Goal: Task Accomplishment & Management: Complete application form

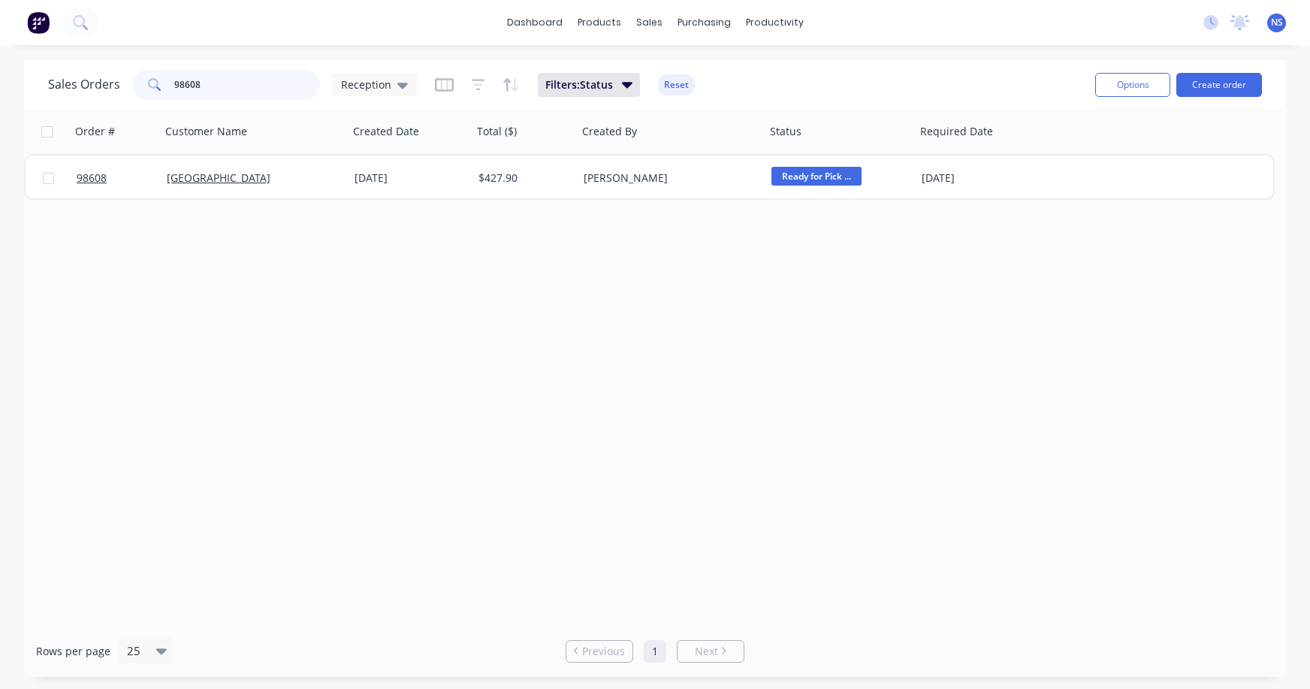
drag, startPoint x: 235, startPoint y: 80, endPoint x: 165, endPoint y: 80, distance: 69.8
click at [200, 80] on input "98608" at bounding box center [247, 85] width 146 height 30
drag, startPoint x: 225, startPoint y: 90, endPoint x: 161, endPoint y: 83, distance: 64.3
click at [166, 83] on div "98608" at bounding box center [226, 85] width 188 height 30
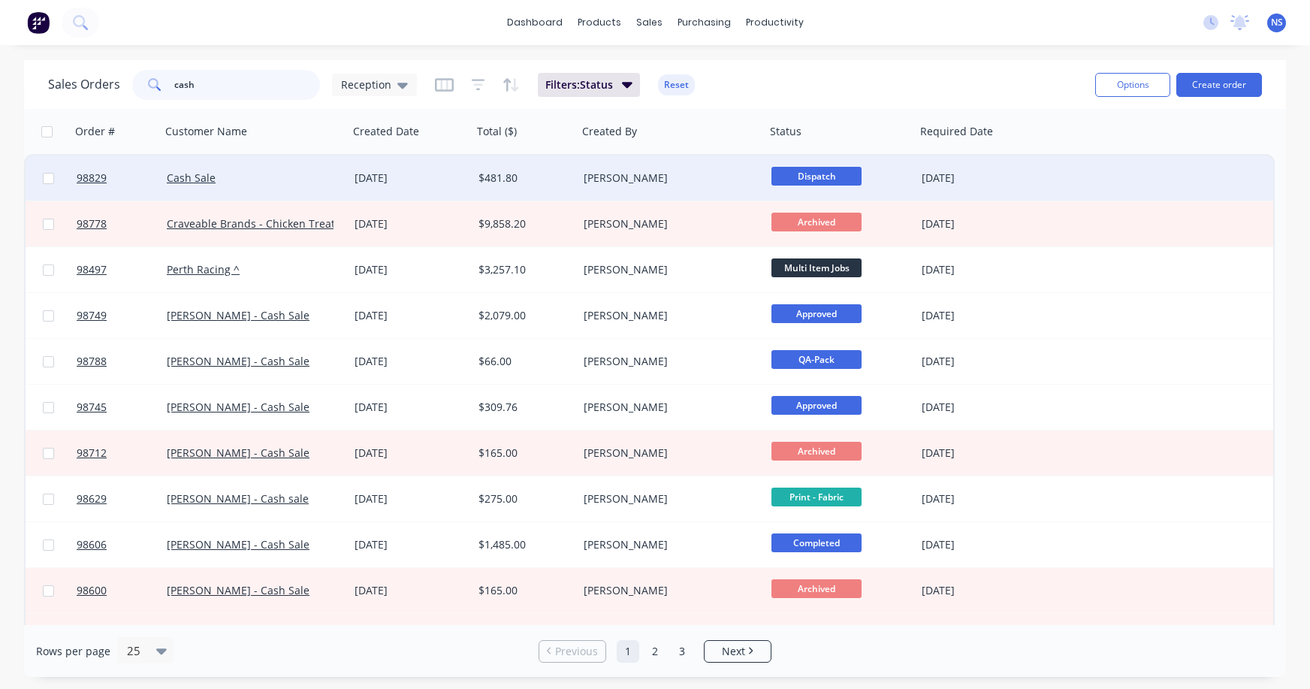
type input "cash"
click at [277, 179] on div "Cash Sale" at bounding box center [250, 177] width 167 height 15
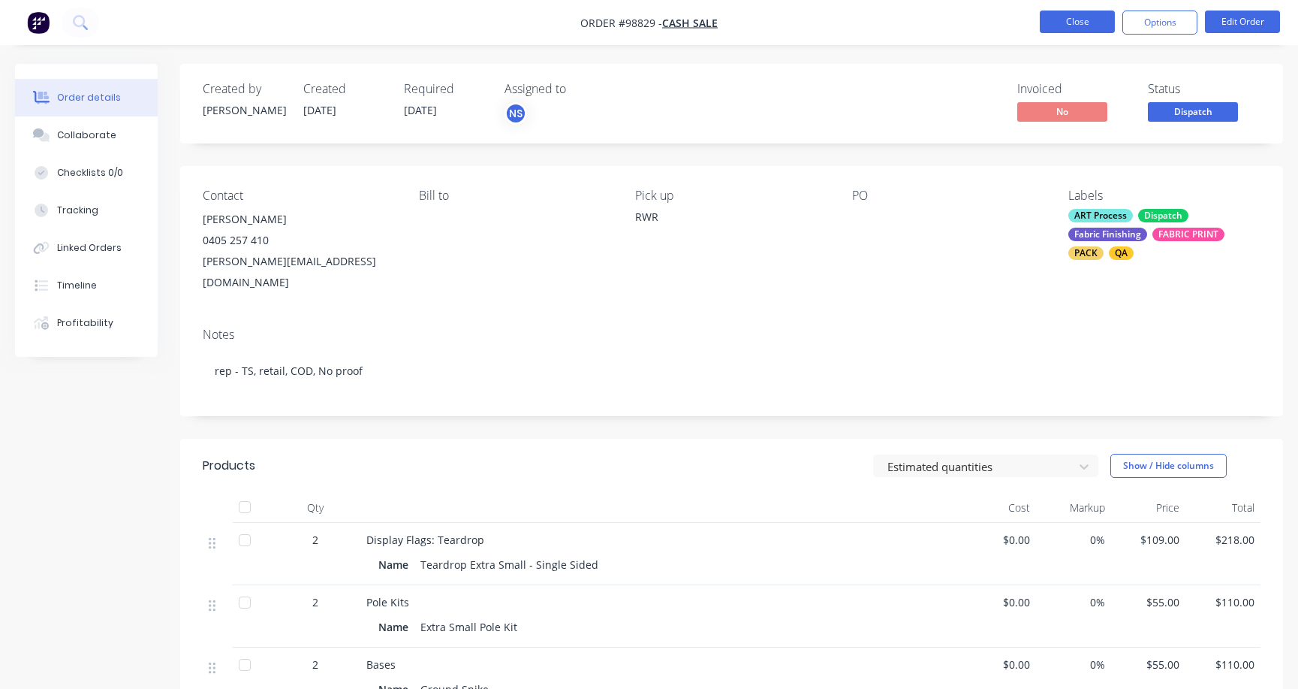
click at [1070, 21] on button "Close" at bounding box center [1077, 22] width 75 height 23
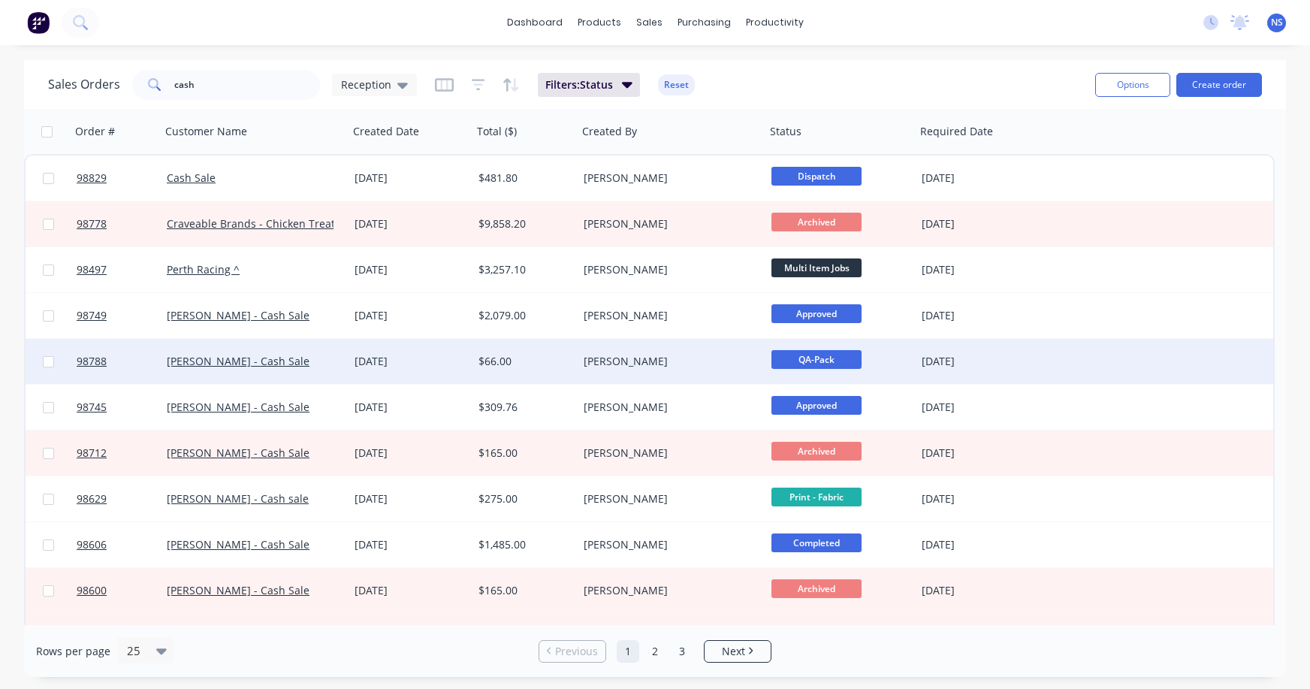
click at [454, 360] on div "[DATE]" at bounding box center [410, 361] width 112 height 15
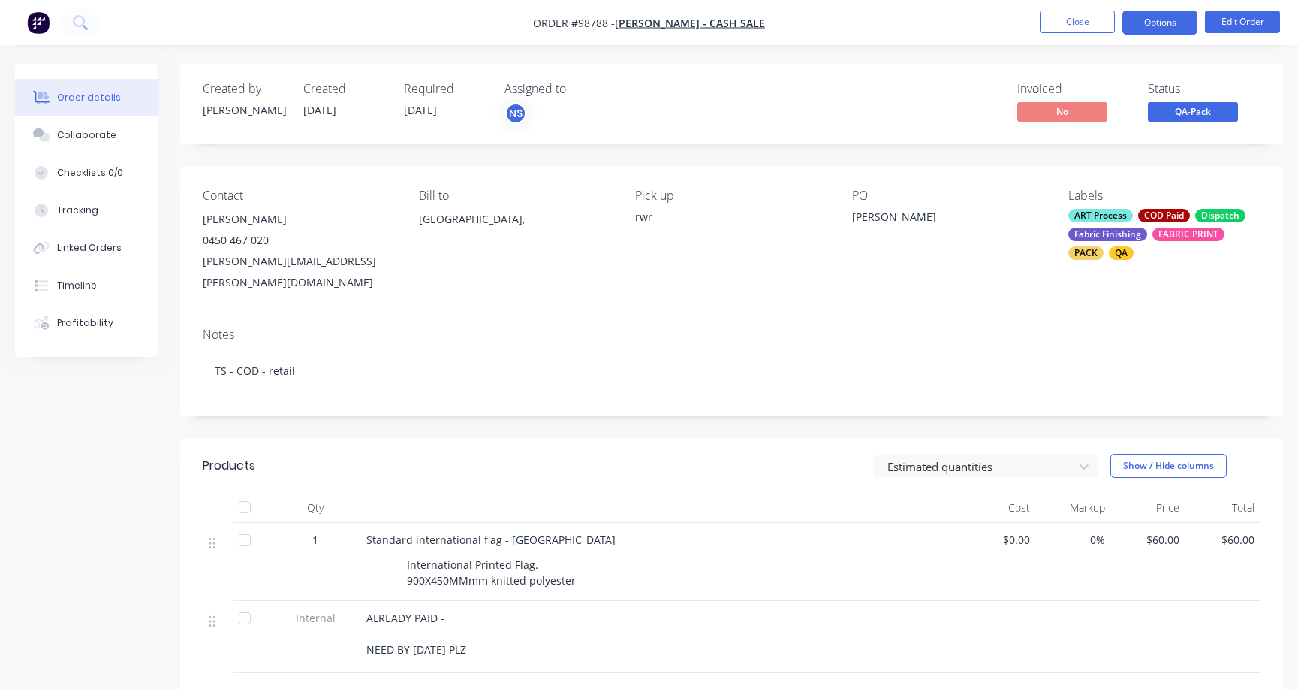
click at [1153, 20] on button "Options" at bounding box center [1160, 23] width 75 height 24
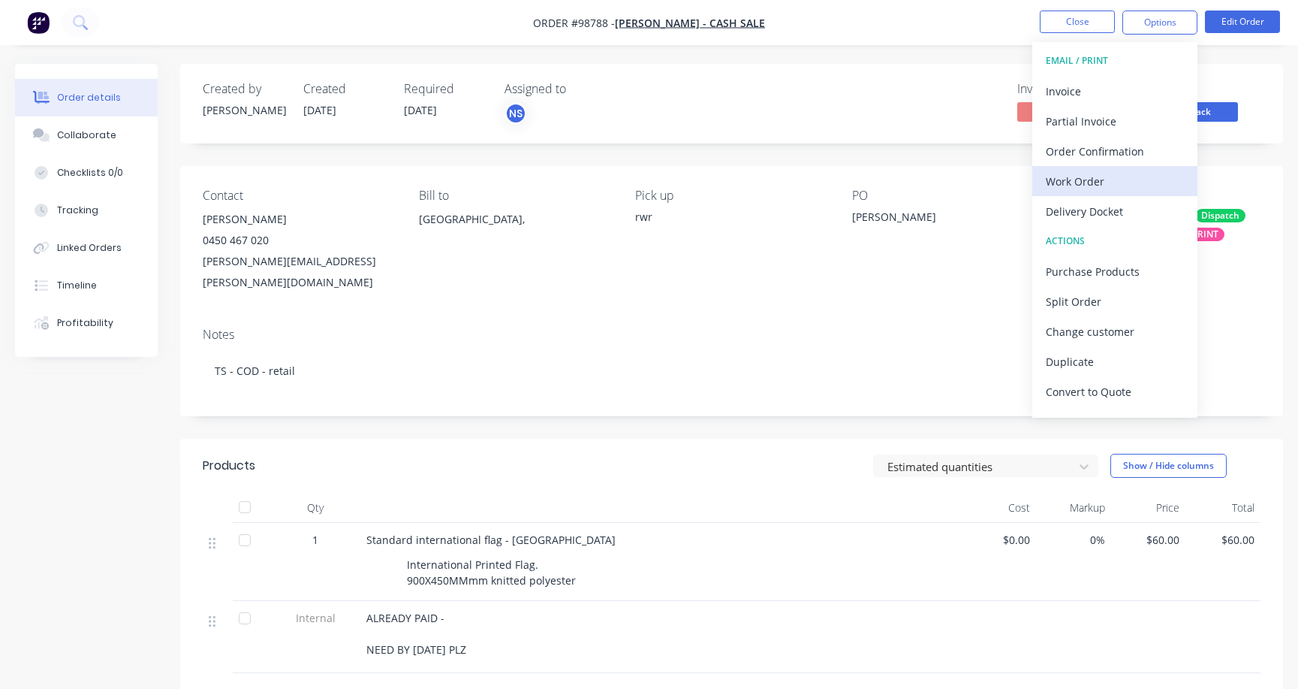
click at [1100, 178] on div "Work Order" at bounding box center [1115, 181] width 138 height 22
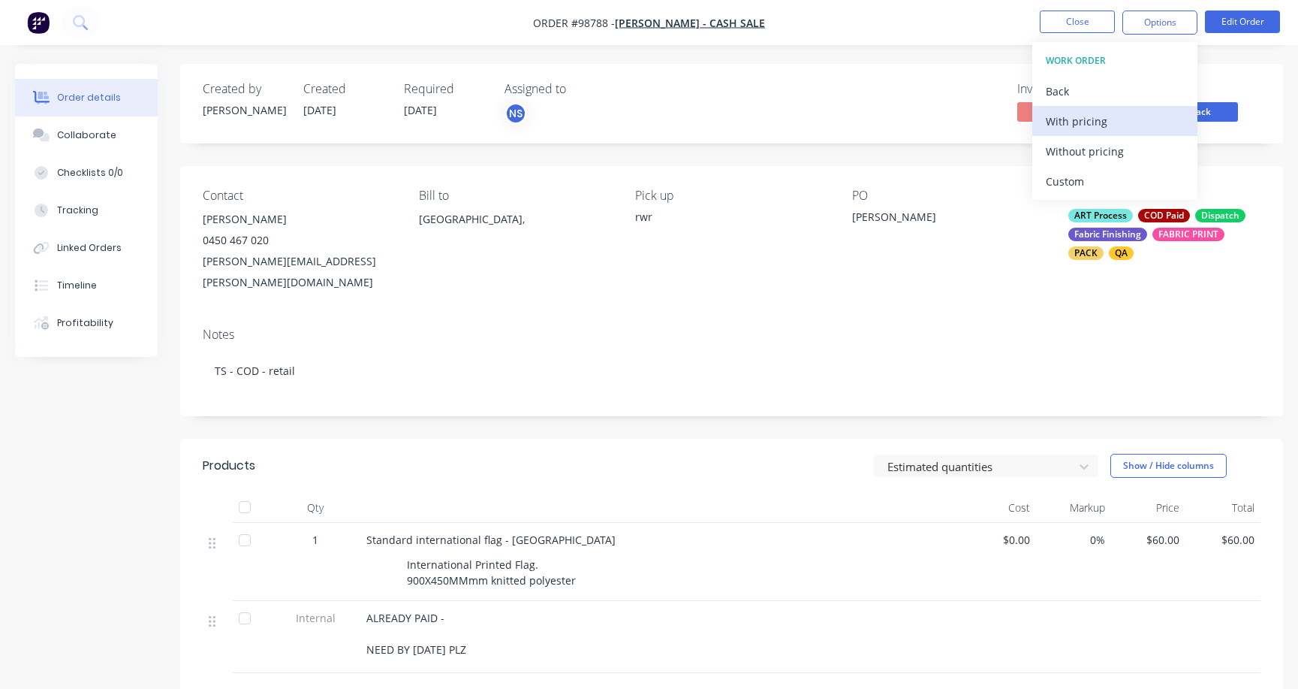
click at [1068, 111] on div "With pricing" at bounding box center [1115, 121] width 138 height 22
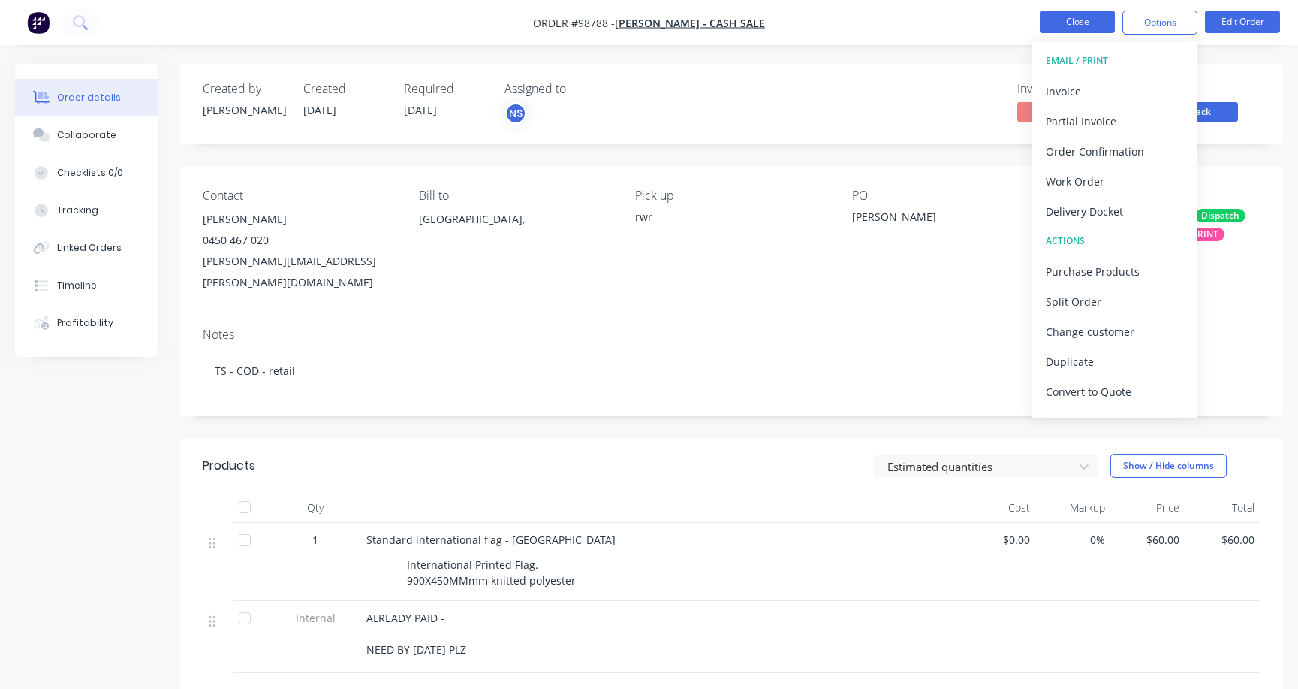
click at [1084, 24] on button "Close" at bounding box center [1077, 22] width 75 height 23
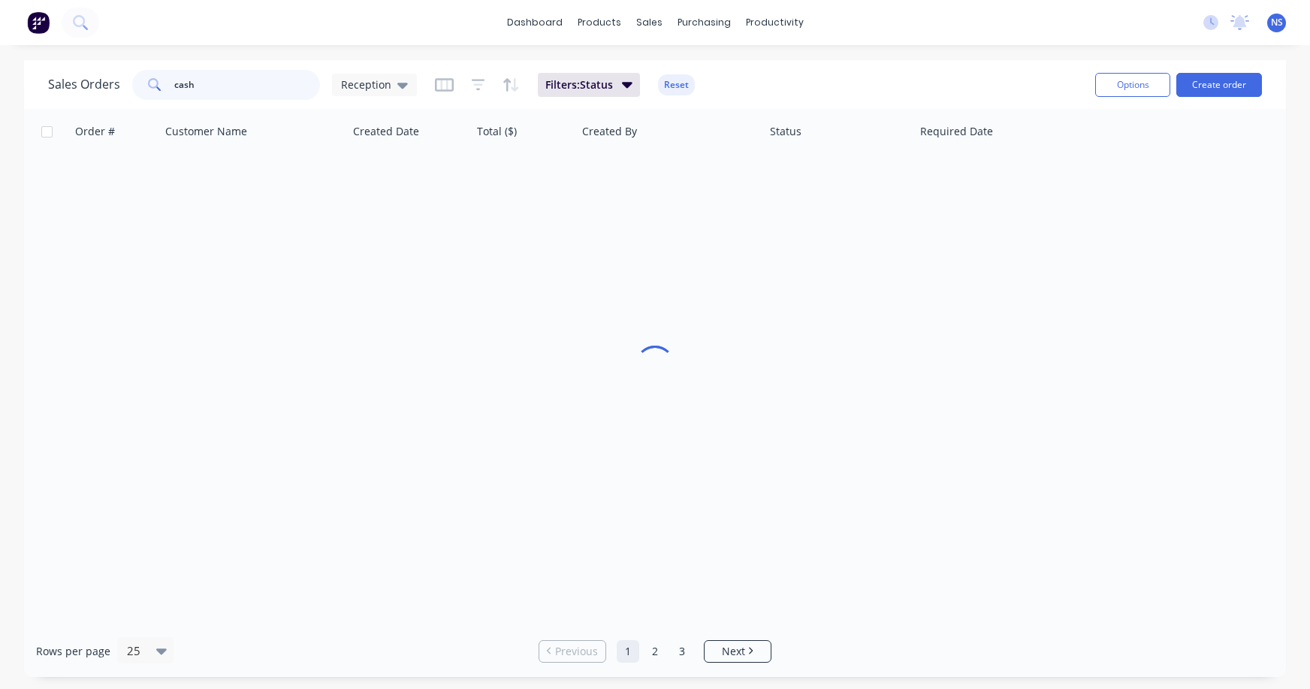
click at [228, 87] on input "cash" at bounding box center [247, 85] width 146 height 30
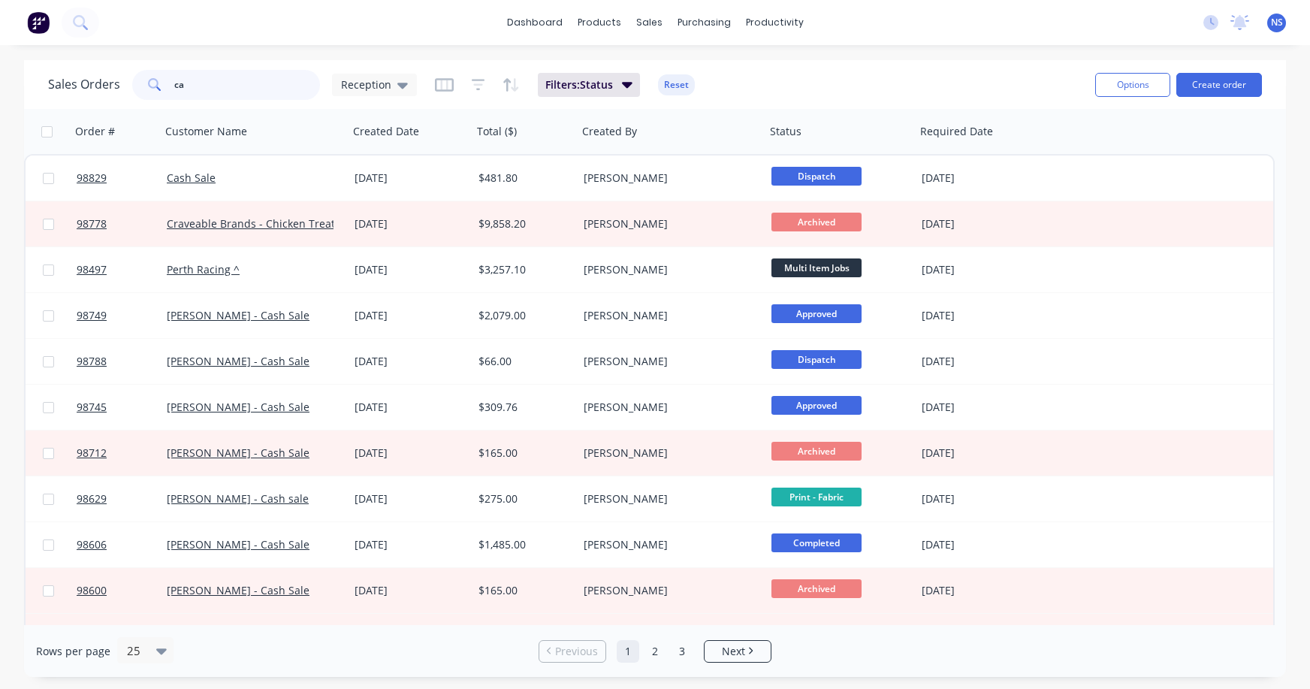
type input "c"
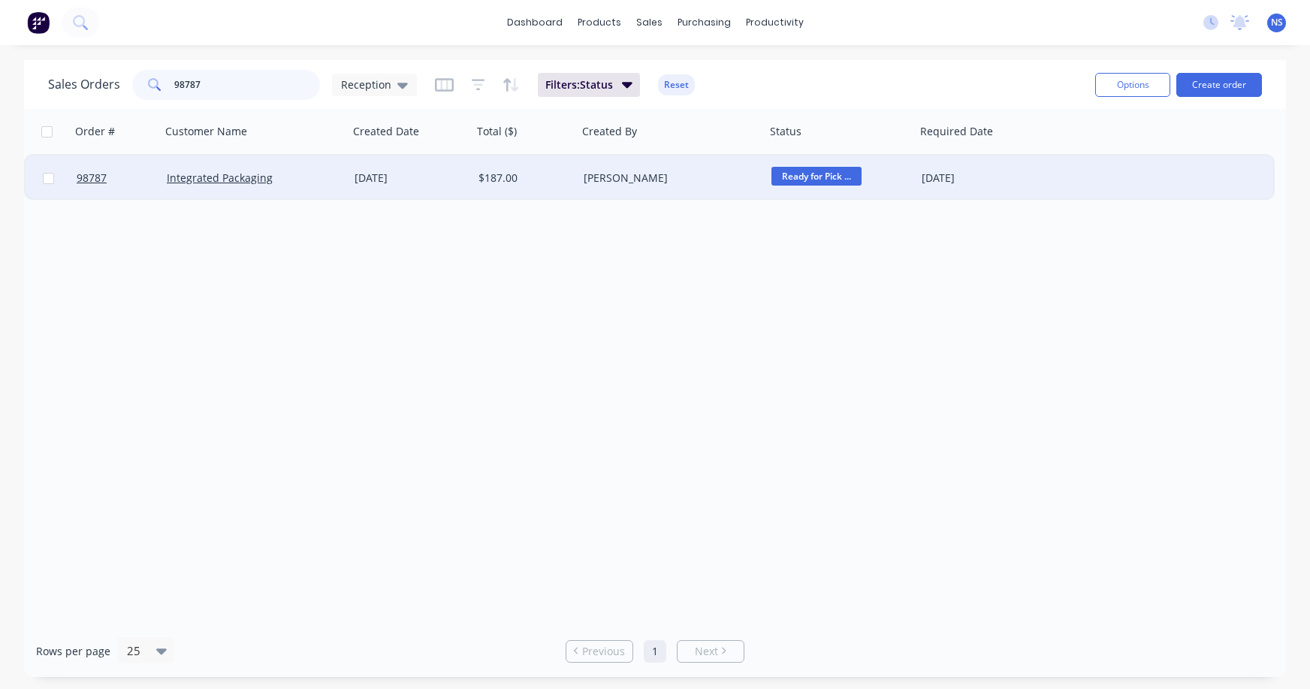
type input "98787"
click at [705, 181] on div "[PERSON_NAME]" at bounding box center [666, 177] width 167 height 15
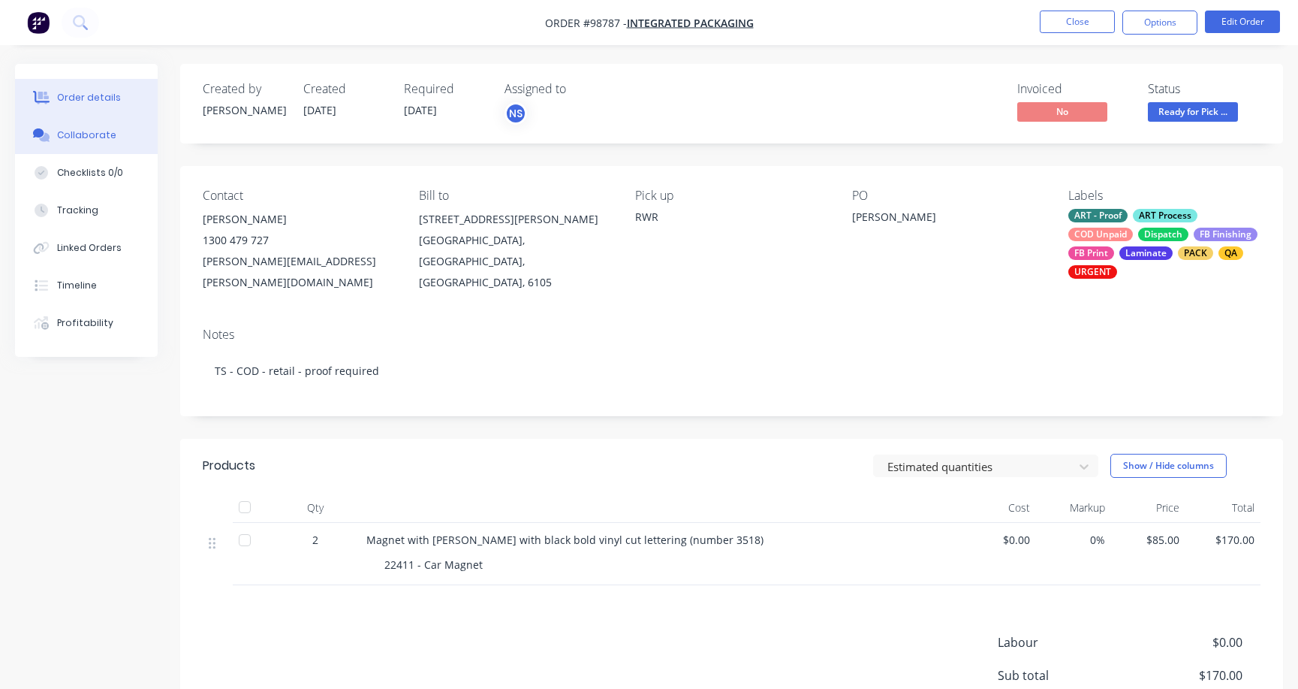
click at [94, 139] on div "Collaborate" at bounding box center [86, 135] width 59 height 14
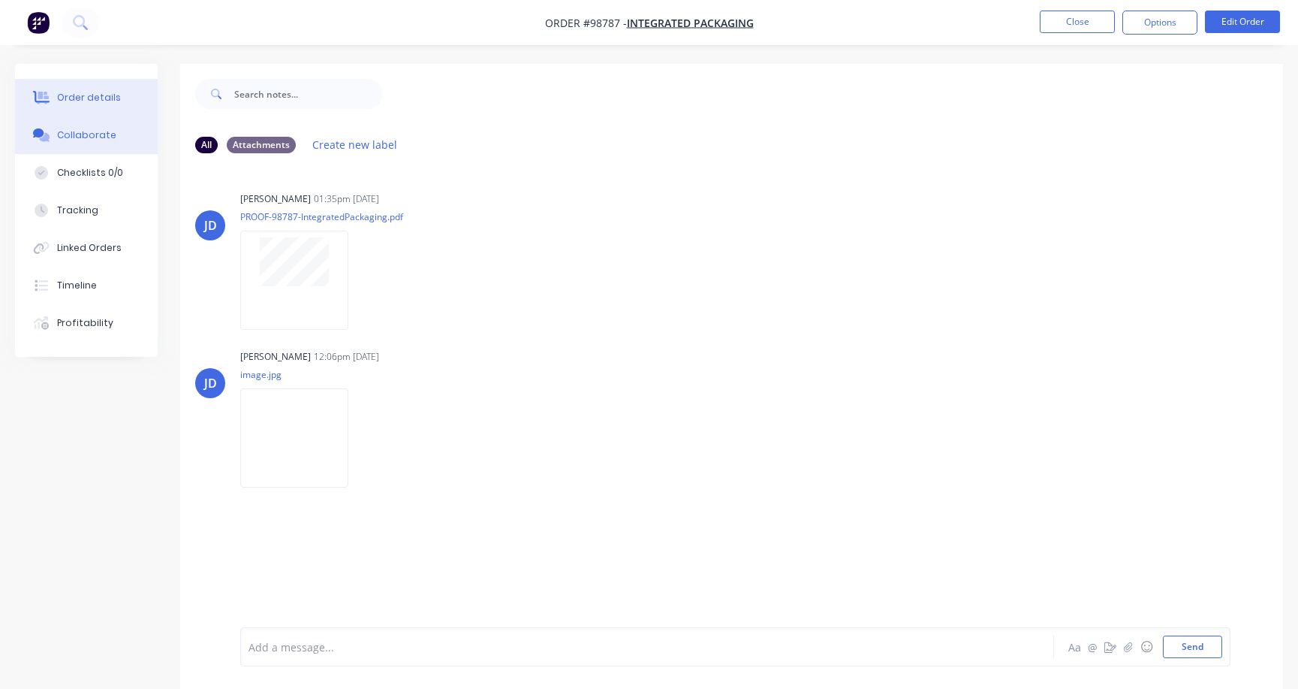
click at [105, 98] on div "Order details" at bounding box center [89, 98] width 64 height 14
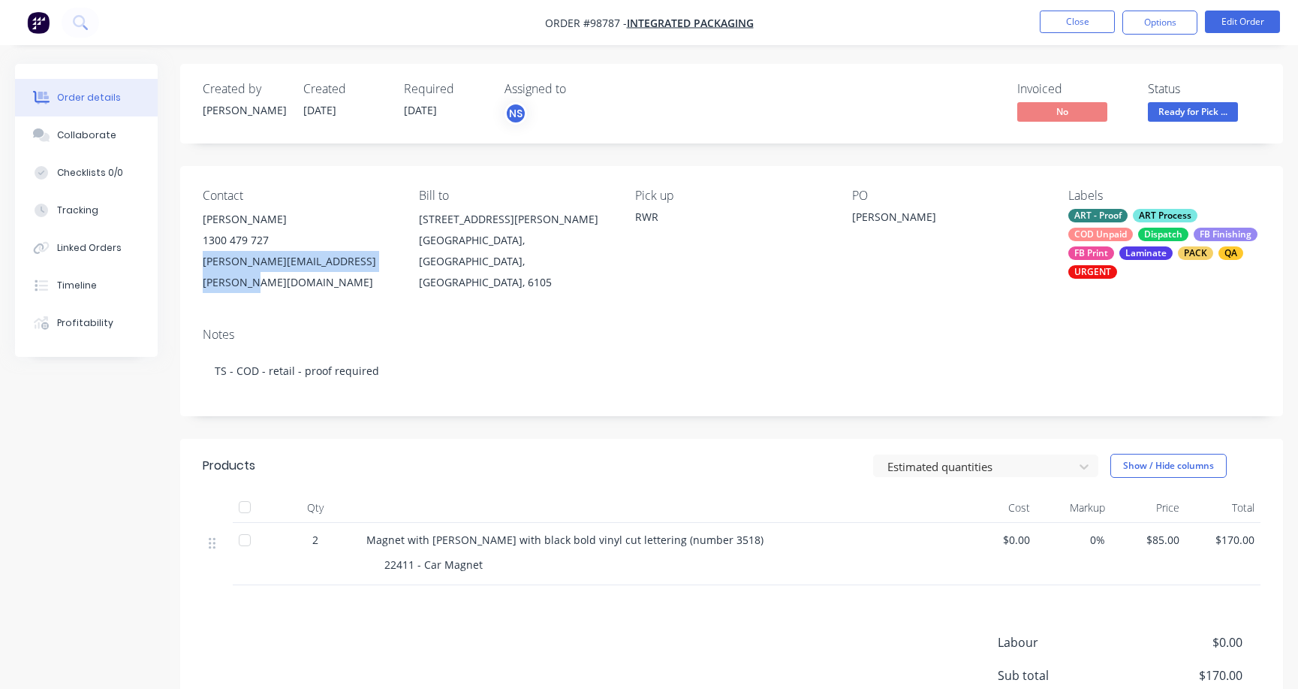
drag, startPoint x: 200, startPoint y: 259, endPoint x: 354, endPoint y: 253, distance: 154.1
click at [401, 258] on div "Contact [PERSON_NAME] [PHONE_NUMBER] [PERSON_NAME][EMAIL_ADDRESS][PERSON_NAME][…" at bounding box center [731, 240] width 1103 height 149
copy div "[PERSON_NAME][EMAIL_ADDRESS][PERSON_NAME][DOMAIN_NAME]"
click at [87, 140] on div "Collaborate" at bounding box center [86, 135] width 59 height 14
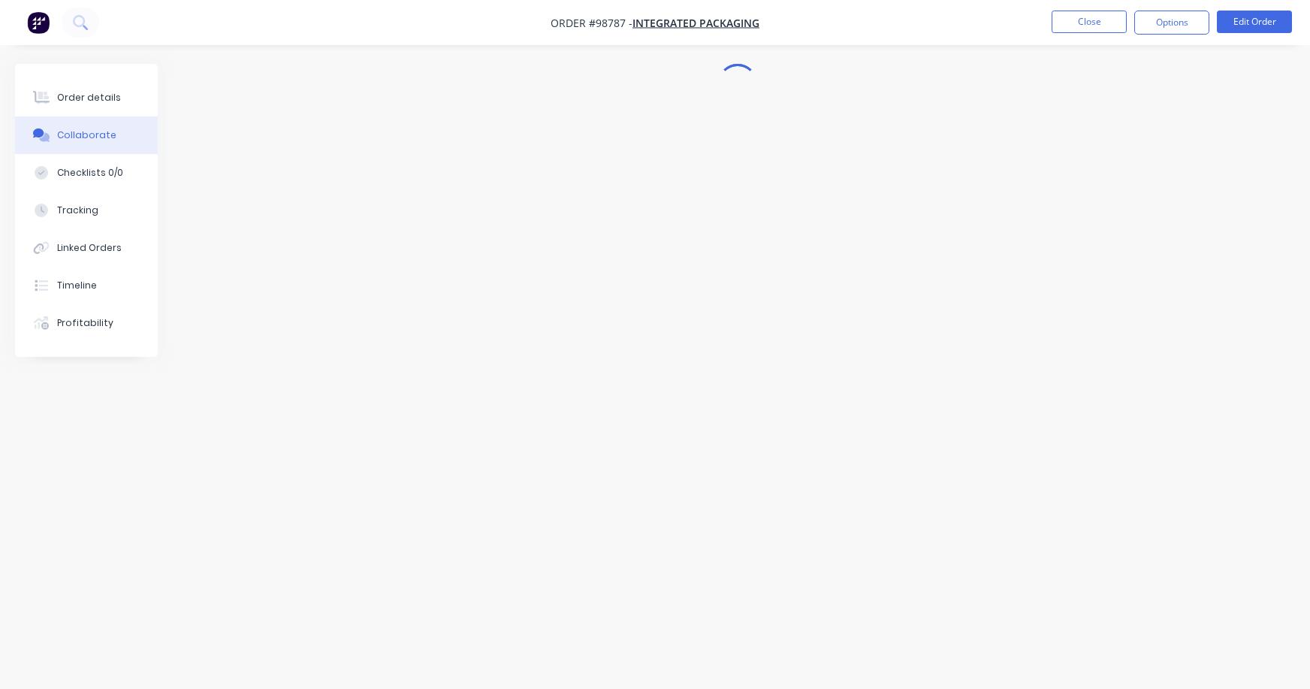
click at [87, 138] on div "Collaborate" at bounding box center [86, 135] width 59 height 14
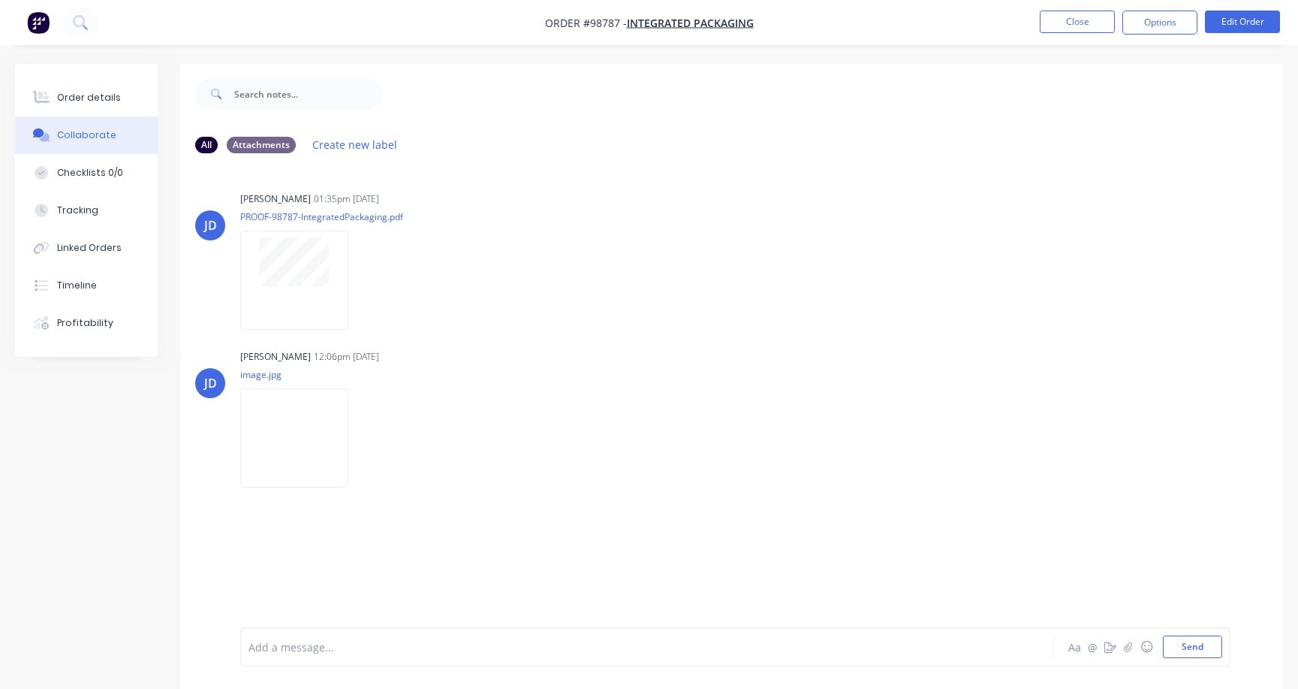
click at [354, 651] on div at bounding box center [614, 647] width 730 height 16
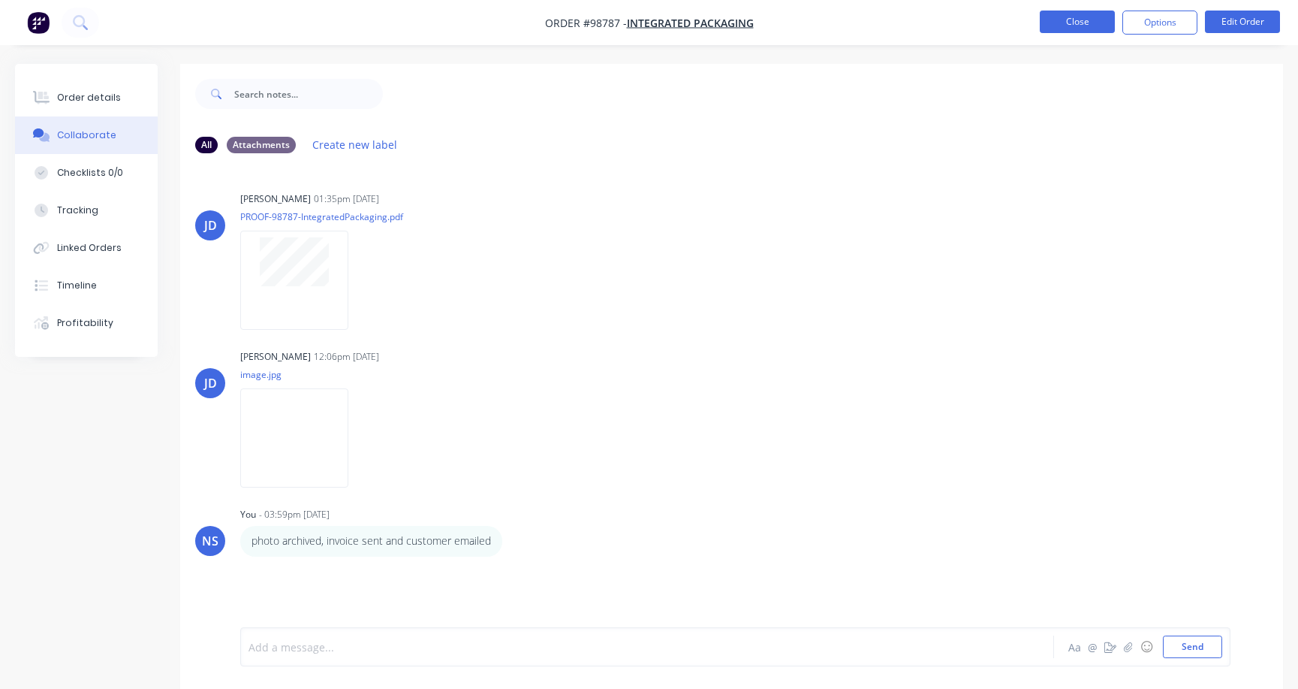
click at [1074, 20] on button "Close" at bounding box center [1077, 22] width 75 height 23
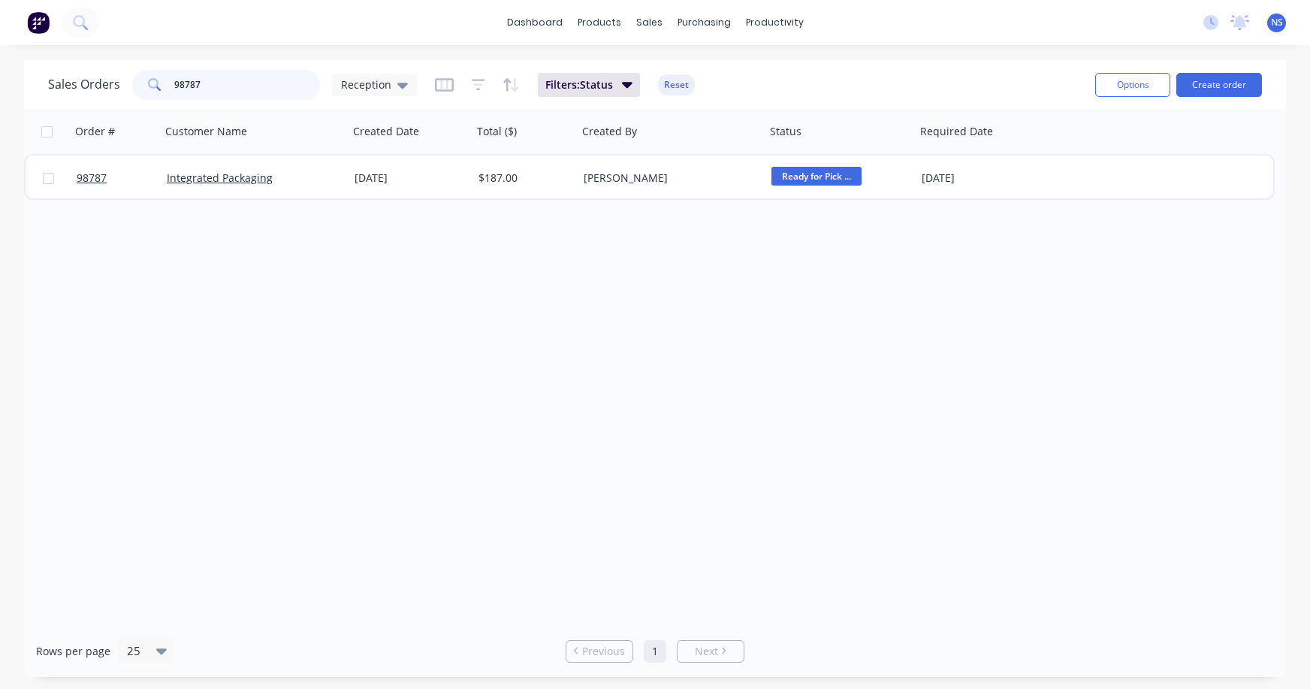
click at [234, 87] on input "98787" at bounding box center [247, 85] width 146 height 30
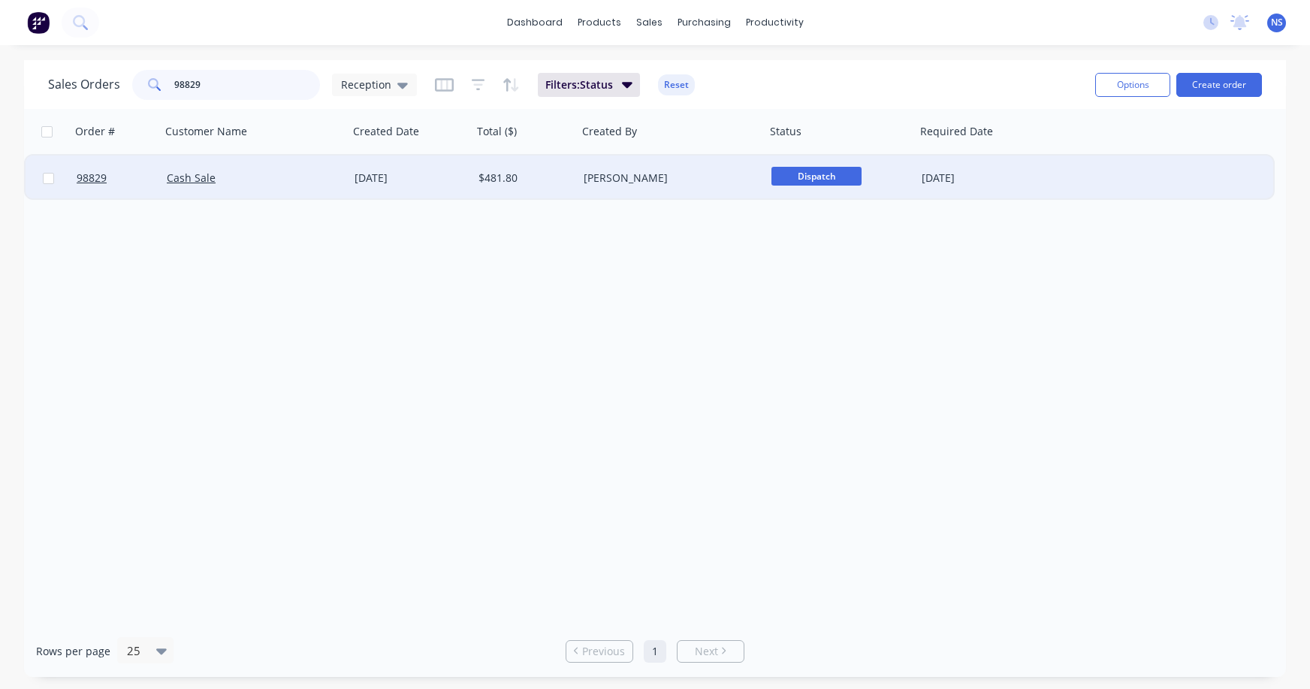
type input "98829"
click at [286, 185] on div "Cash Sale" at bounding box center [255, 177] width 188 height 45
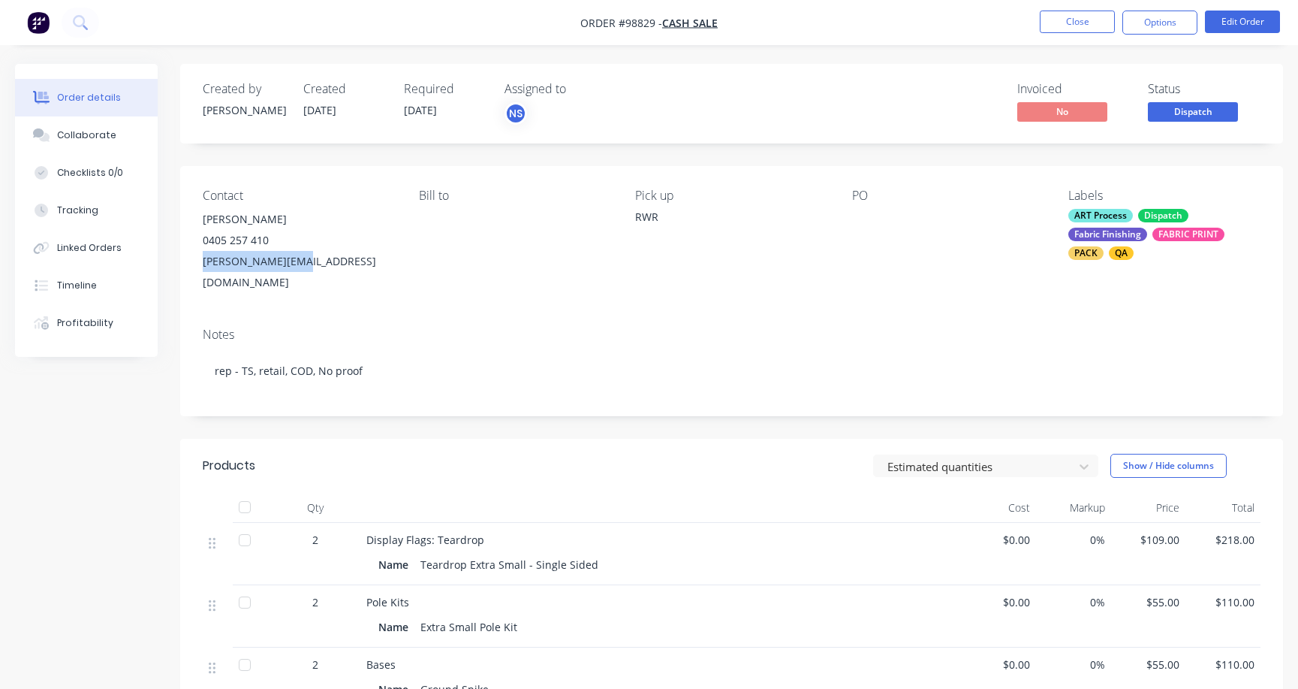
drag, startPoint x: 303, startPoint y: 263, endPoint x: 213, endPoint y: 265, distance: 90.1
click at [193, 265] on div "Contact [PERSON_NAME] [PHONE_NUMBER] [PERSON_NAME][EMAIL_ADDRESS][DOMAIN_NAME] …" at bounding box center [731, 240] width 1103 height 149
copy div "[PERSON_NAME][EMAIL_ADDRESS][DOMAIN_NAME]"
click at [93, 134] on div "Collaborate" at bounding box center [86, 135] width 59 height 14
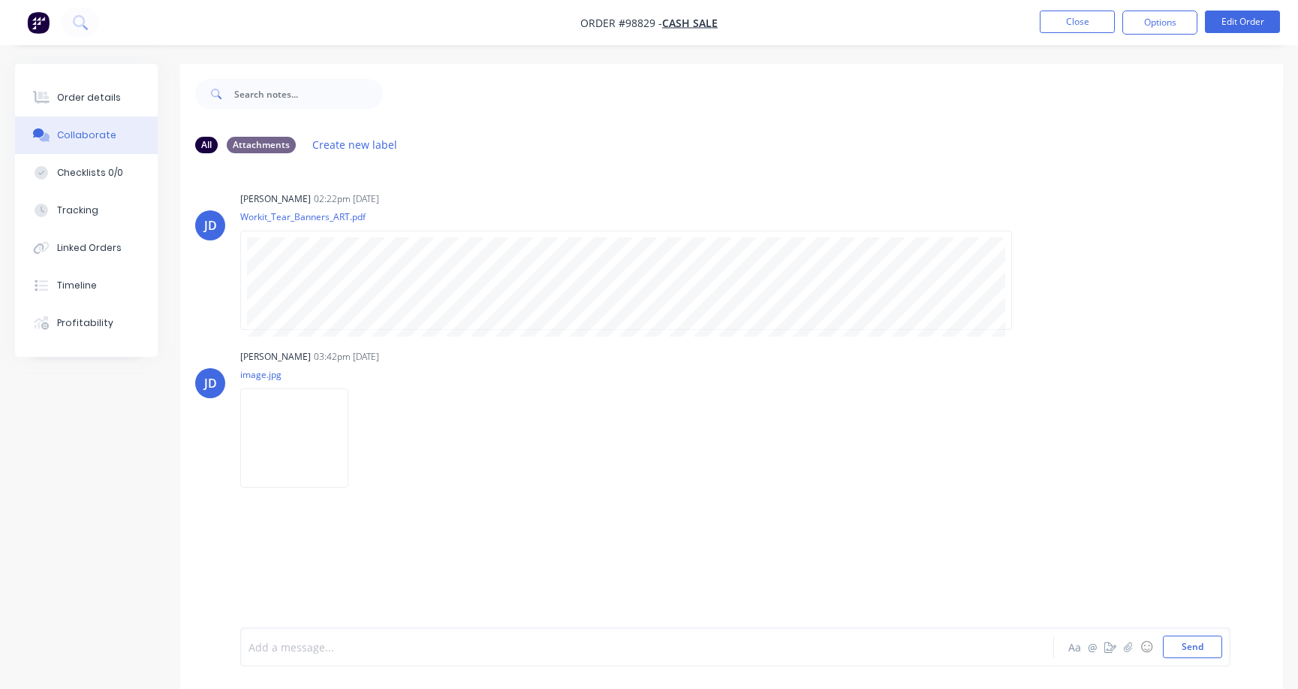
click at [445, 644] on div at bounding box center [614, 647] width 730 height 16
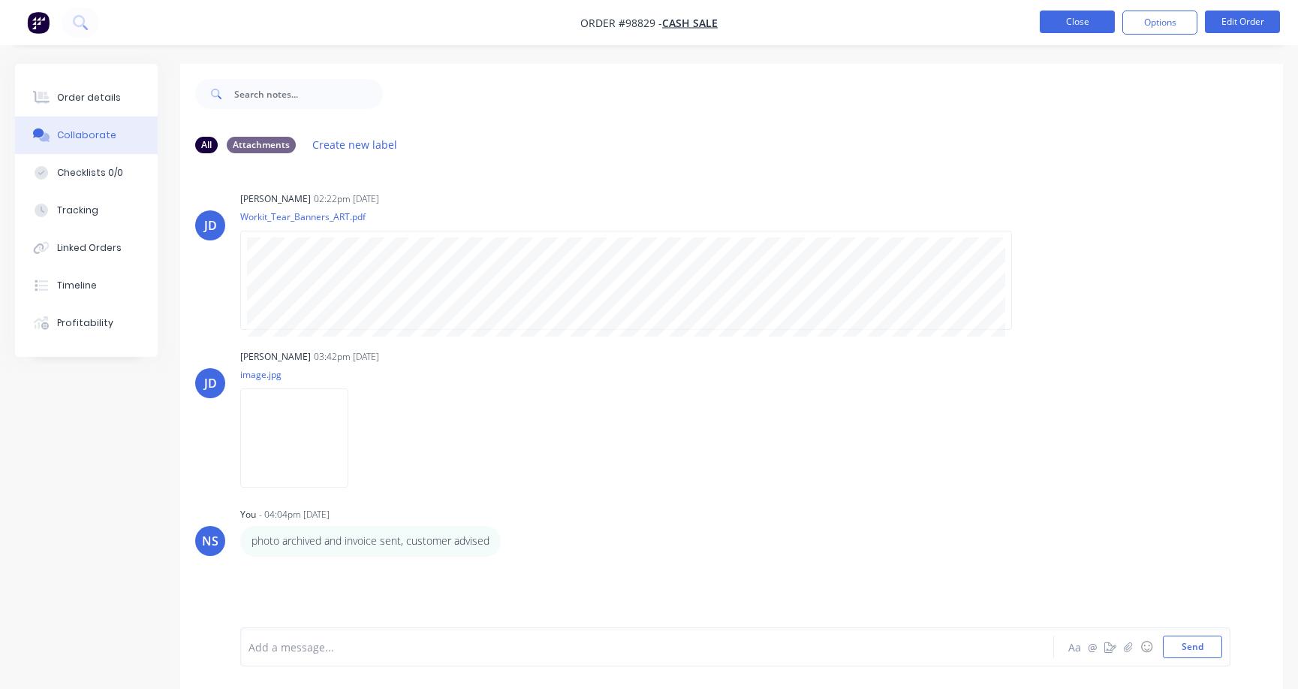
click at [1054, 20] on button "Close" at bounding box center [1077, 22] width 75 height 23
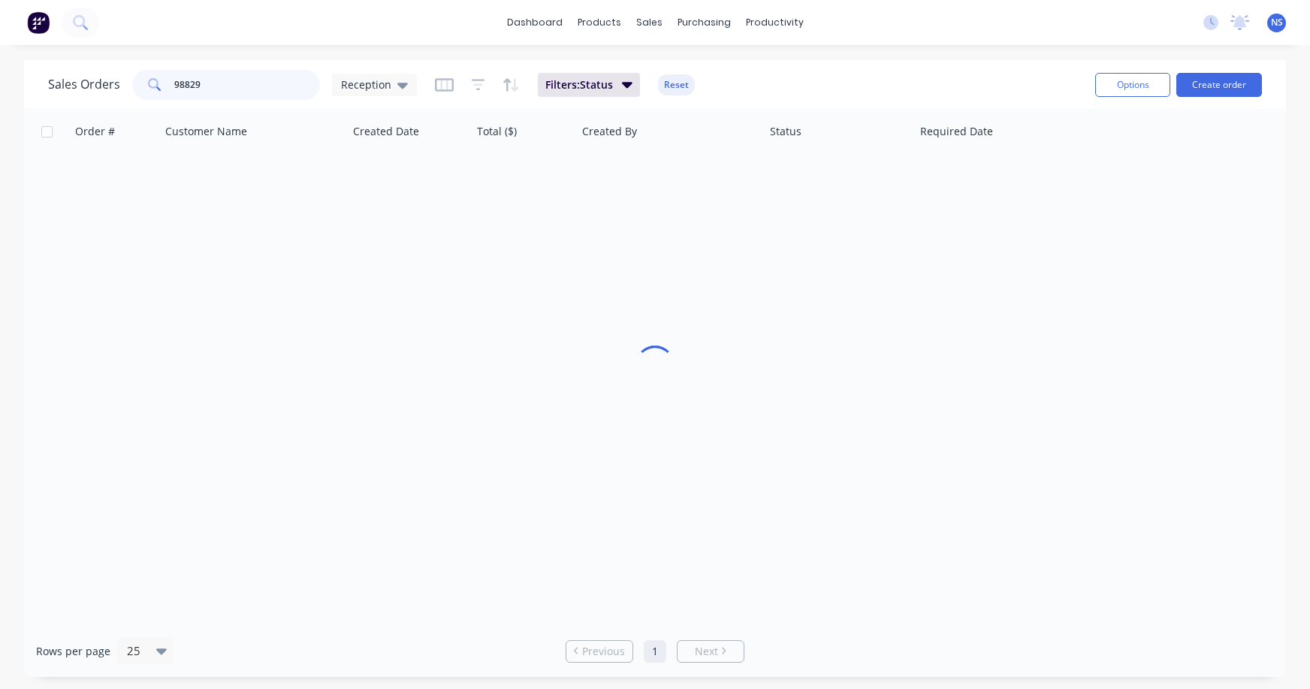
click at [255, 88] on input "98829" at bounding box center [247, 85] width 146 height 30
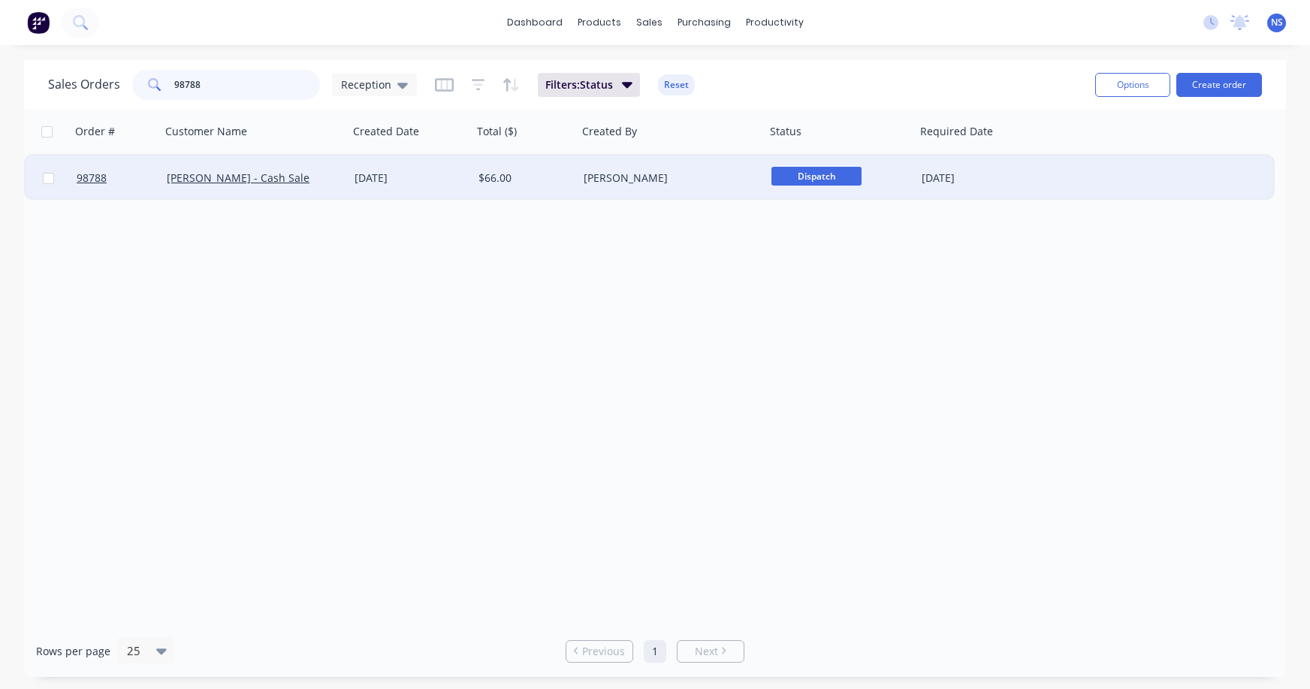
type input "98788"
click at [329, 185] on div "[PERSON_NAME] - Cash Sale" at bounding box center [250, 177] width 167 height 15
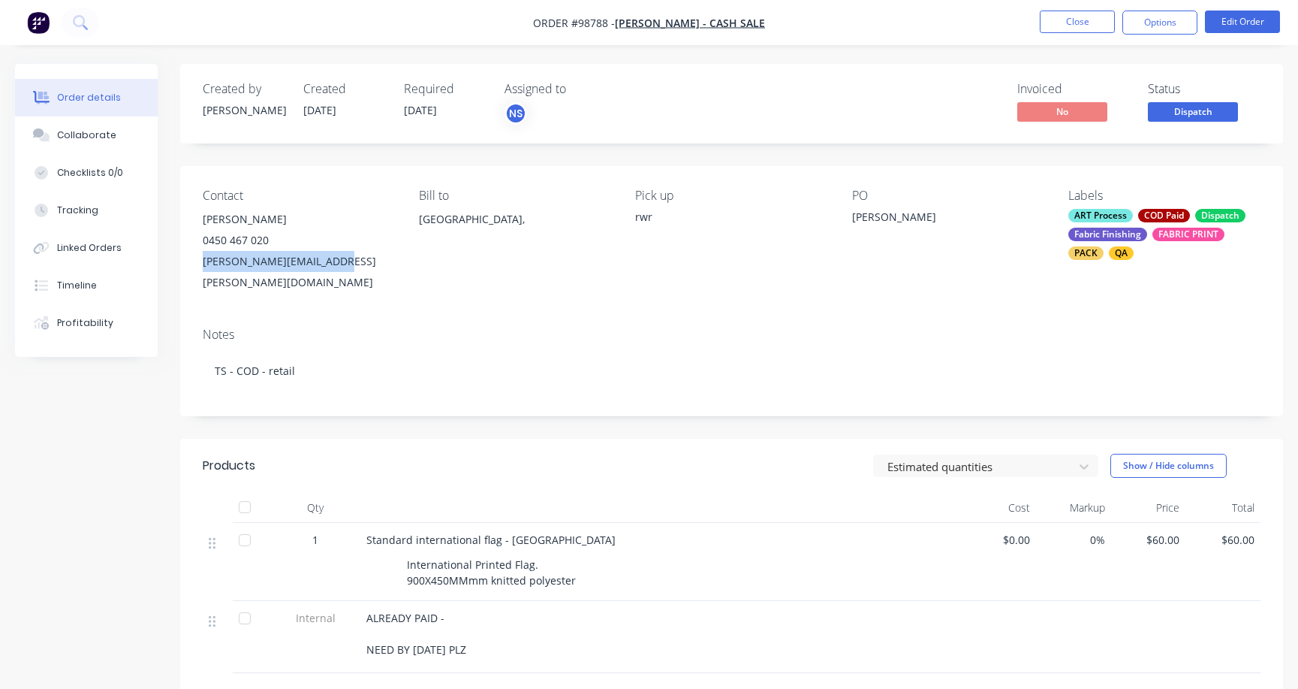
drag, startPoint x: 198, startPoint y: 259, endPoint x: 339, endPoint y: 261, distance: 141.2
click at [340, 261] on div "Contact [PERSON_NAME] [PHONE_NUMBER] [PERSON_NAME][EMAIL_ADDRESS][PERSON_NAME][…" at bounding box center [731, 240] width 1103 height 149
copy div "[PERSON_NAME][EMAIL_ADDRESS][PERSON_NAME][DOMAIN_NAME]"
click at [1071, 18] on button "Close" at bounding box center [1077, 22] width 75 height 23
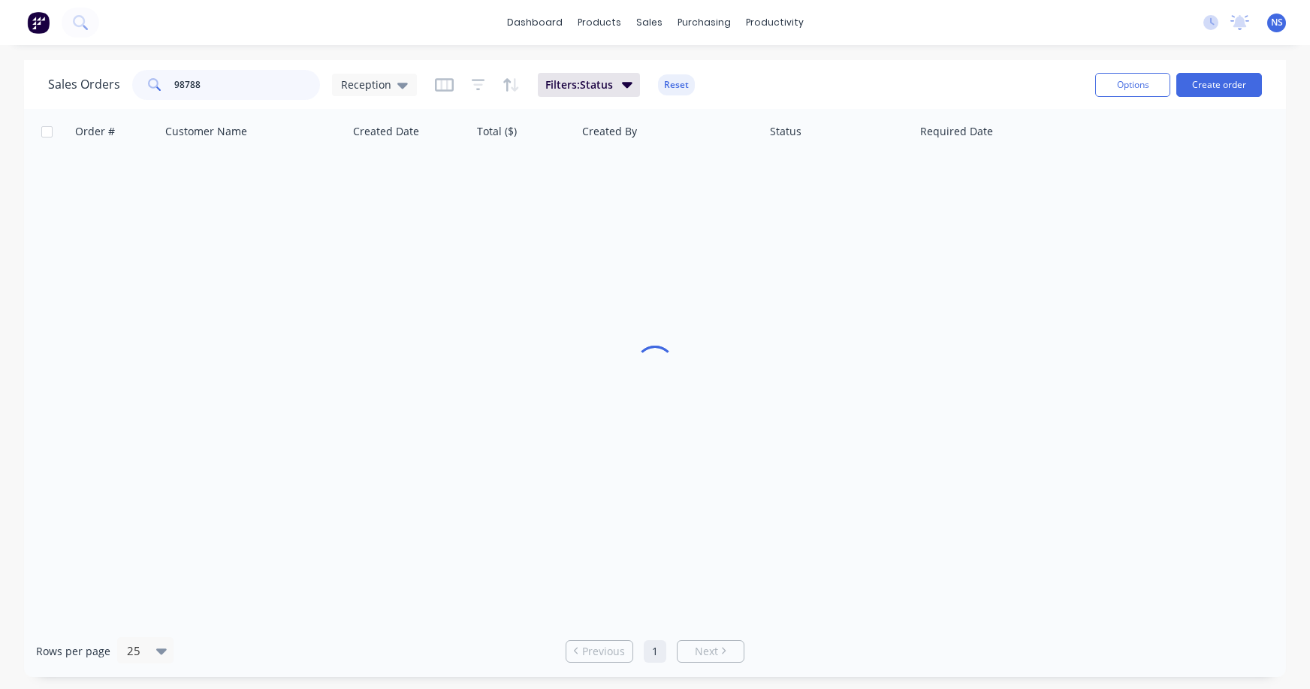
click at [220, 90] on input "98788" at bounding box center [247, 85] width 146 height 30
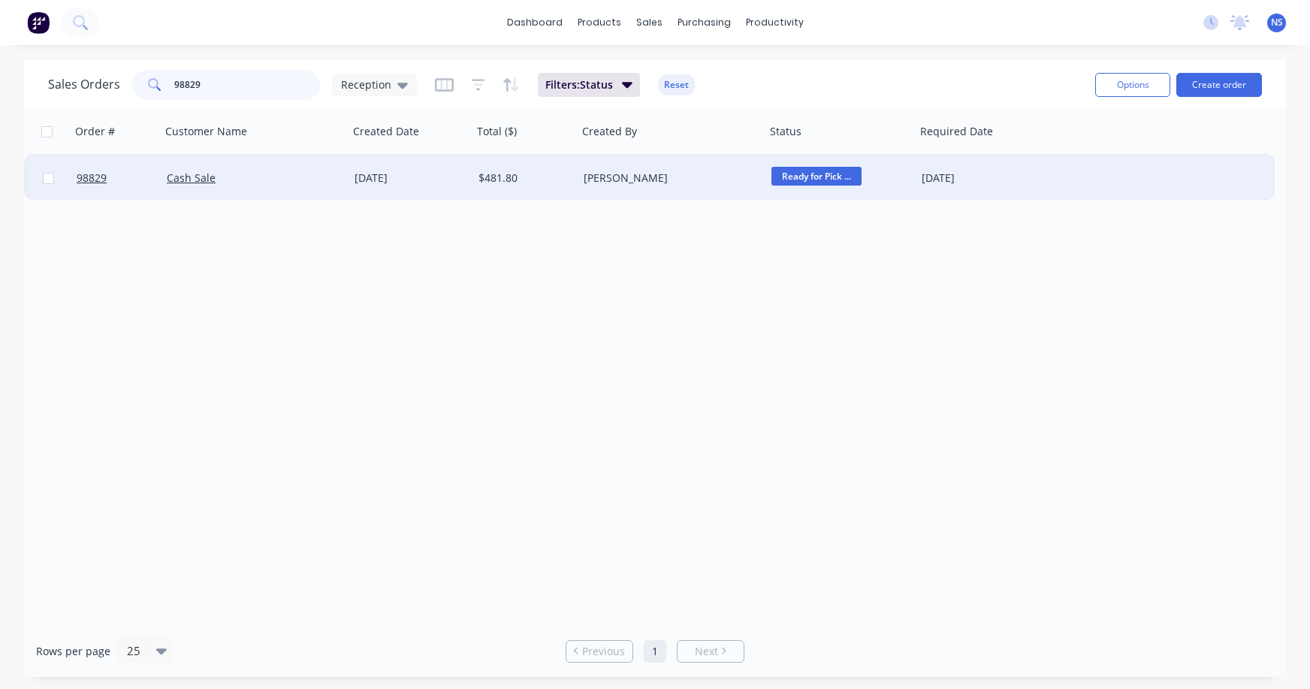
type input "98829"
click at [312, 181] on div "Cash Sale" at bounding box center [250, 177] width 167 height 15
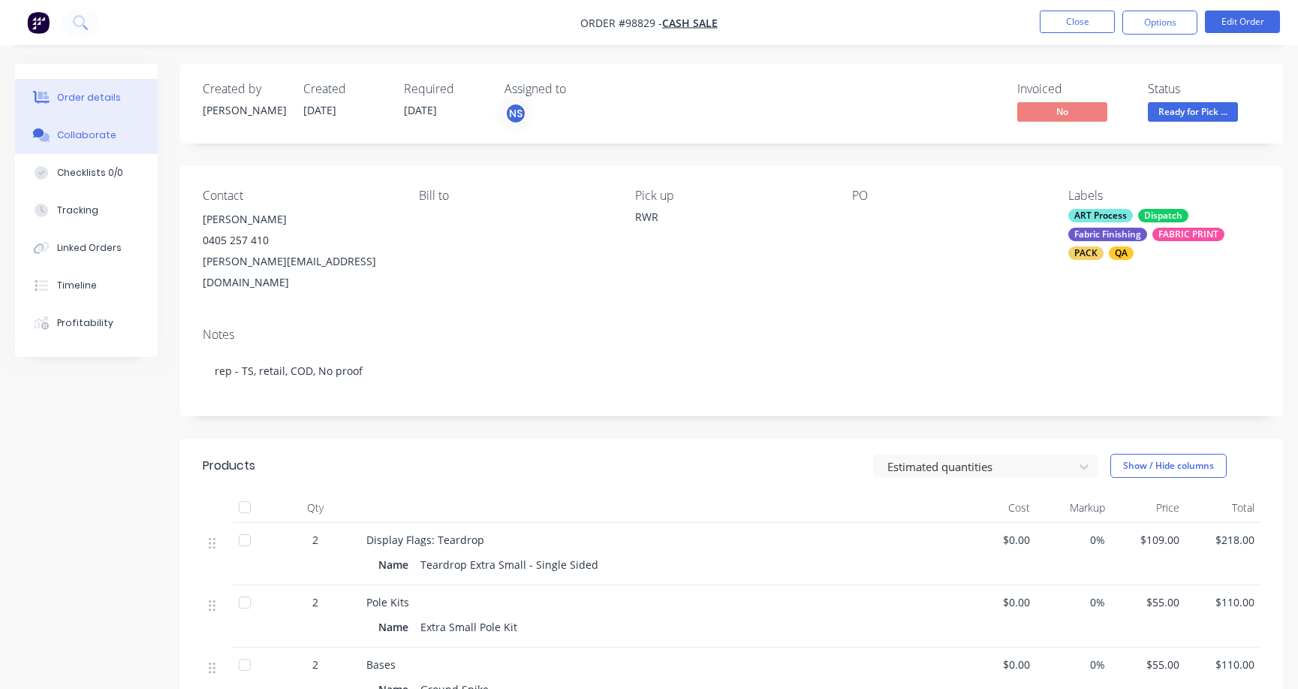
click at [102, 144] on button "Collaborate" at bounding box center [86, 135] width 143 height 38
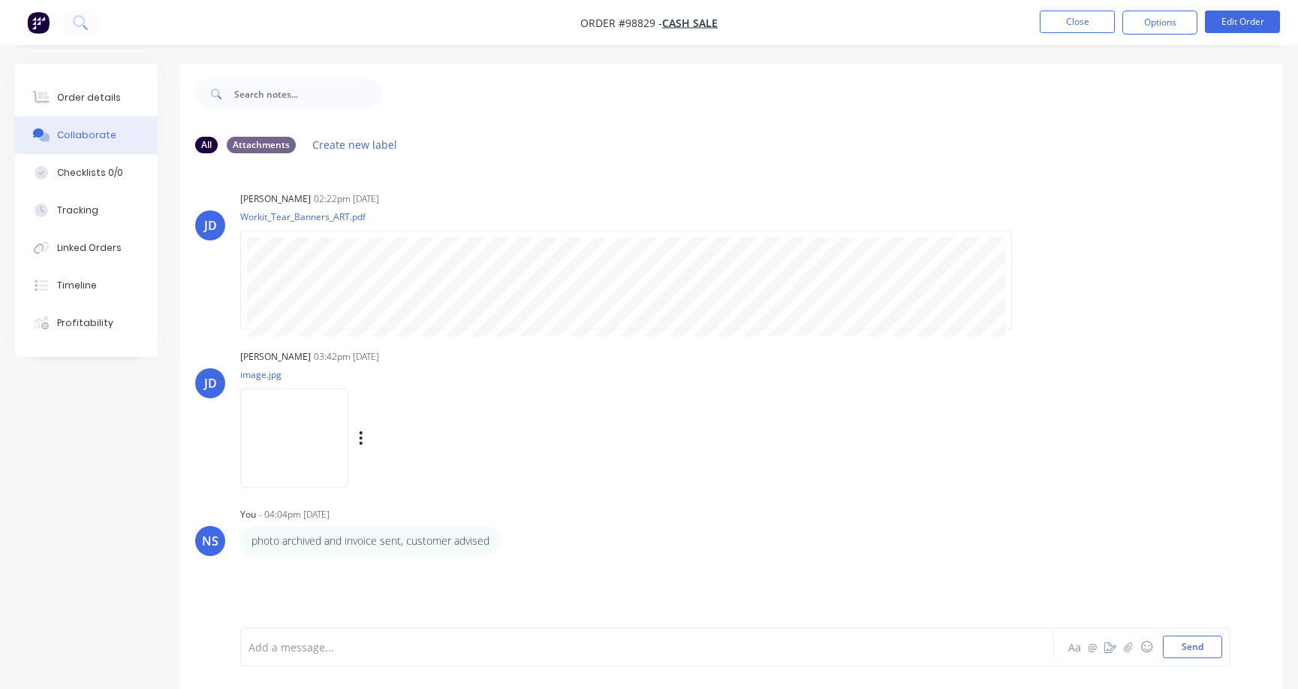
click at [300, 430] on img at bounding box center [294, 437] width 108 height 98
click at [1073, 26] on button "Close" at bounding box center [1077, 22] width 75 height 23
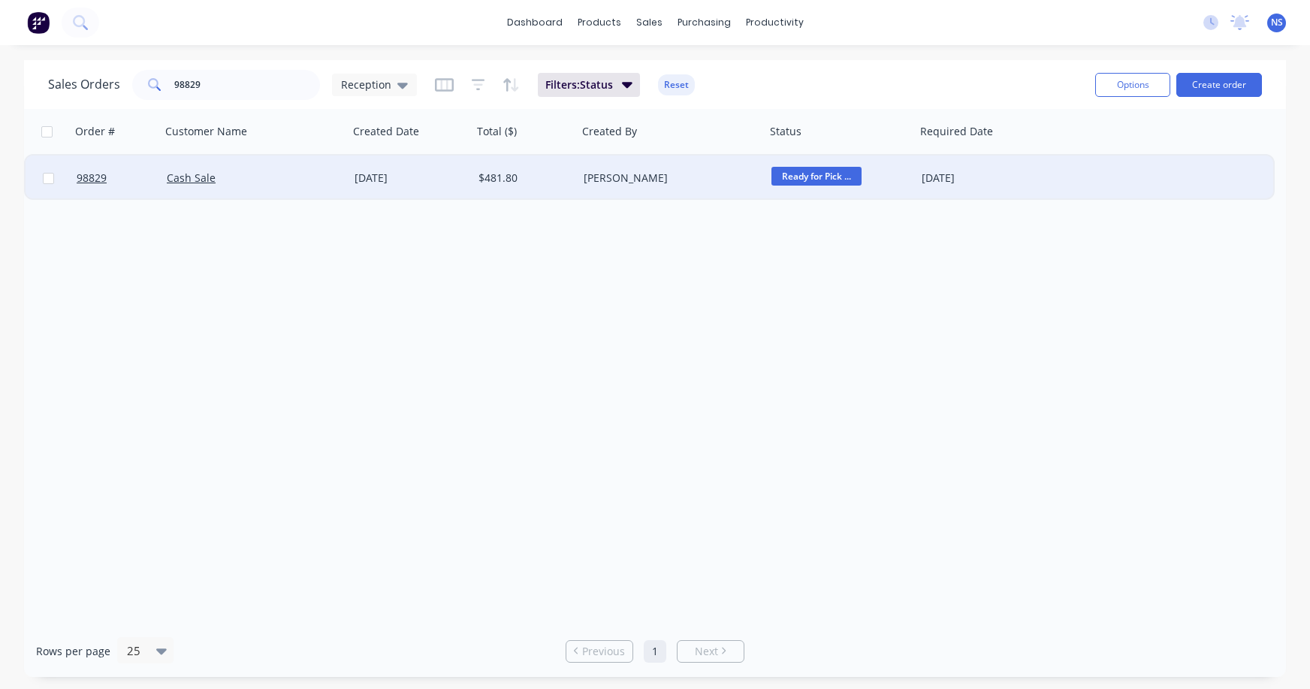
click at [695, 182] on div "[PERSON_NAME]" at bounding box center [666, 177] width 167 height 15
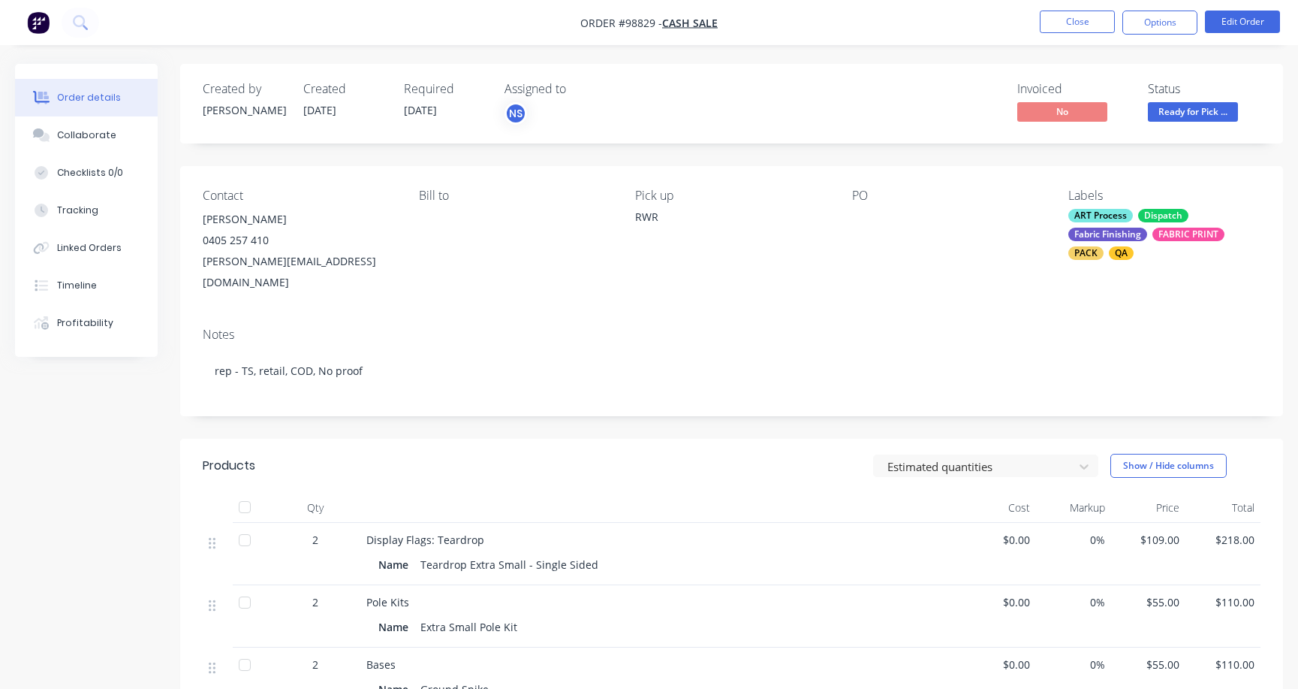
click at [1139, 222] on div "ART Process Dispatch Fabric Finishing FABRIC PRINT PACK QA" at bounding box center [1165, 234] width 192 height 51
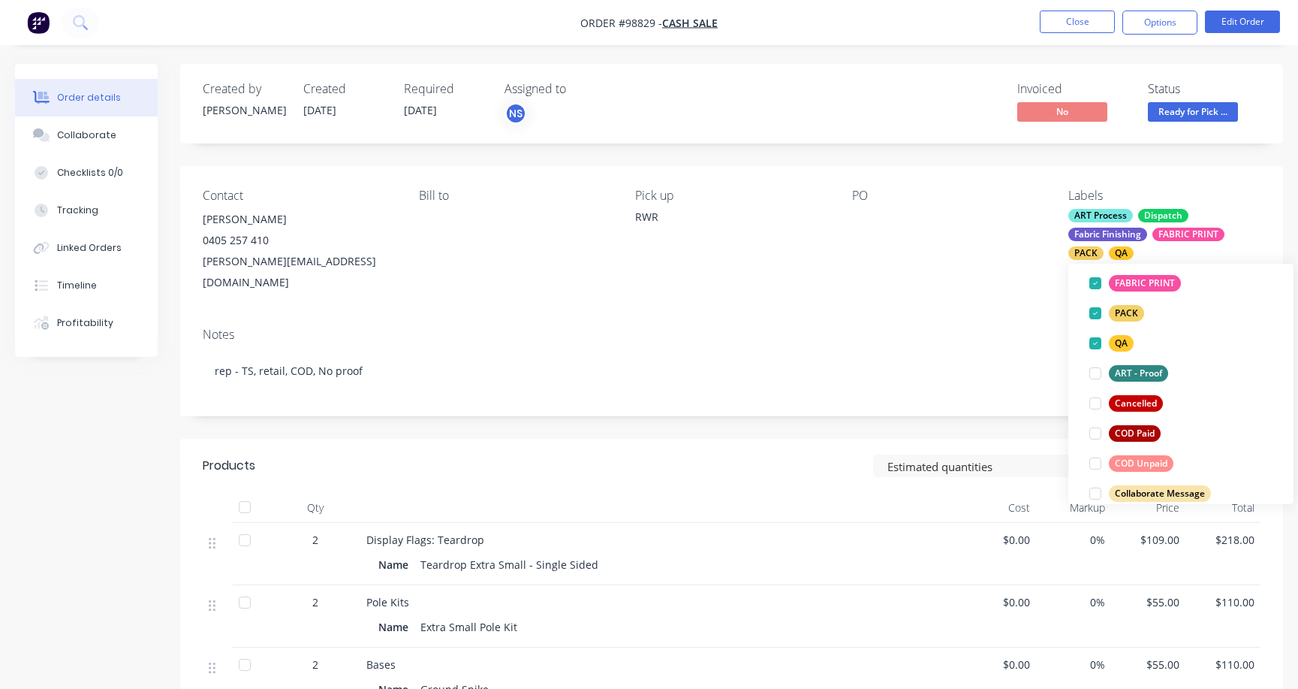
scroll to position [206, 0]
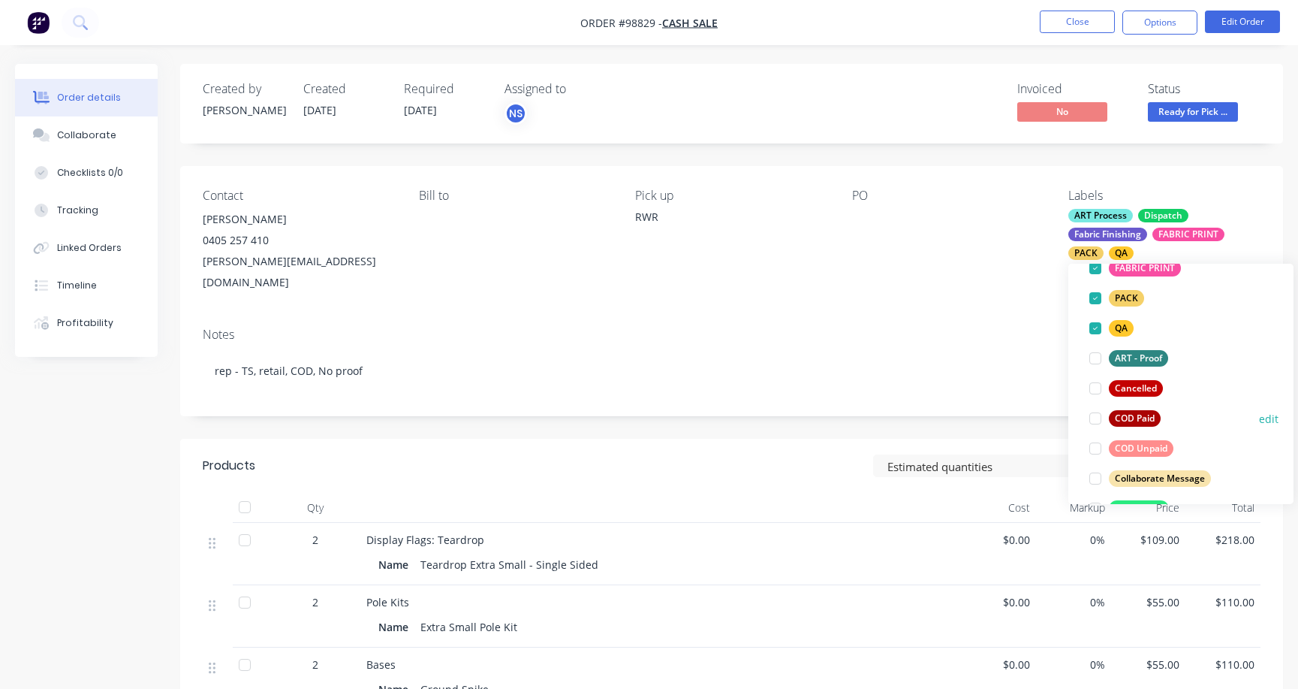
click at [1096, 421] on div at bounding box center [1096, 418] width 30 height 30
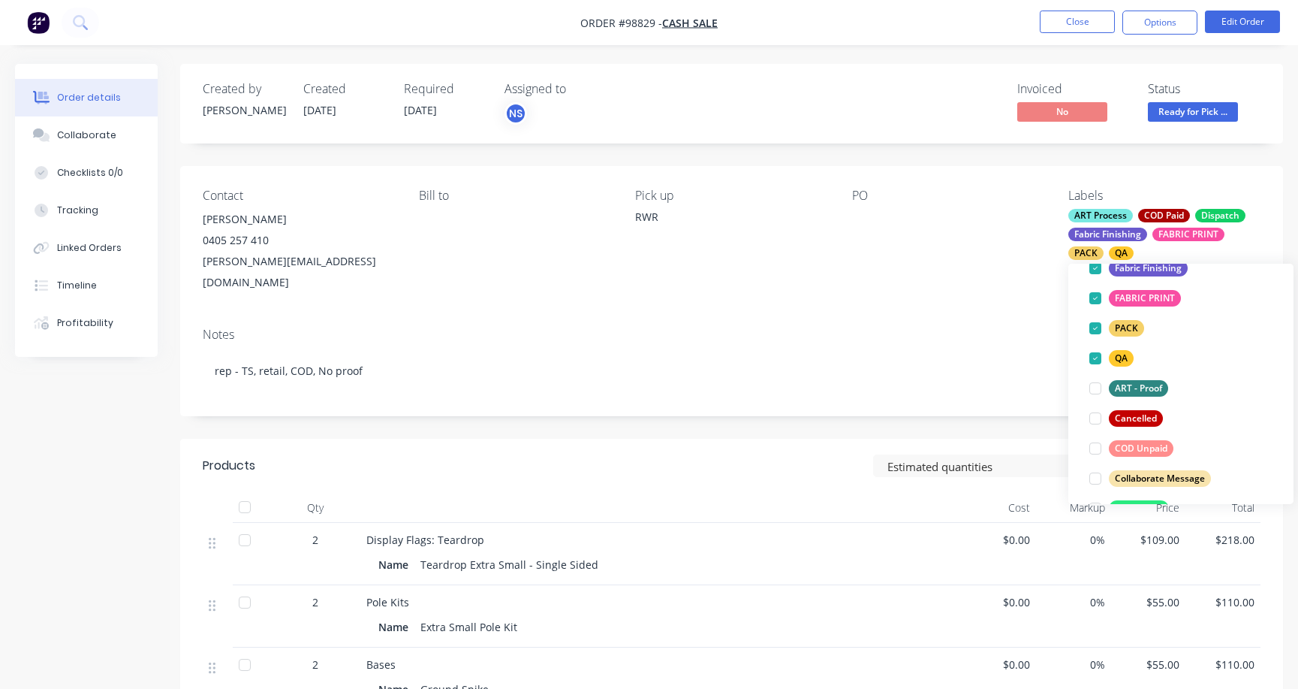
scroll to position [0, 0]
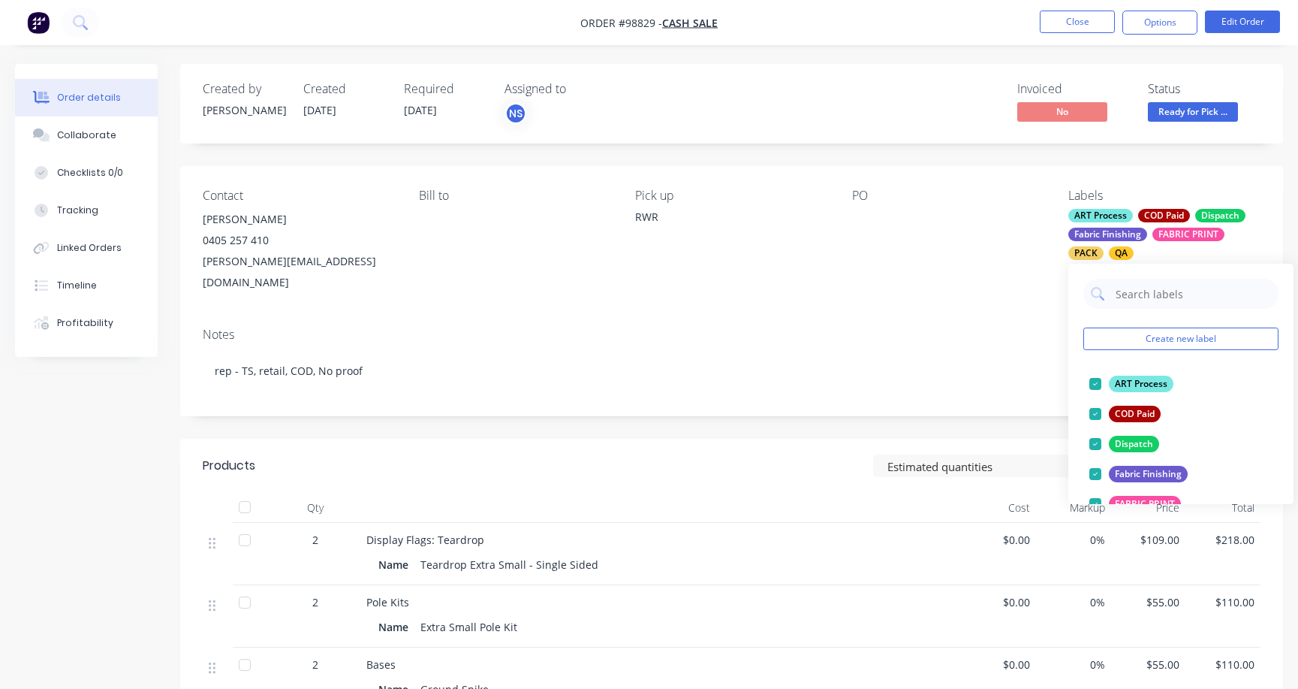
click at [1217, 110] on span "Ready for Pick ..." at bounding box center [1193, 111] width 90 height 19
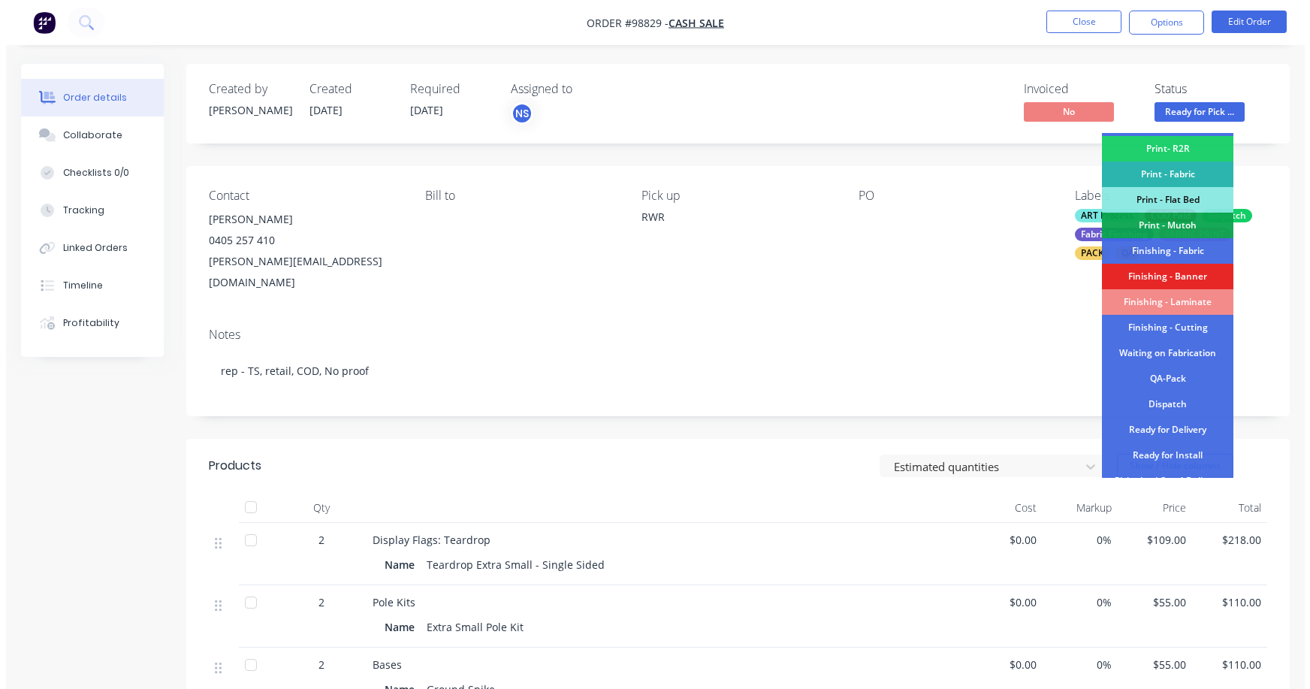
scroll to position [294, 0]
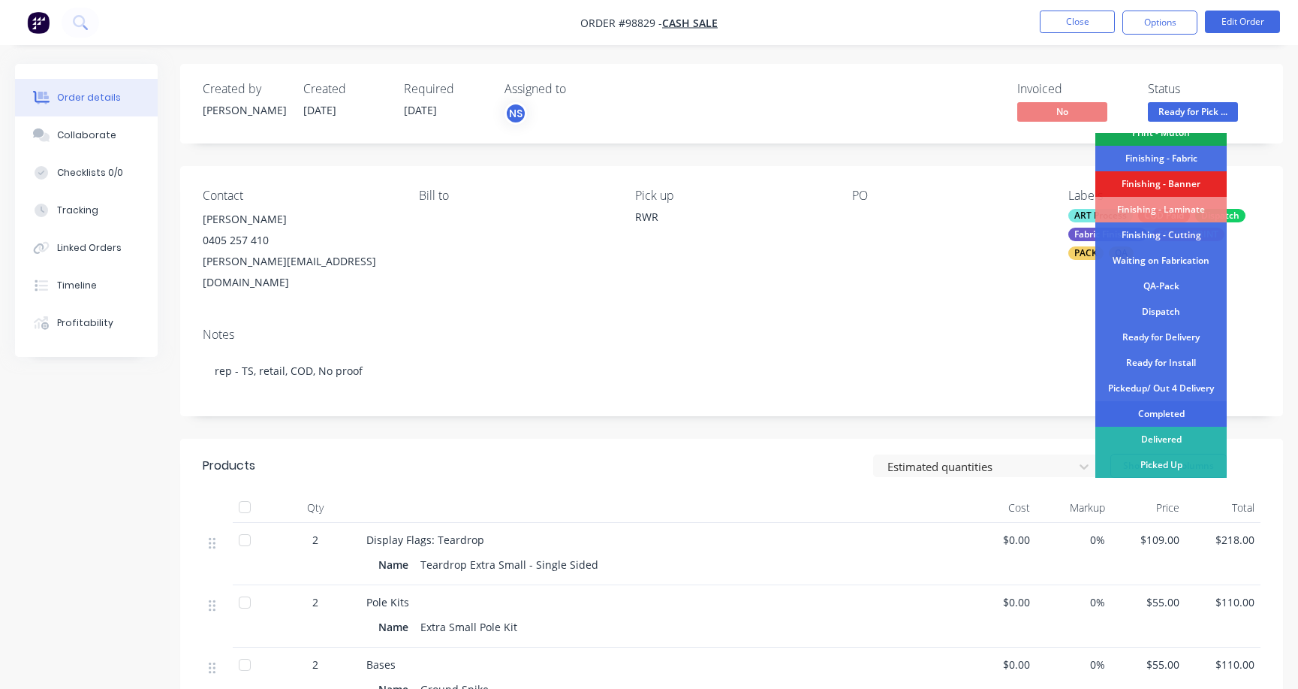
click at [1171, 415] on div "Completed" at bounding box center [1161, 414] width 131 height 26
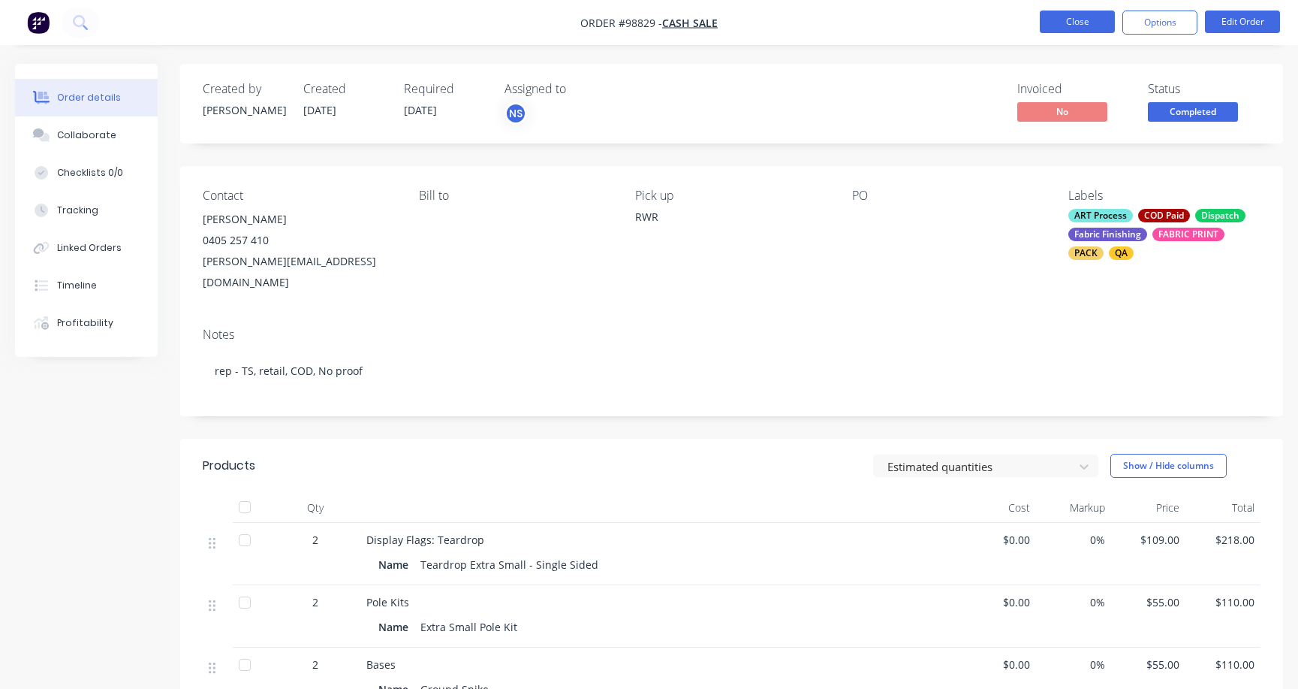
click at [1068, 20] on button "Close" at bounding box center [1077, 22] width 75 height 23
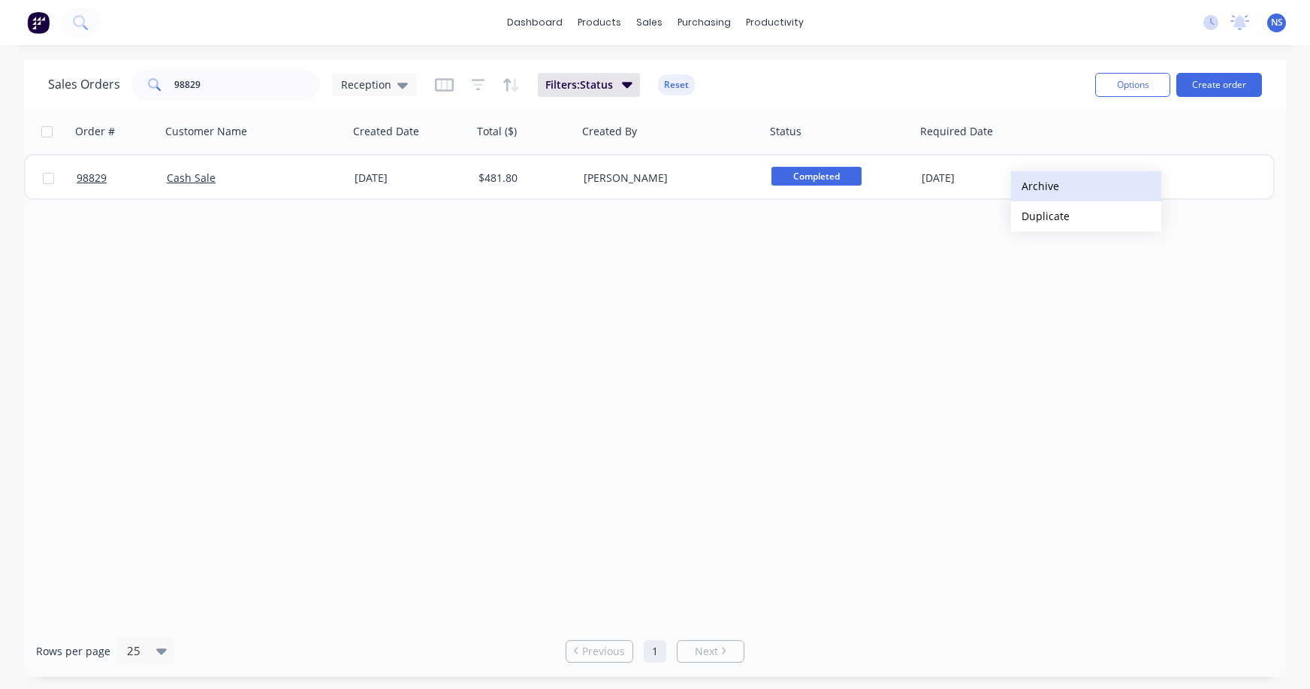
click at [1036, 184] on button "Archive" at bounding box center [1086, 186] width 150 height 30
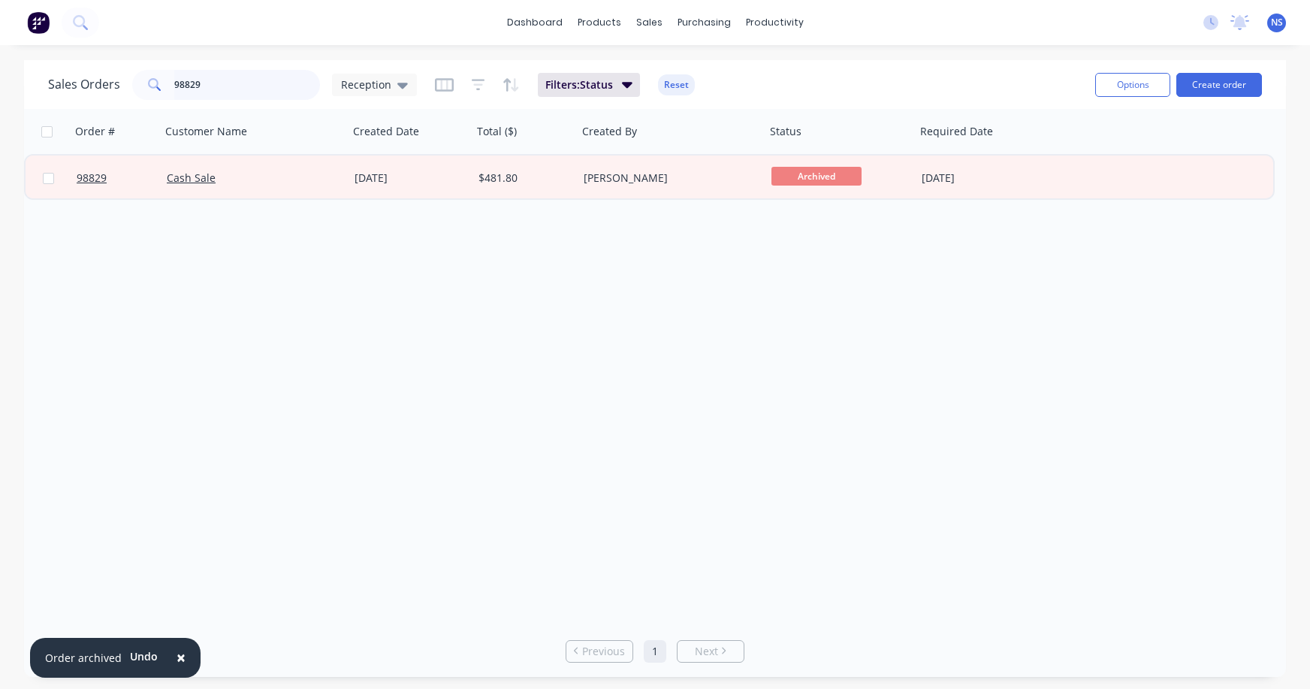
click at [249, 86] on input "98829" at bounding box center [247, 85] width 146 height 30
drag, startPoint x: 249, startPoint y: 86, endPoint x: 203, endPoint y: 83, distance: 46.7
click at [224, 83] on input "98829" at bounding box center [247, 85] width 146 height 30
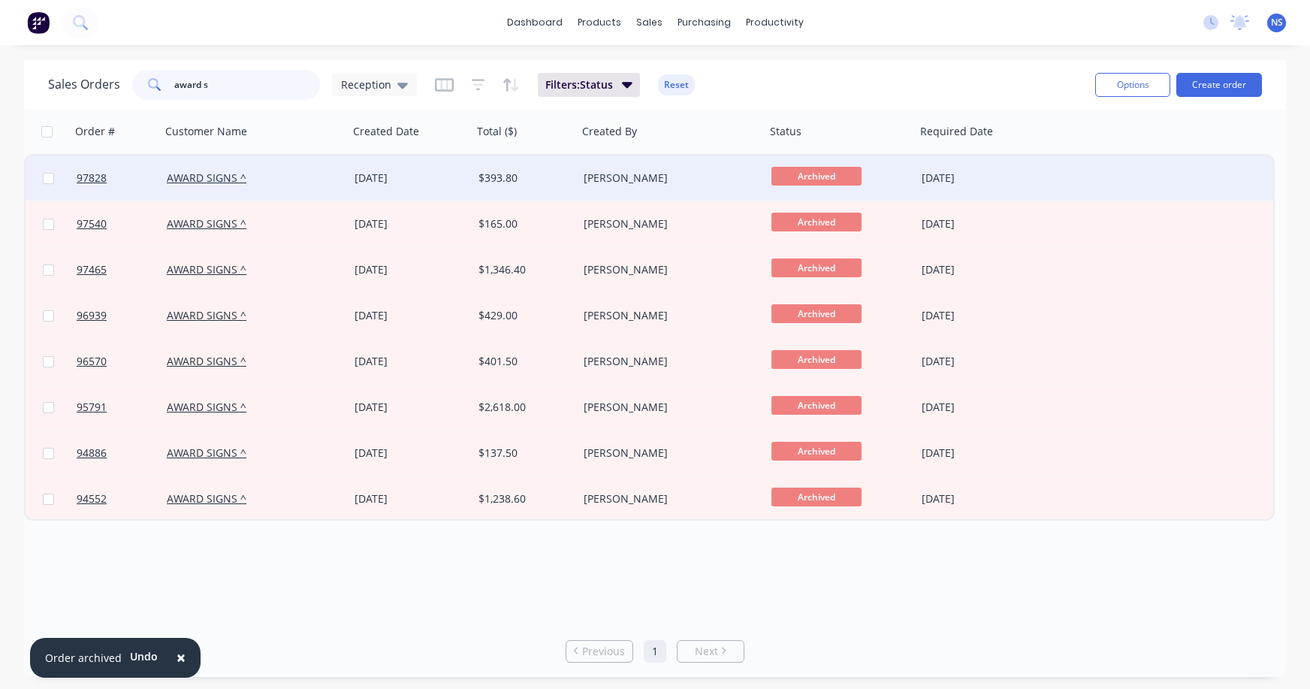
type input "award s"
click at [295, 169] on div "AWARD SIGNS ^" at bounding box center [255, 177] width 188 height 45
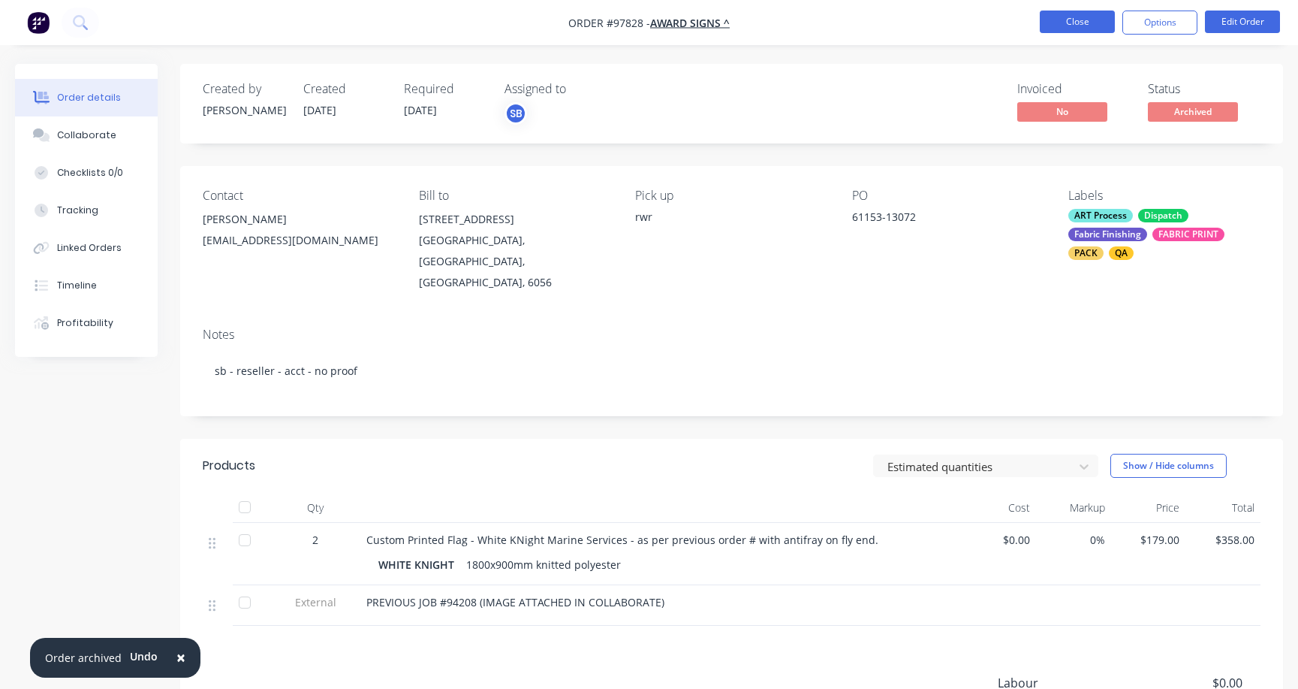
click at [1072, 24] on button "Close" at bounding box center [1077, 22] width 75 height 23
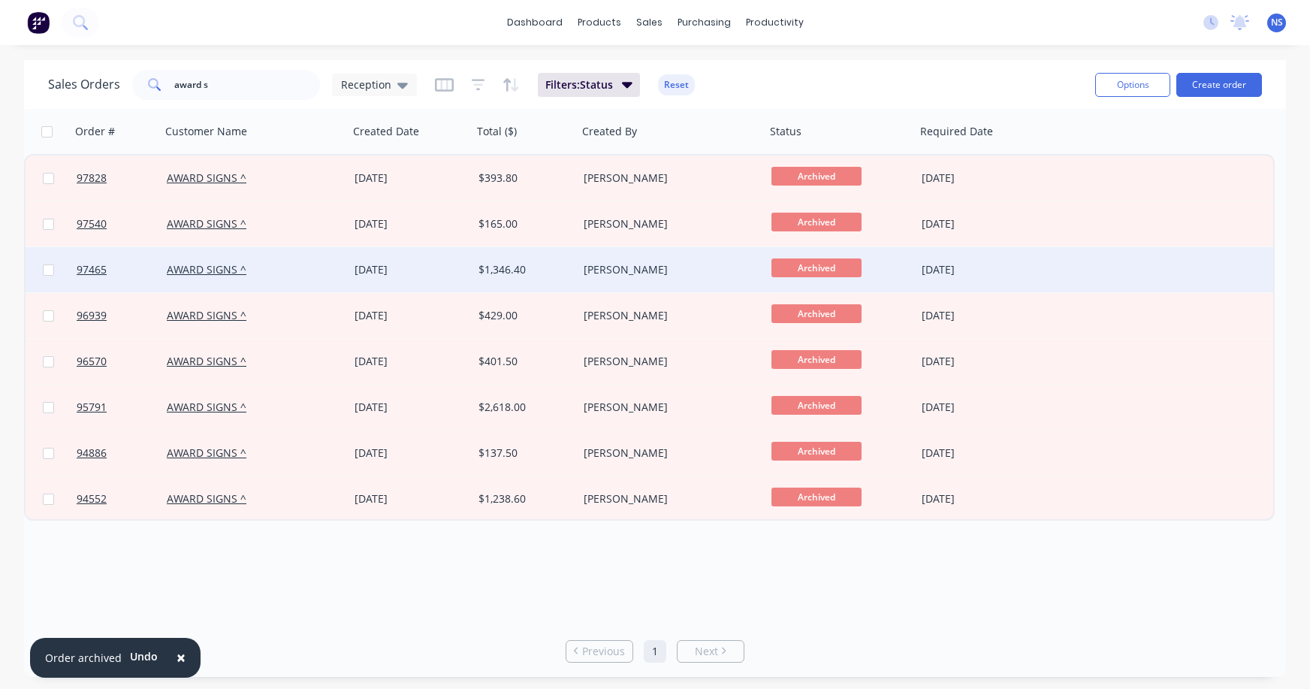
click at [548, 266] on div "$1,346.40" at bounding box center [522, 269] width 89 height 15
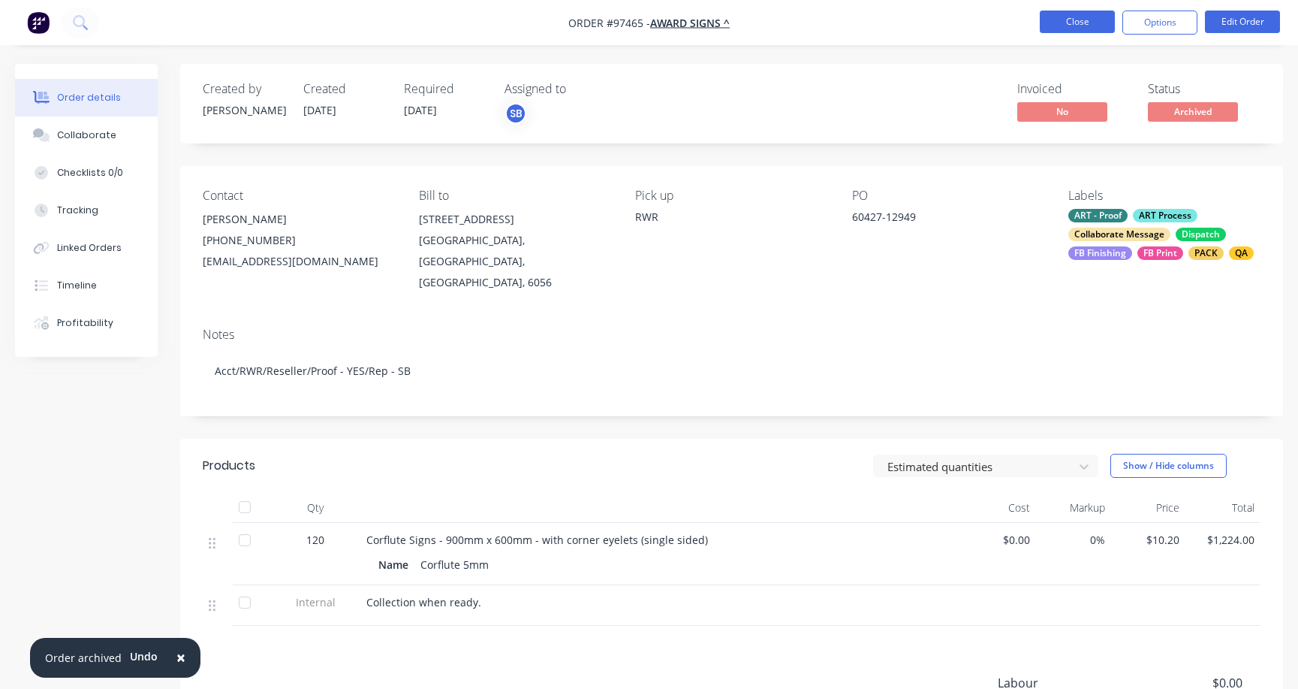
click at [1061, 22] on button "Close" at bounding box center [1077, 22] width 75 height 23
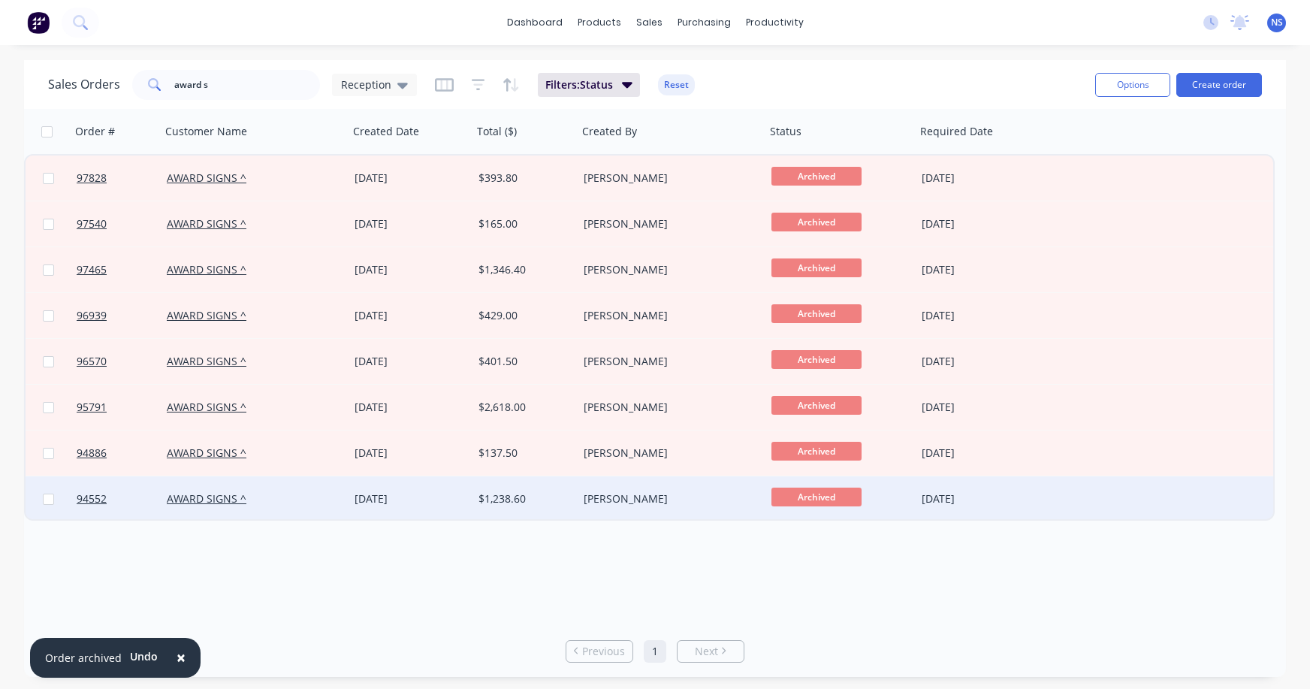
click at [555, 498] on div "$1,238.60" at bounding box center [522, 498] width 89 height 15
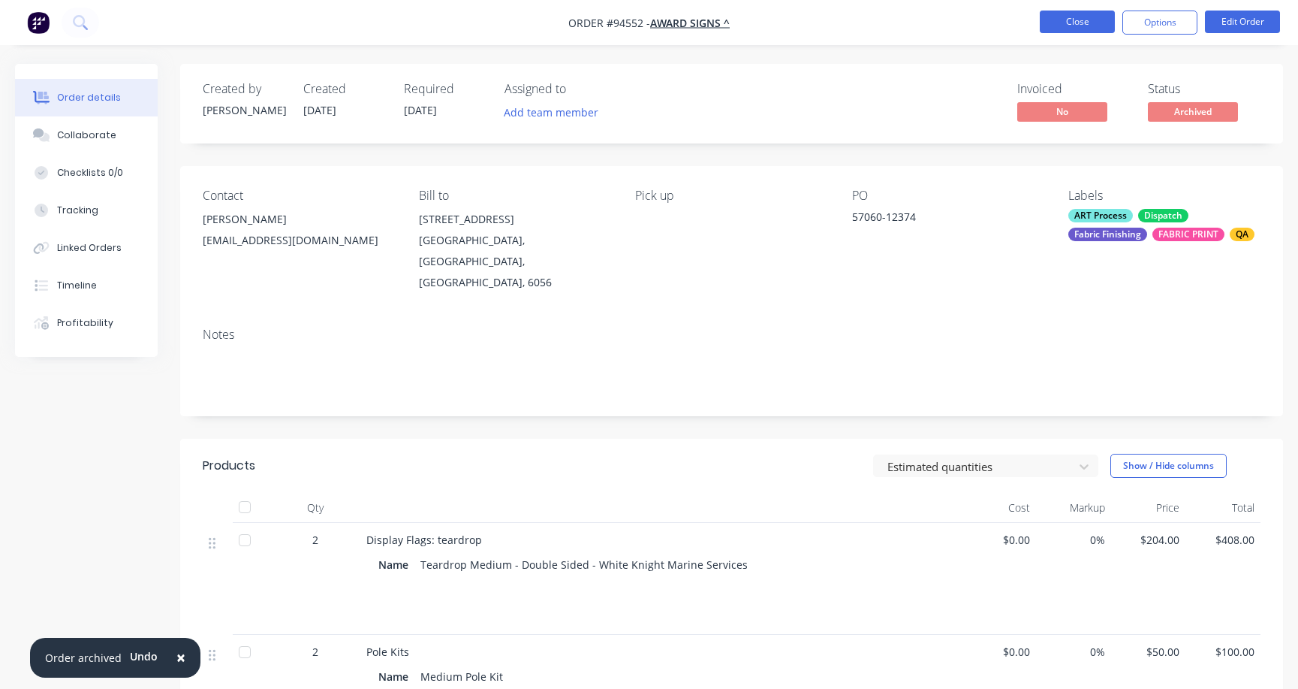
click at [1076, 11] on button "Close" at bounding box center [1077, 22] width 75 height 23
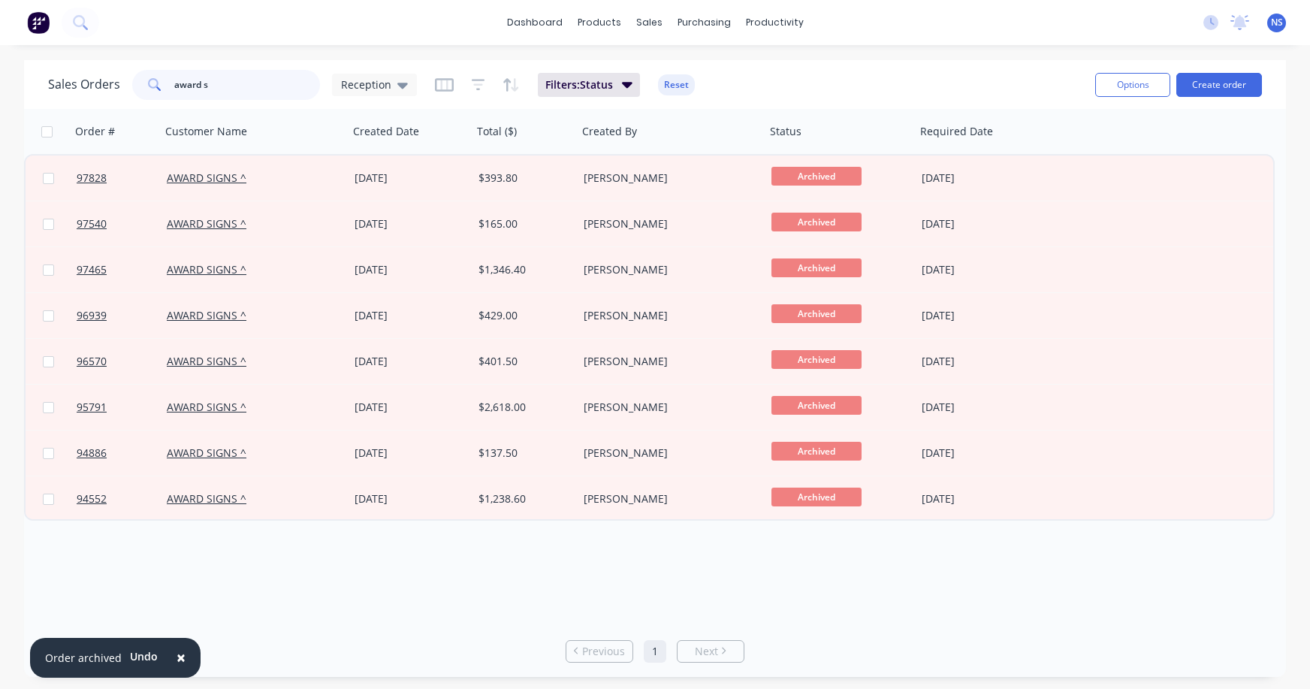
drag, startPoint x: 231, startPoint y: 88, endPoint x: 38, endPoint y: 45, distance: 197.7
click at [38, 46] on div "× Order archived Undo dashboard products sales purchasing productivity dashboar…" at bounding box center [655, 344] width 1310 height 689
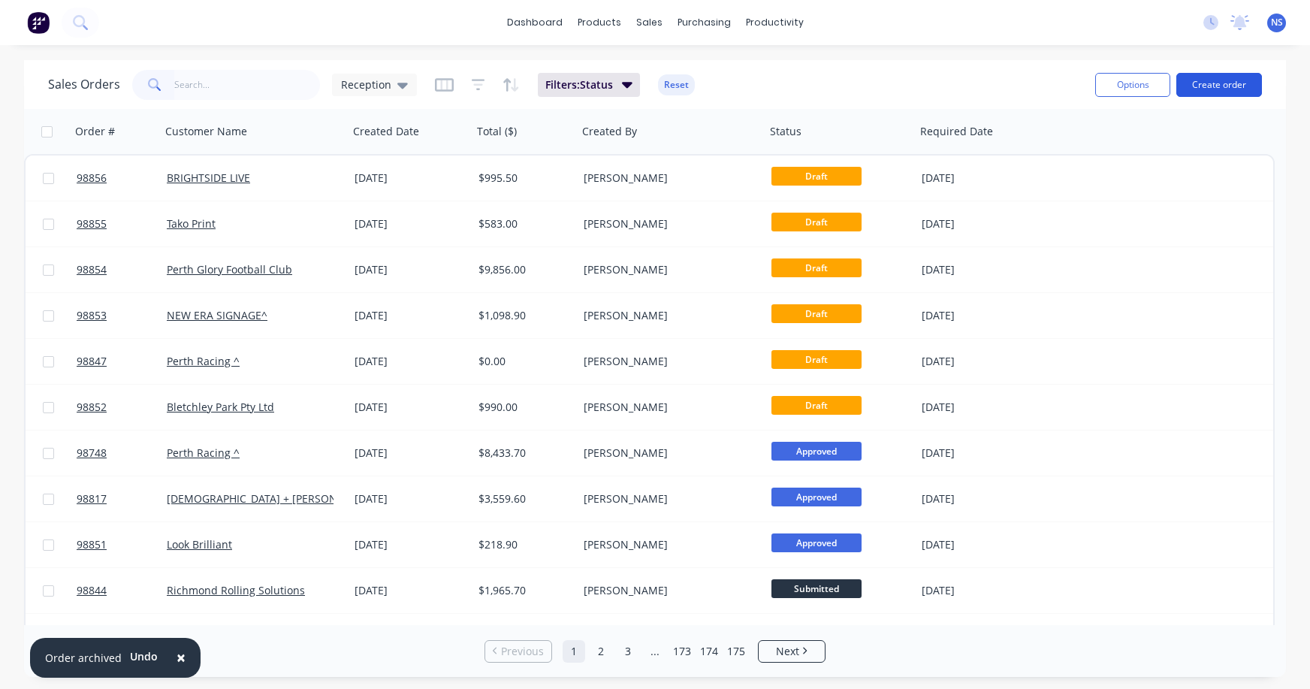
click at [1221, 88] on button "Create order" at bounding box center [1219, 85] width 86 height 24
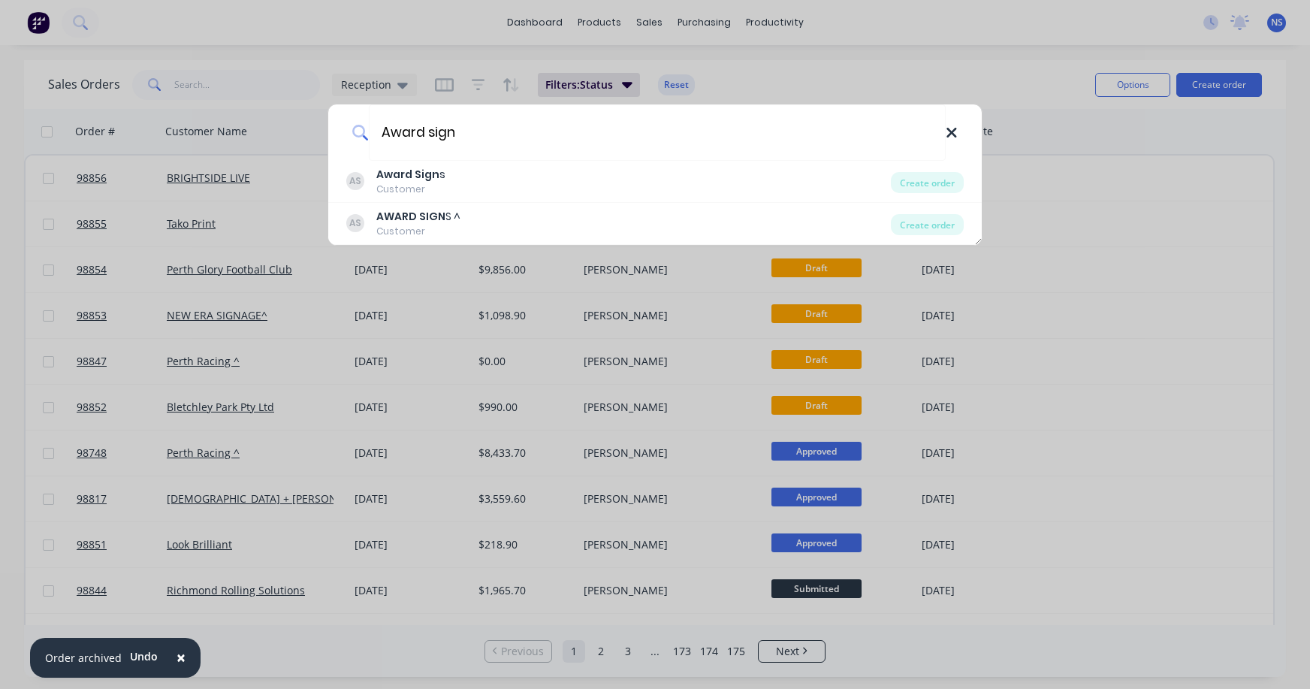
type input "Award sign"
drag, startPoint x: 950, startPoint y: 133, endPoint x: 848, endPoint y: 104, distance: 106.2
click at [950, 133] on icon at bounding box center [951, 133] width 10 height 10
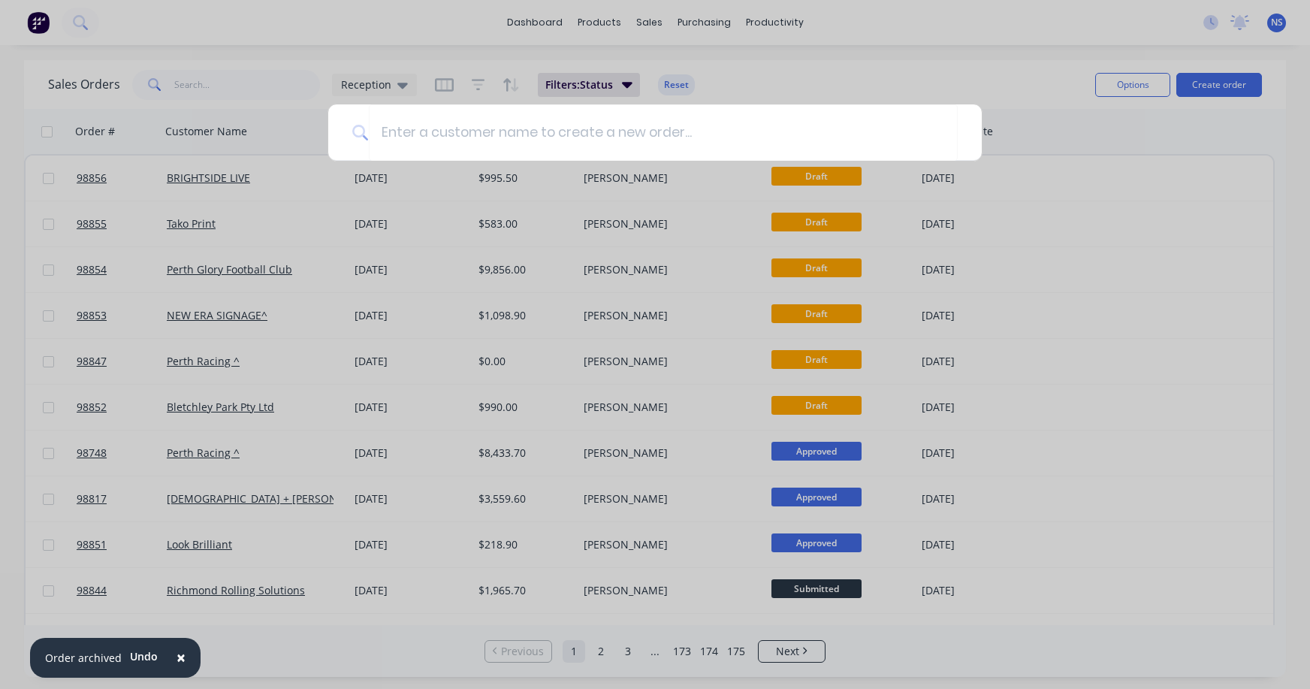
click at [269, 59] on div at bounding box center [655, 344] width 1310 height 689
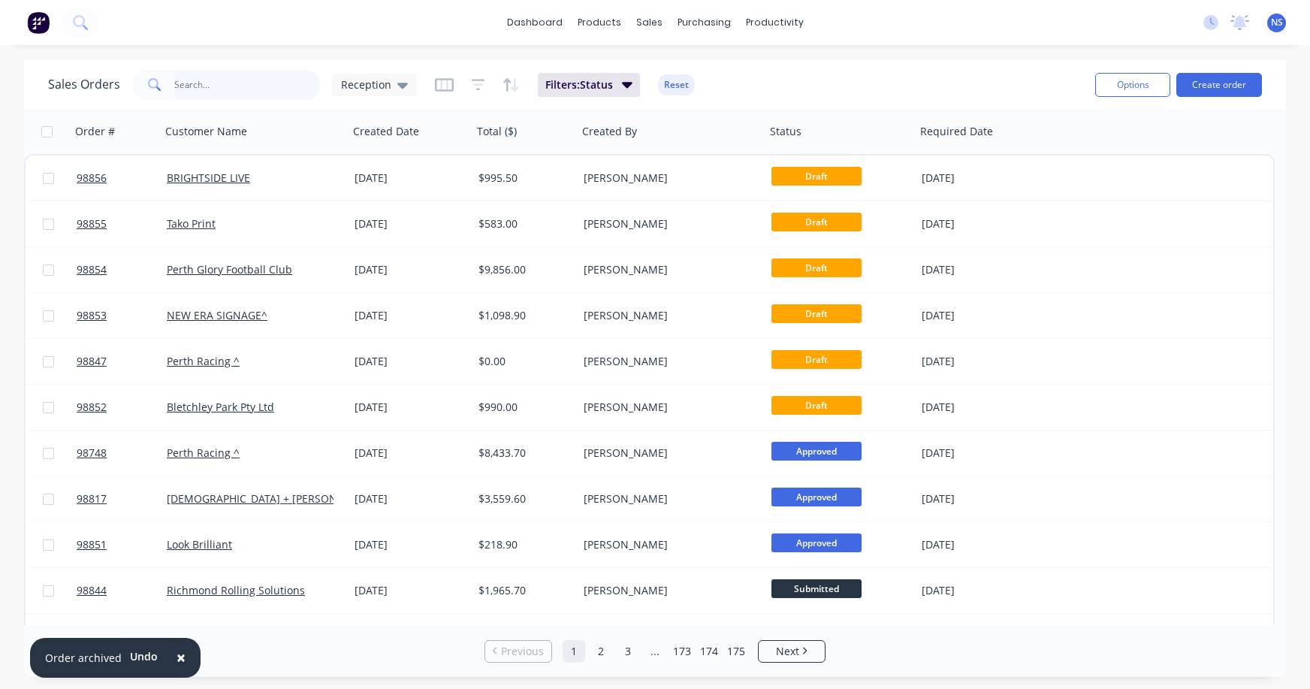
click at [256, 80] on input "text" at bounding box center [247, 85] width 146 height 30
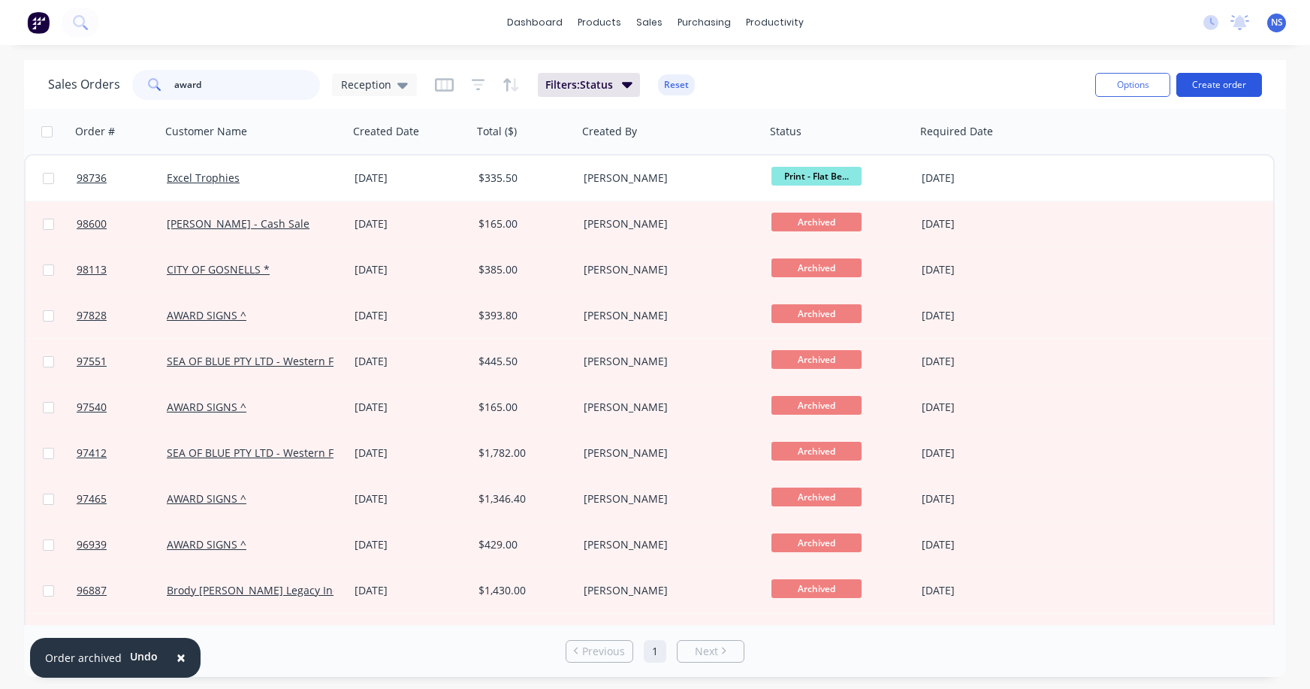
type input "award"
click at [1207, 84] on button "Create order" at bounding box center [1219, 85] width 86 height 24
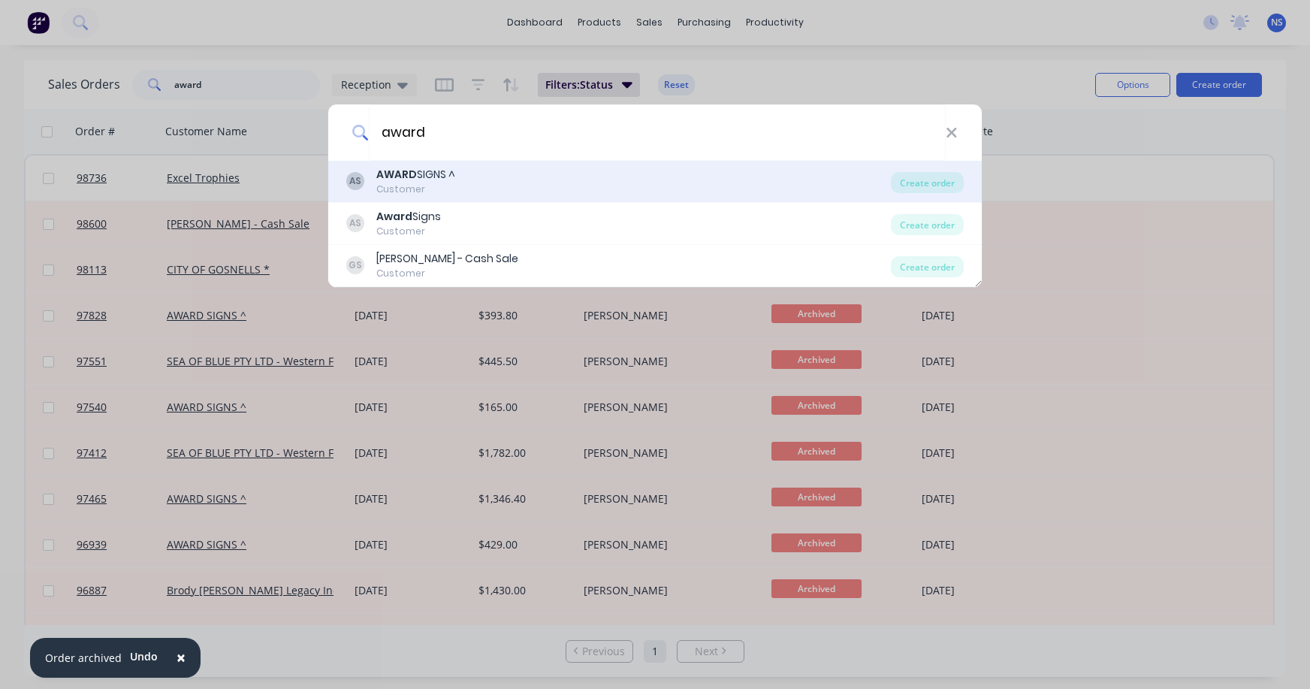
type input "award"
click at [475, 178] on div "AS AWARD SIGNS ^ Customer" at bounding box center [618, 181] width 544 height 29
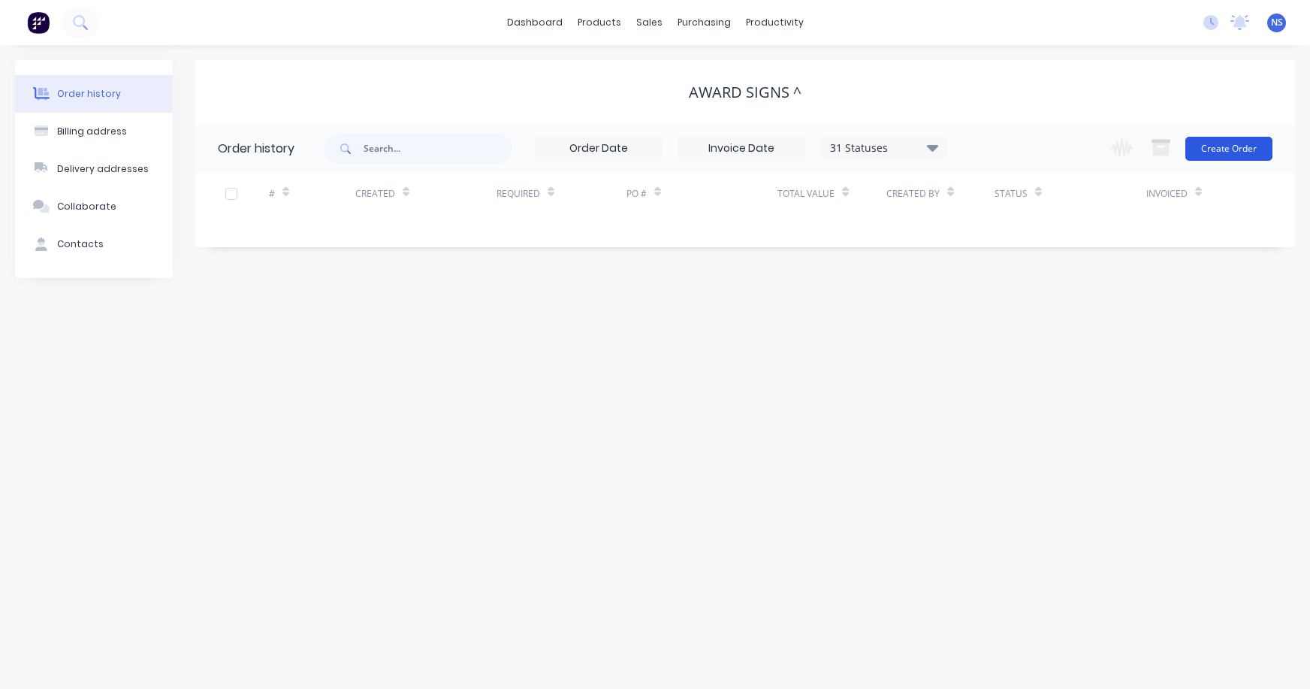
click at [1223, 149] on button "Create Order" at bounding box center [1228, 149] width 87 height 24
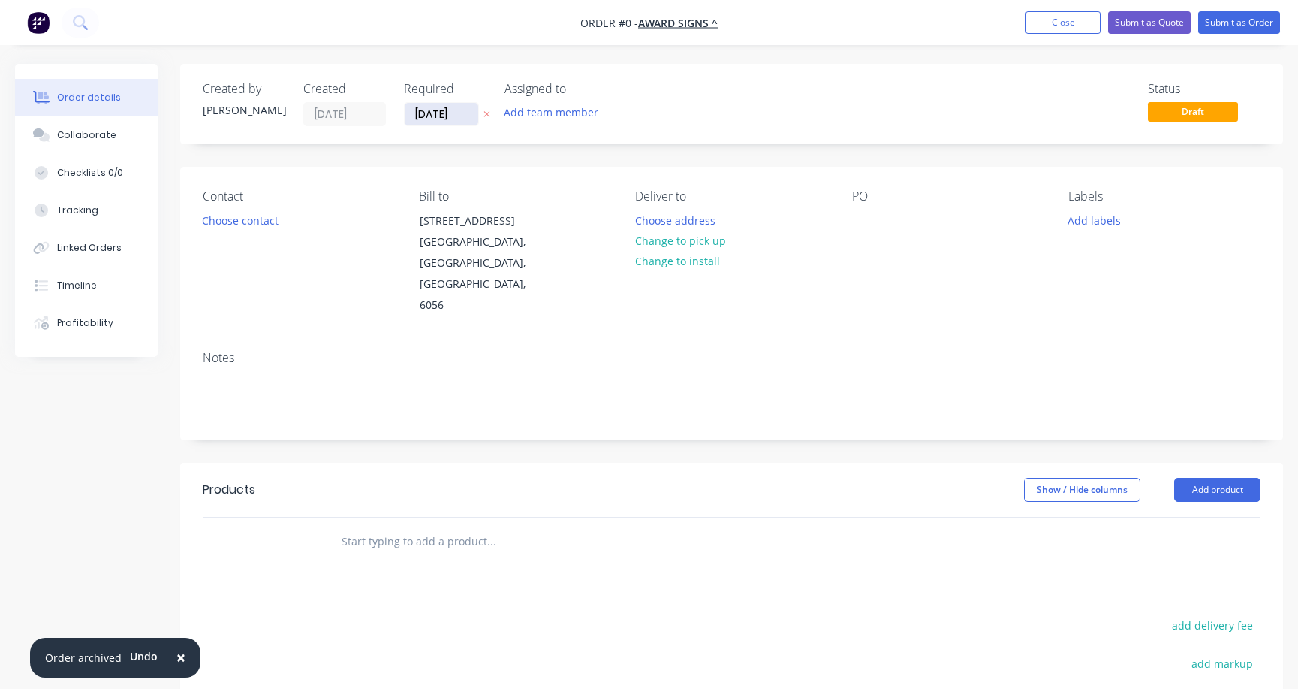
click at [443, 110] on input "[DATE]" at bounding box center [442, 114] width 74 height 23
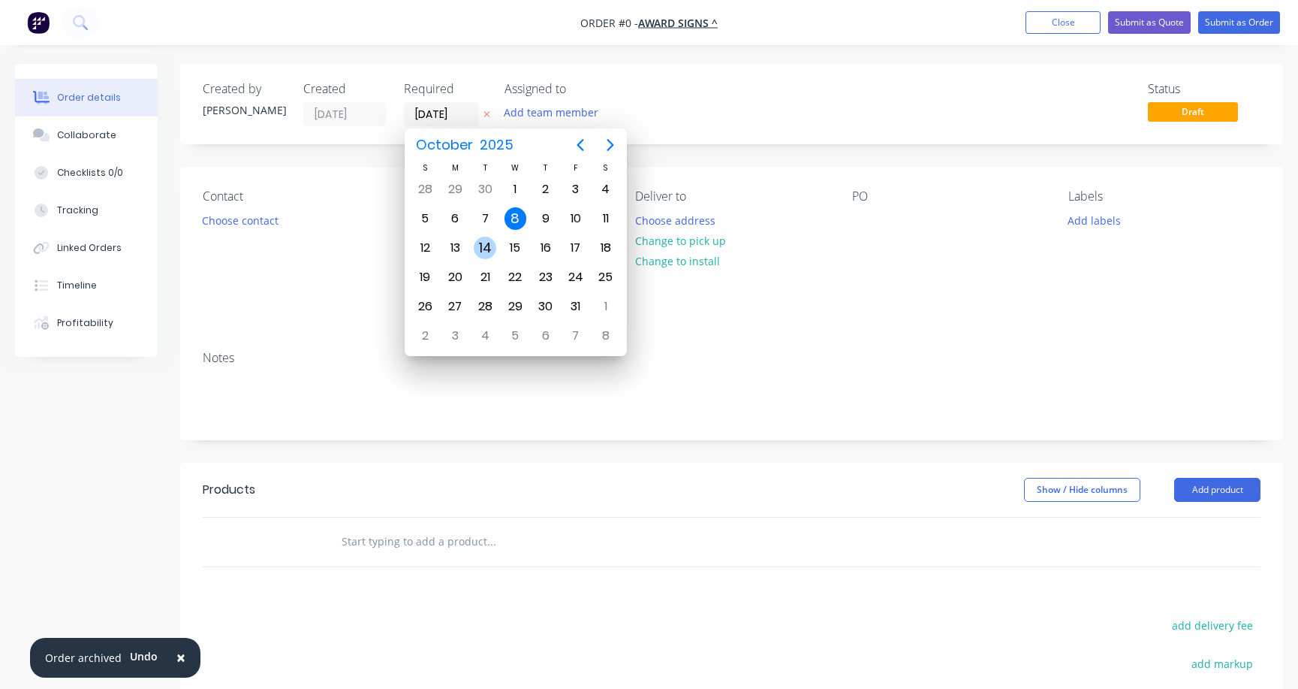
click at [484, 245] on div "14" at bounding box center [485, 248] width 23 height 23
type input "[DATE]"
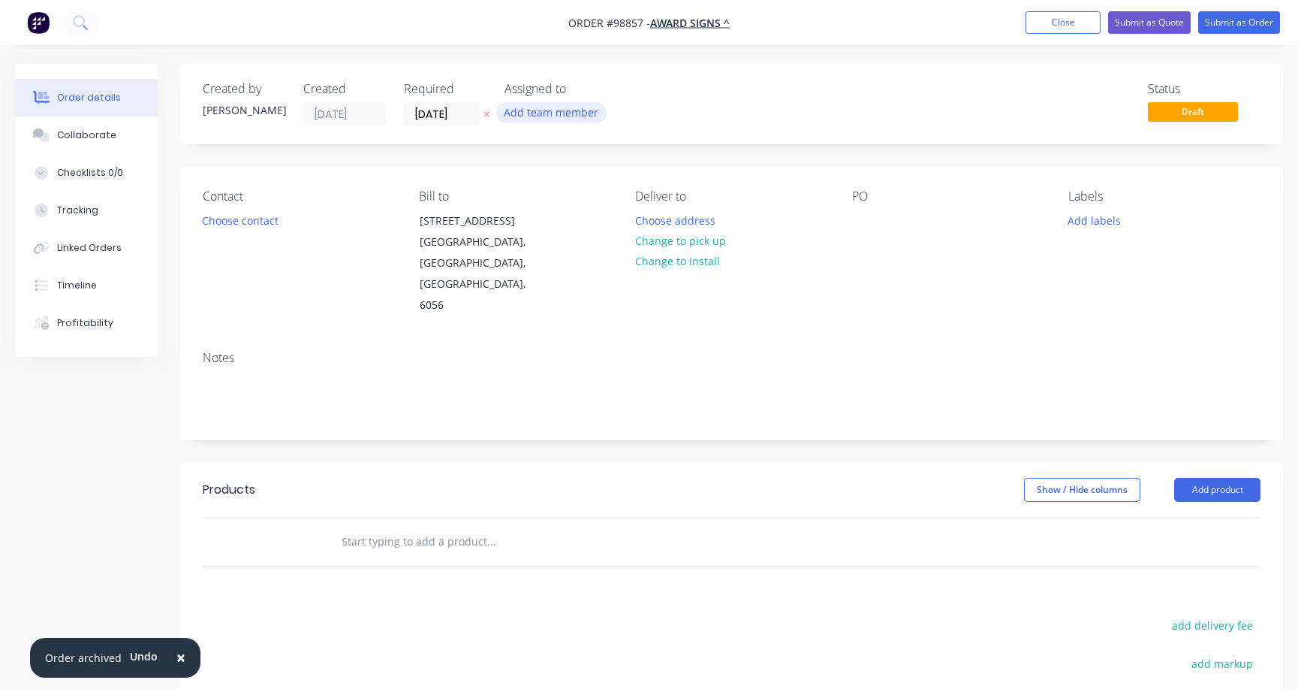
click at [538, 111] on button "Add team member" at bounding box center [551, 112] width 110 height 20
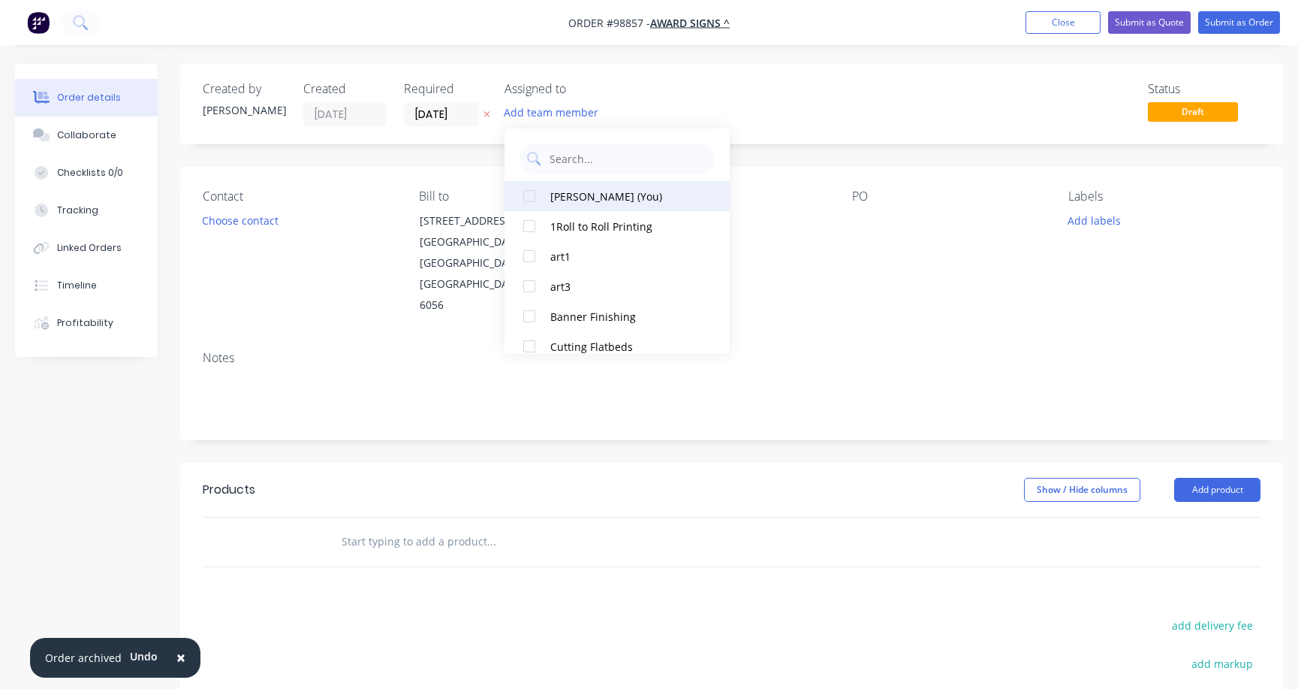
click at [571, 191] on div "[PERSON_NAME] (You)" at bounding box center [625, 196] width 150 height 16
click at [243, 226] on button "Choose contact" at bounding box center [240, 220] width 92 height 20
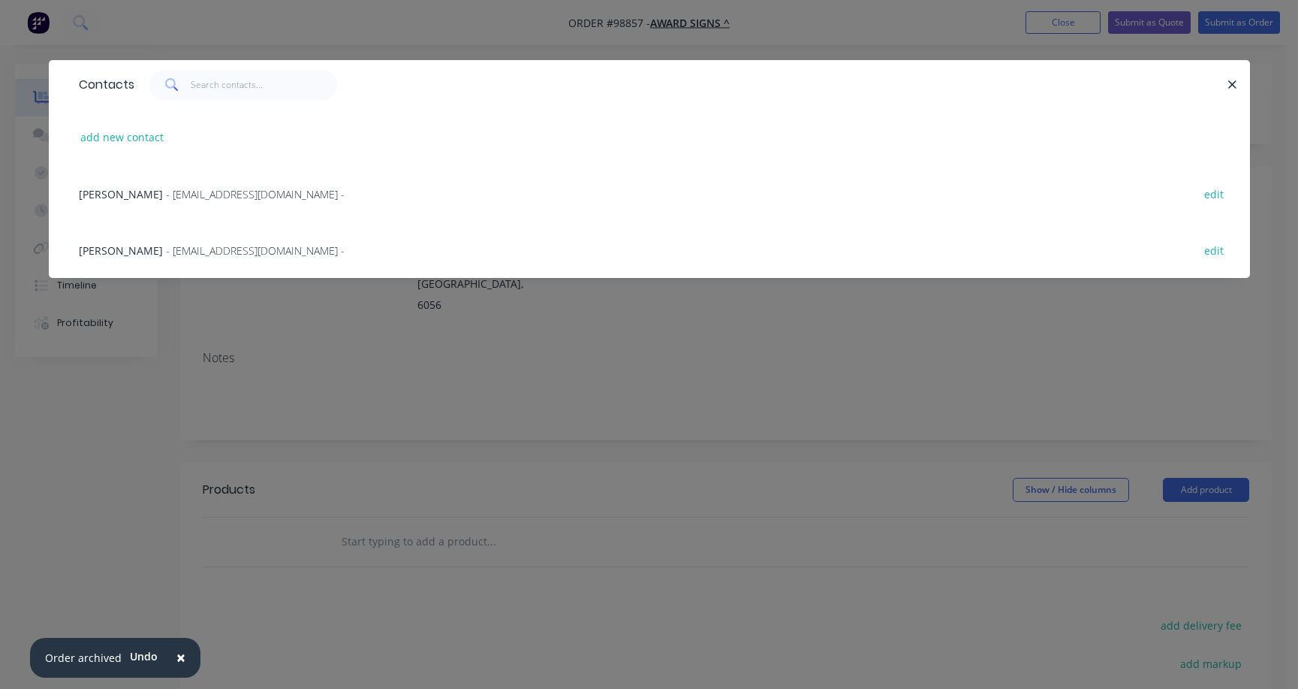
click at [191, 197] on span "- [EMAIL_ADDRESS][DOMAIN_NAME] -" at bounding box center [255, 194] width 179 height 14
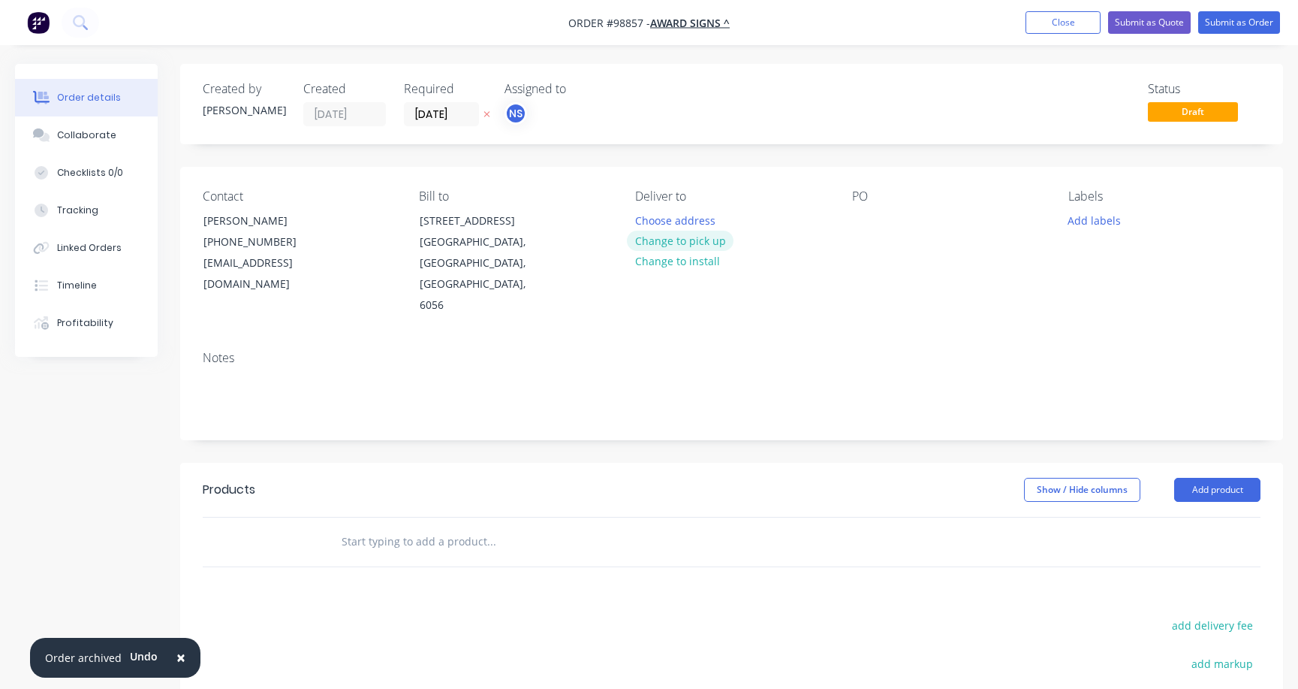
click at [665, 244] on button "Change to pick up" at bounding box center [680, 241] width 107 height 20
click at [666, 216] on div "Pick up Change to delivery Change to install" at bounding box center [731, 252] width 192 height 127
click at [650, 221] on div at bounding box center [647, 221] width 24 height 22
click at [854, 221] on div at bounding box center [864, 221] width 24 height 22
click at [864, 220] on div "62325-13301" at bounding box center [896, 221] width 88 height 22
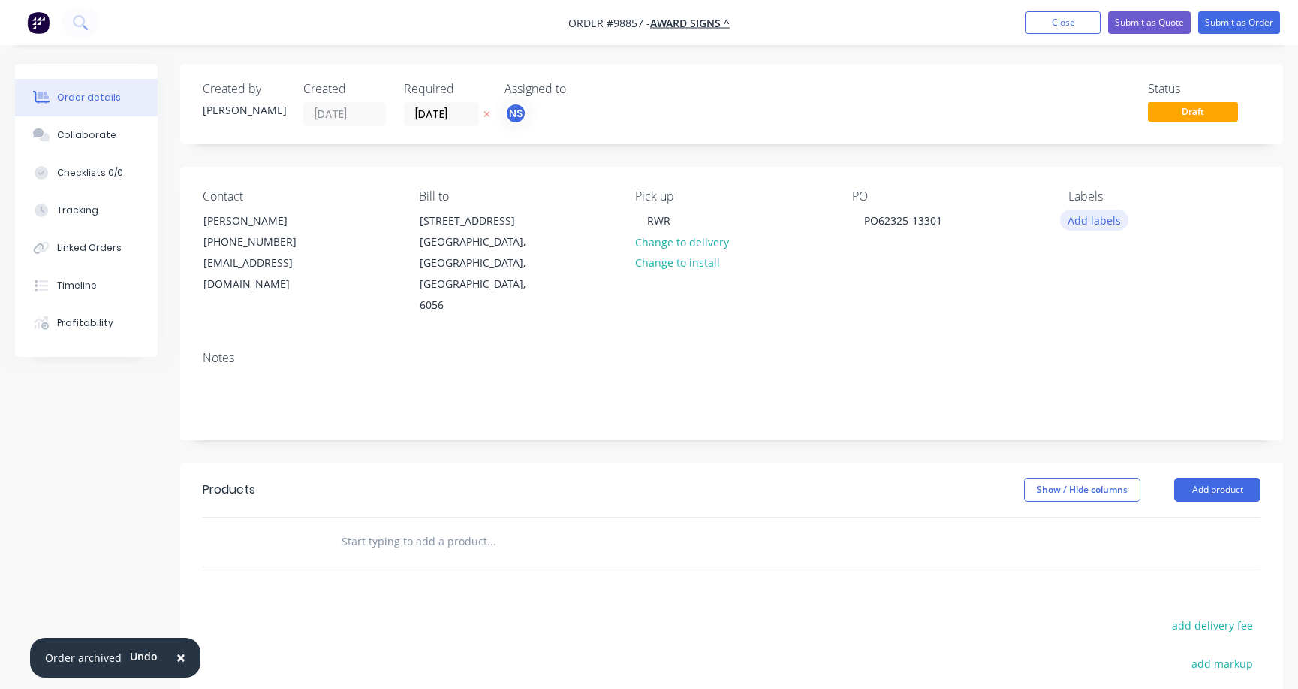
click at [1089, 222] on button "Add labels" at bounding box center [1094, 220] width 69 height 20
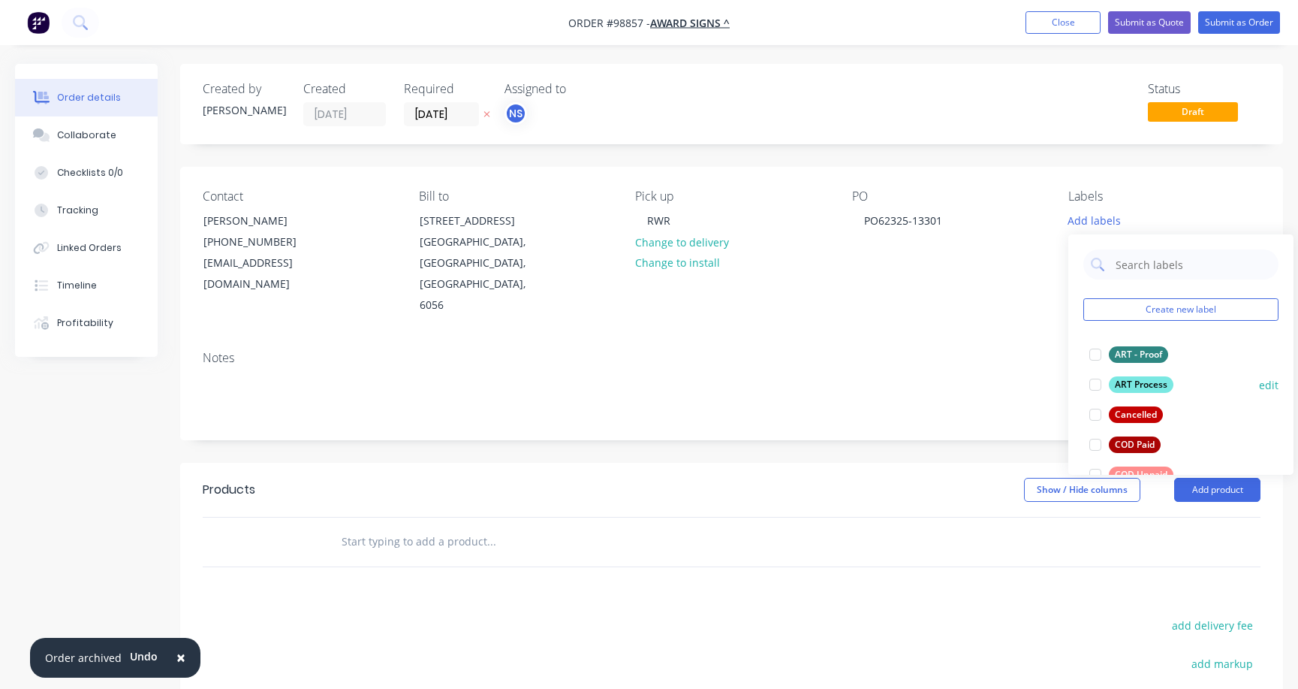
click at [1098, 383] on div at bounding box center [1096, 384] width 30 height 30
click at [1096, 376] on div at bounding box center [1096, 377] width 30 height 30
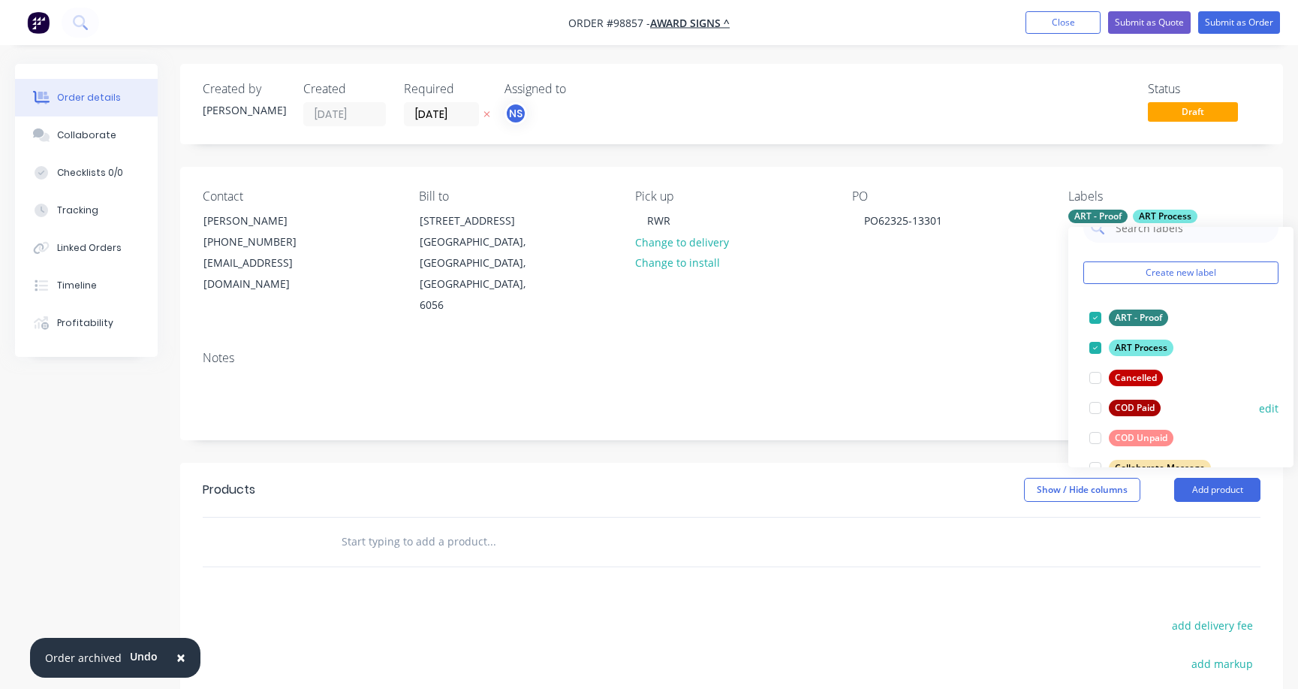
scroll to position [112, 0]
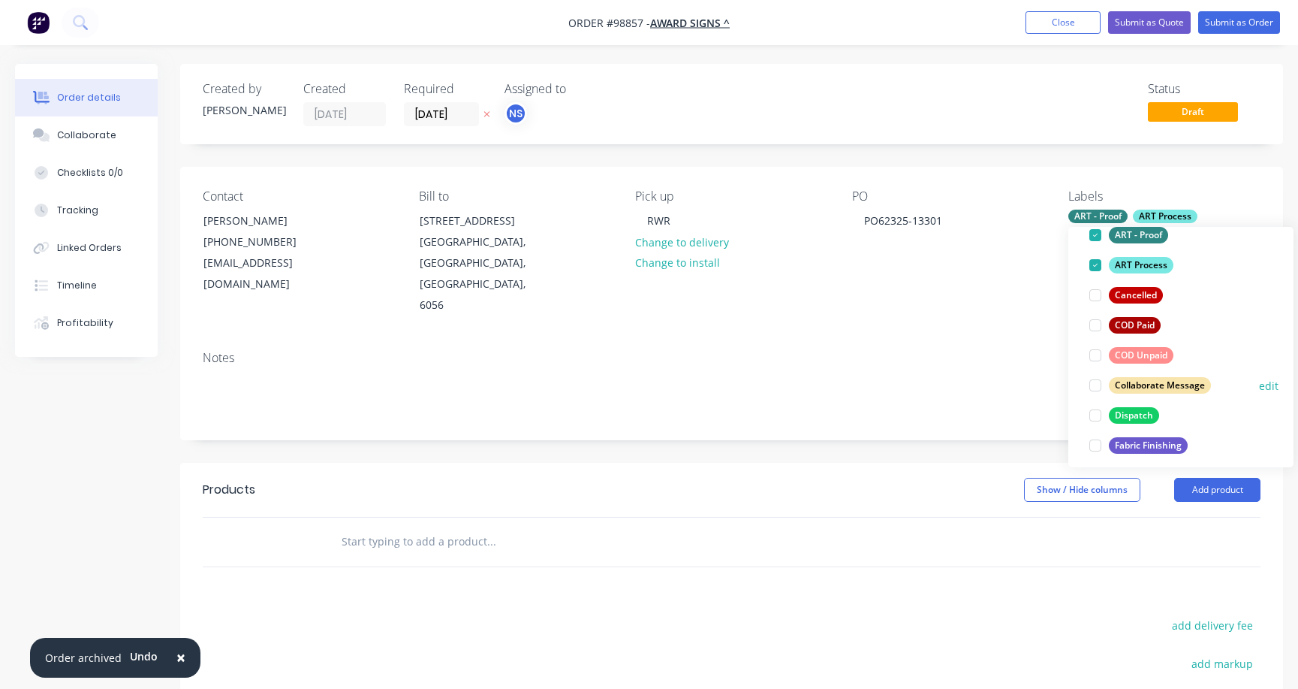
click at [1096, 383] on div at bounding box center [1096, 385] width 30 height 30
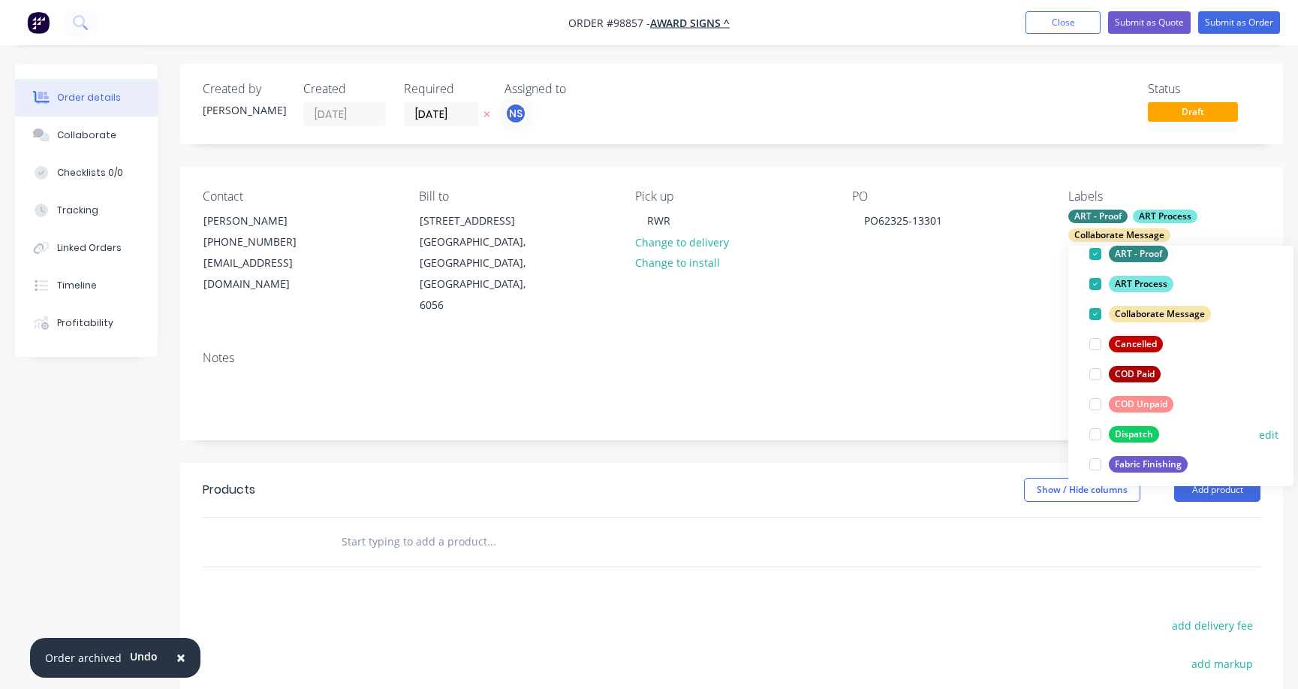
click at [1096, 435] on div at bounding box center [1096, 434] width 30 height 30
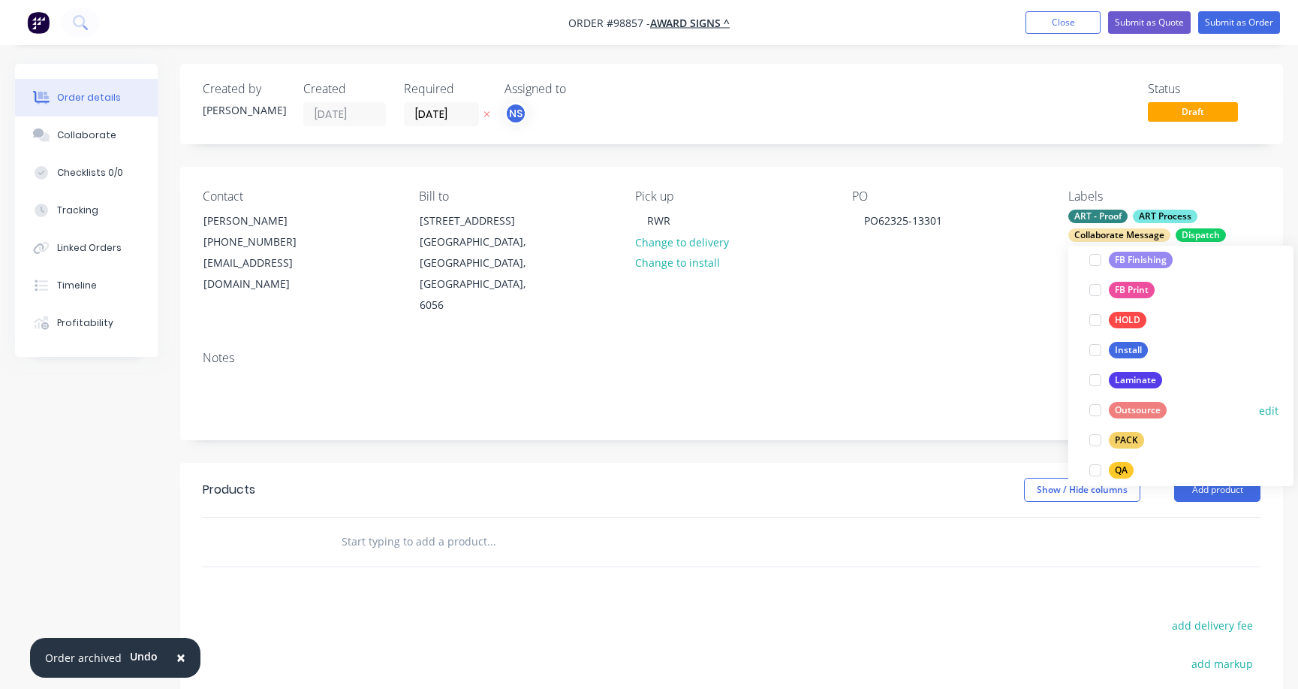
scroll to position [386, 0]
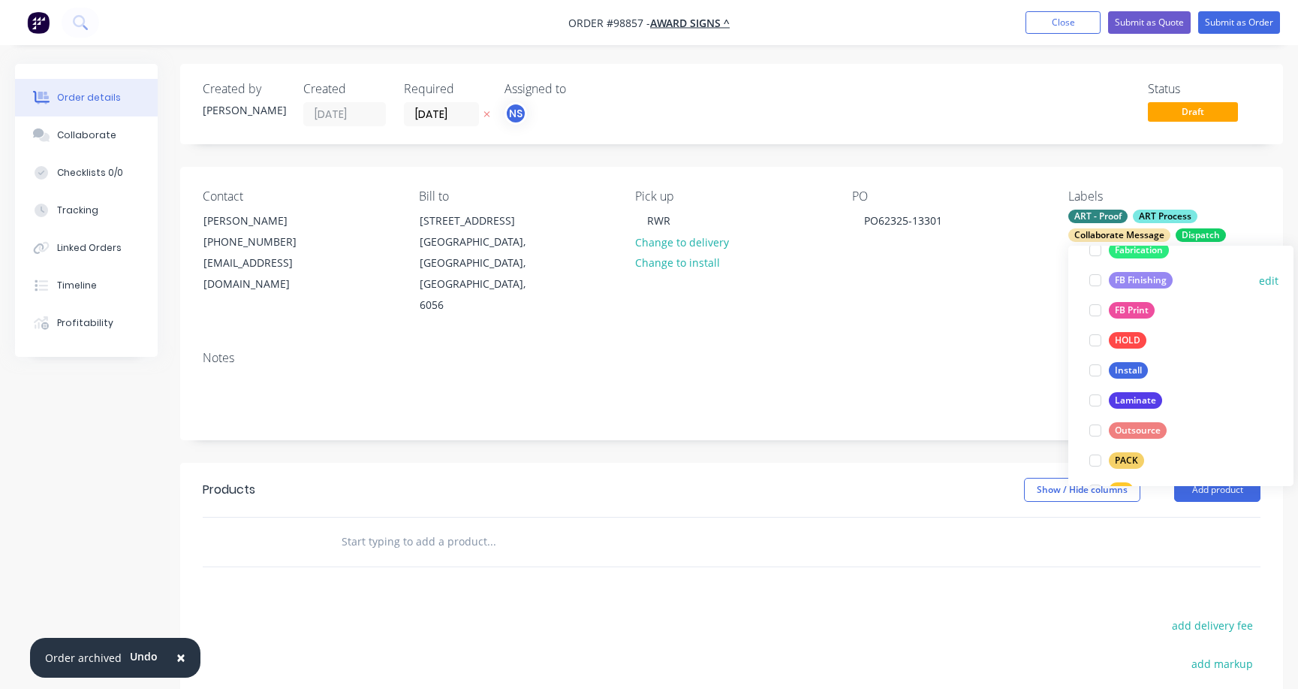
click at [1096, 279] on div at bounding box center [1096, 280] width 30 height 30
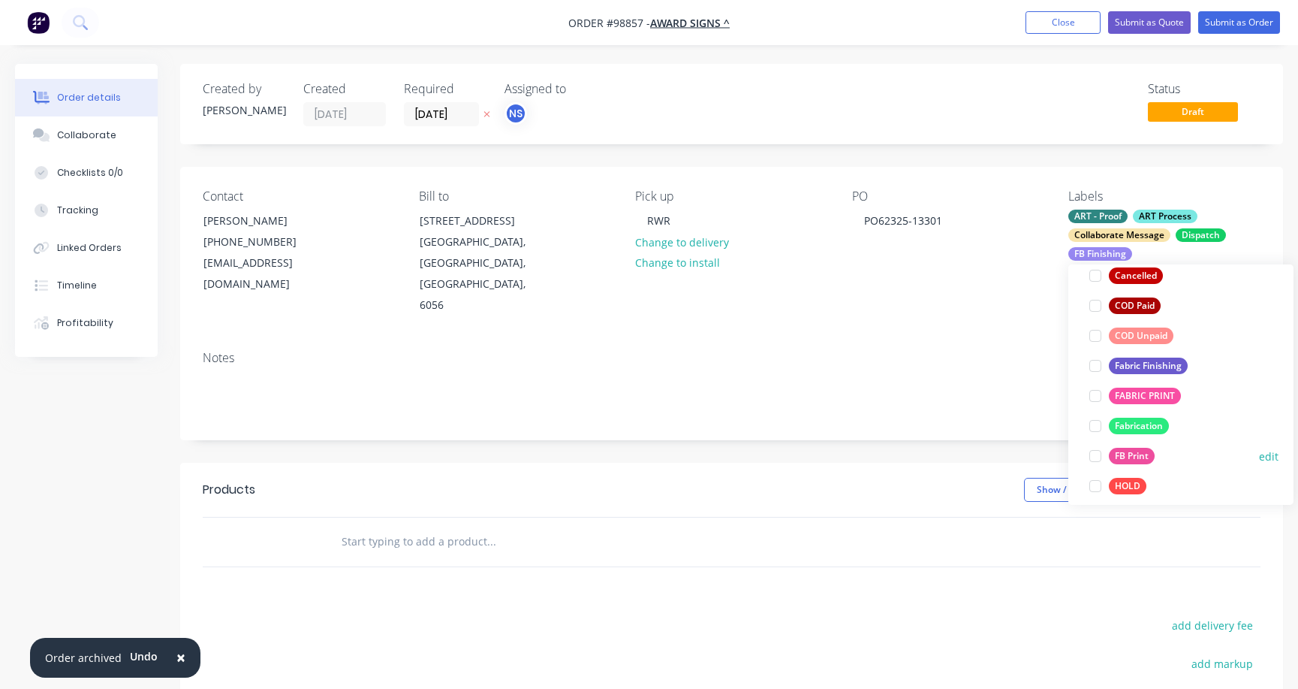
click at [1097, 455] on div at bounding box center [1096, 456] width 30 height 30
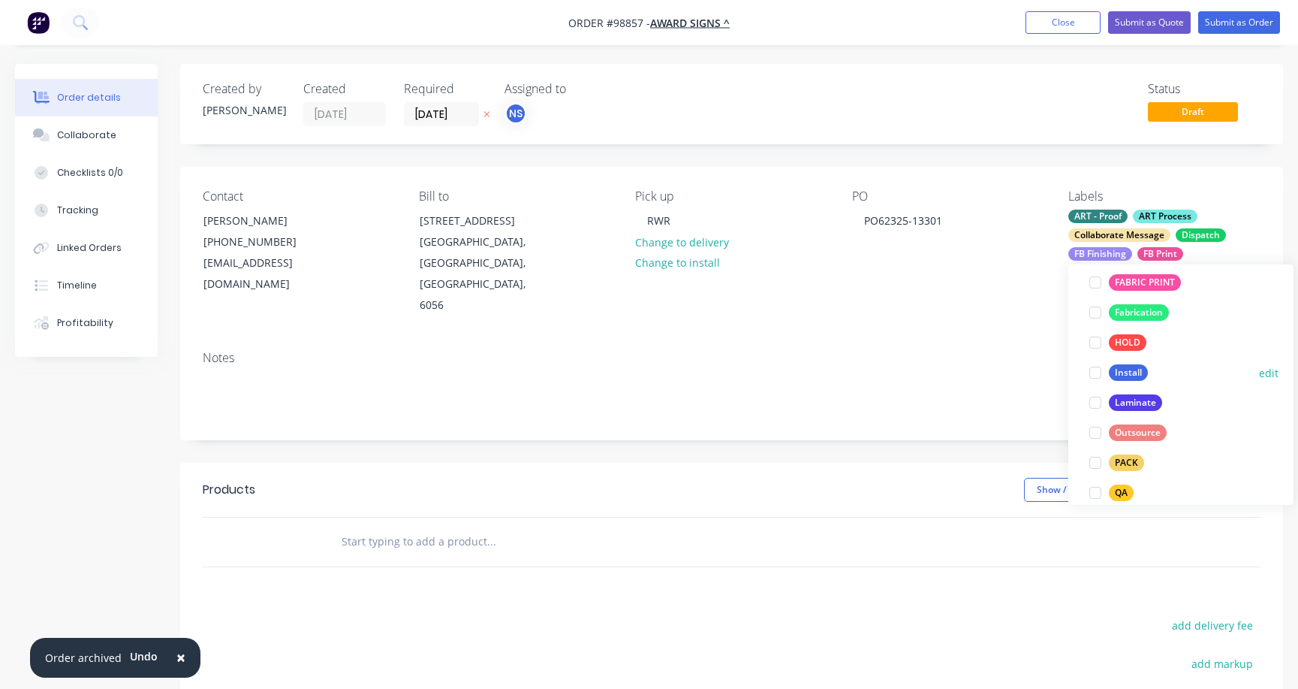
scroll to position [431, 0]
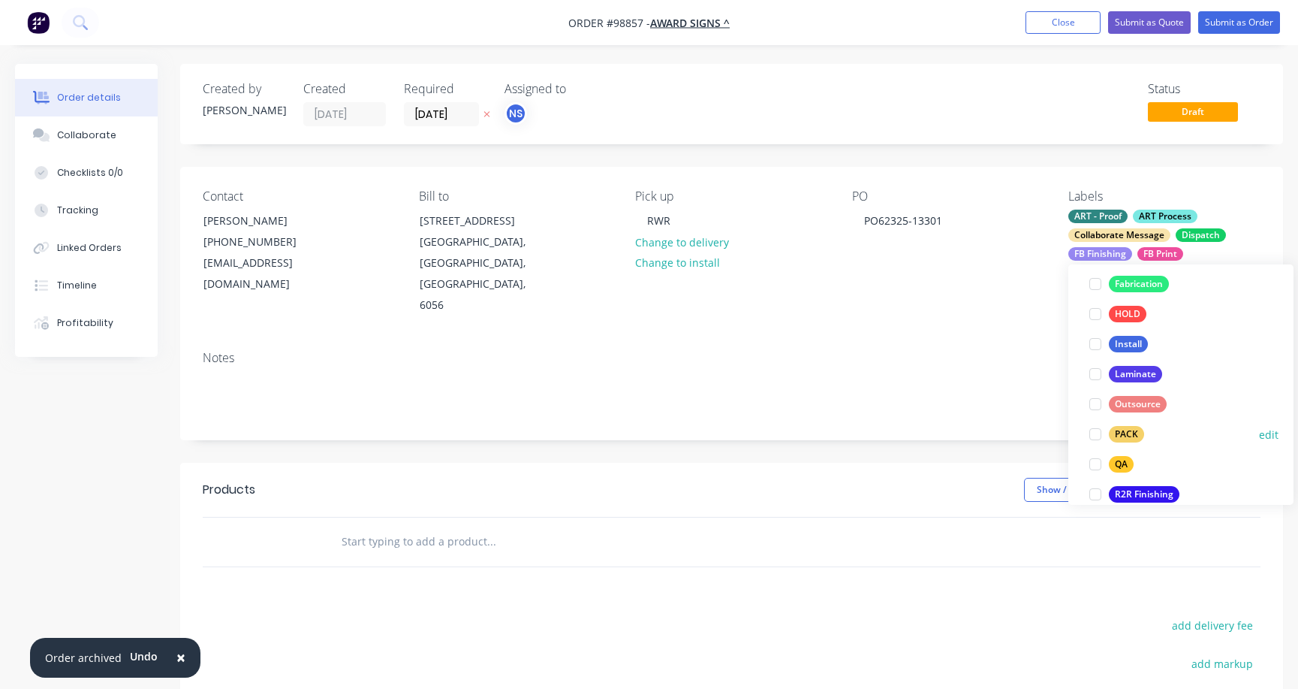
click at [1094, 434] on div at bounding box center [1096, 434] width 30 height 30
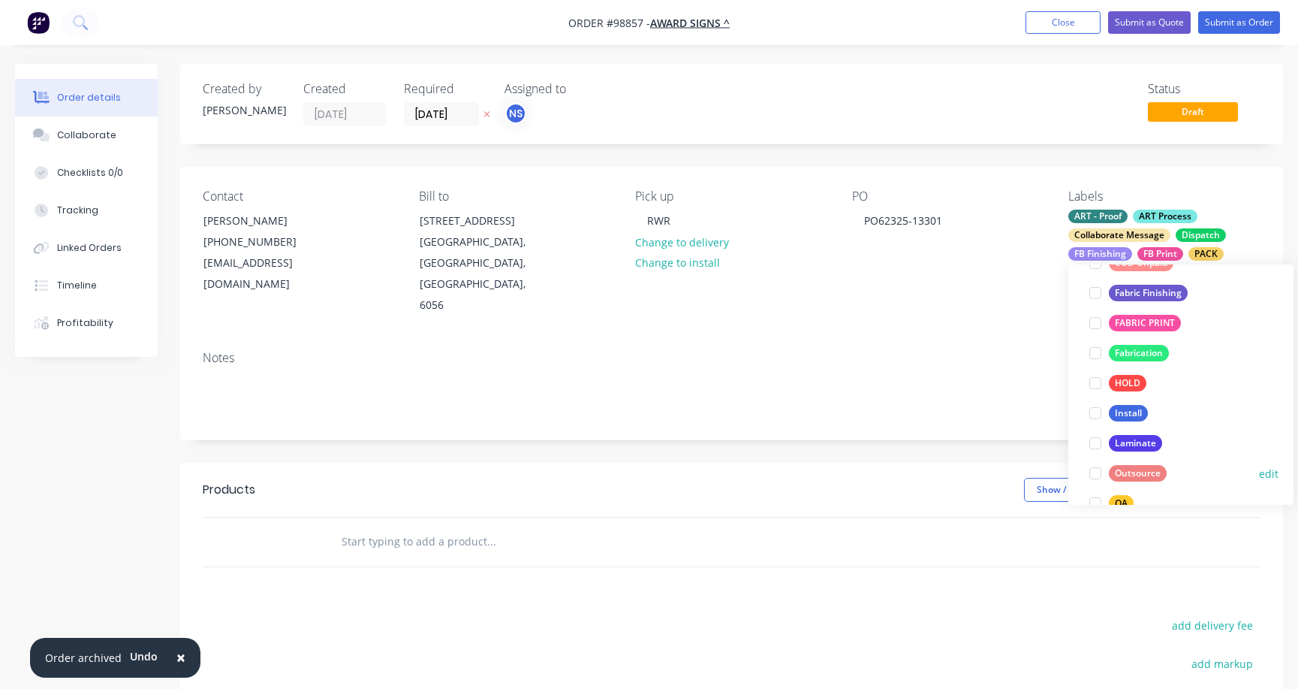
scroll to position [418, 0]
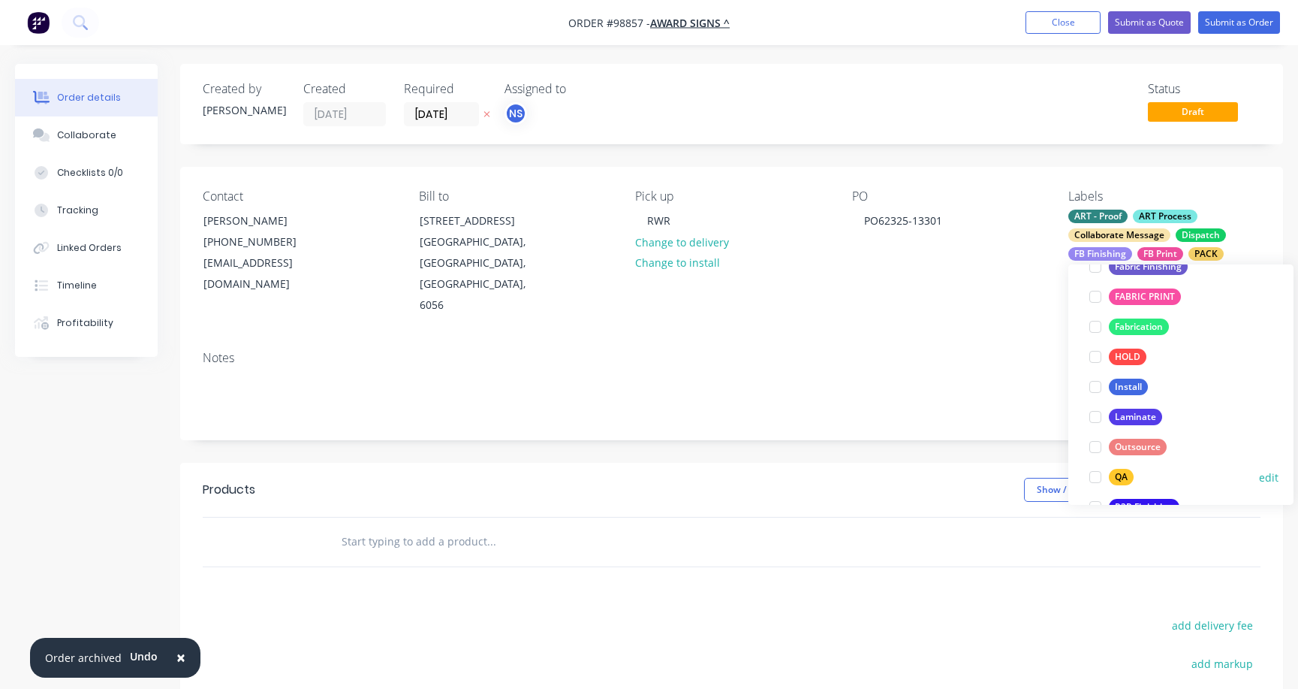
click at [1096, 473] on div at bounding box center [1096, 477] width 30 height 30
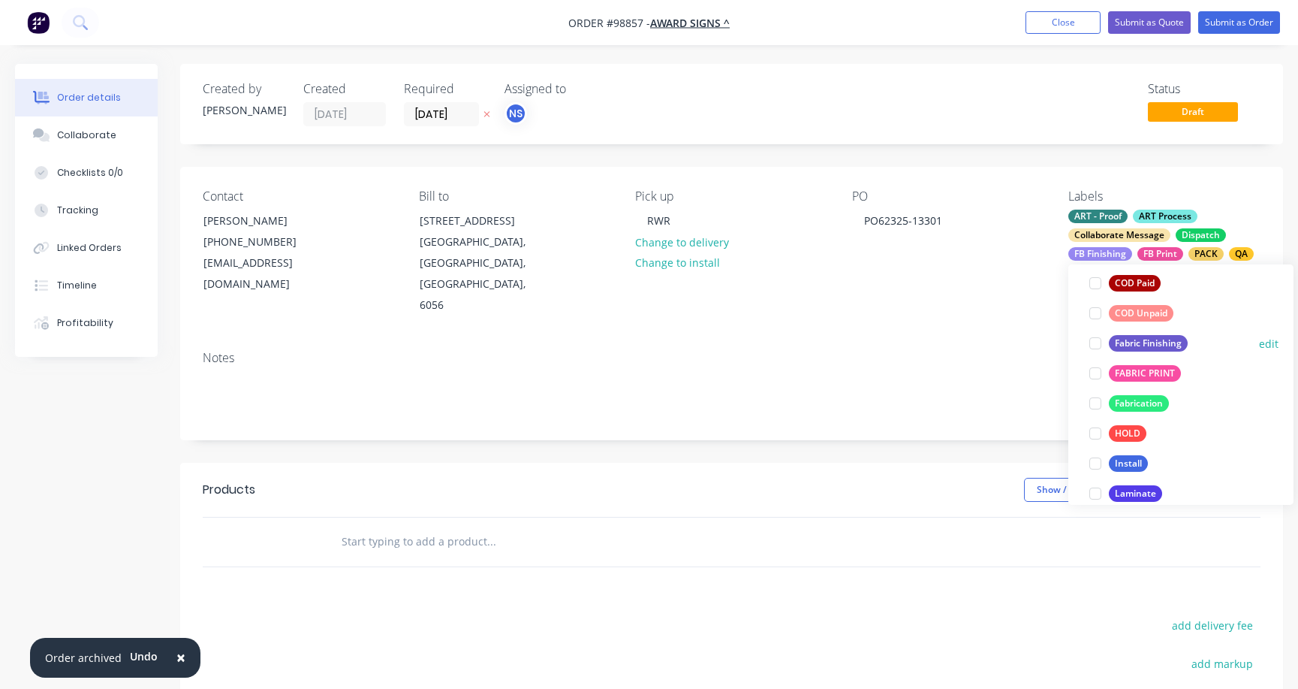
scroll to position [373, 0]
click at [1095, 495] on div at bounding box center [1096, 492] width 30 height 30
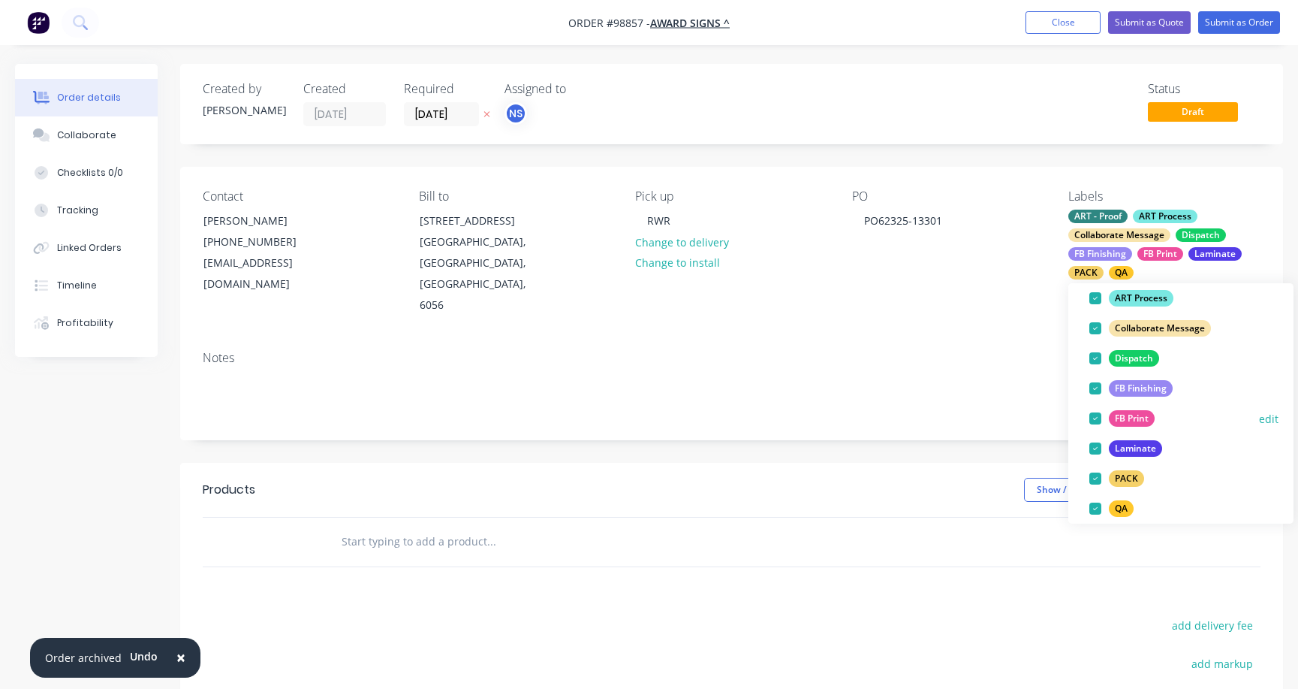
scroll to position [433, 0]
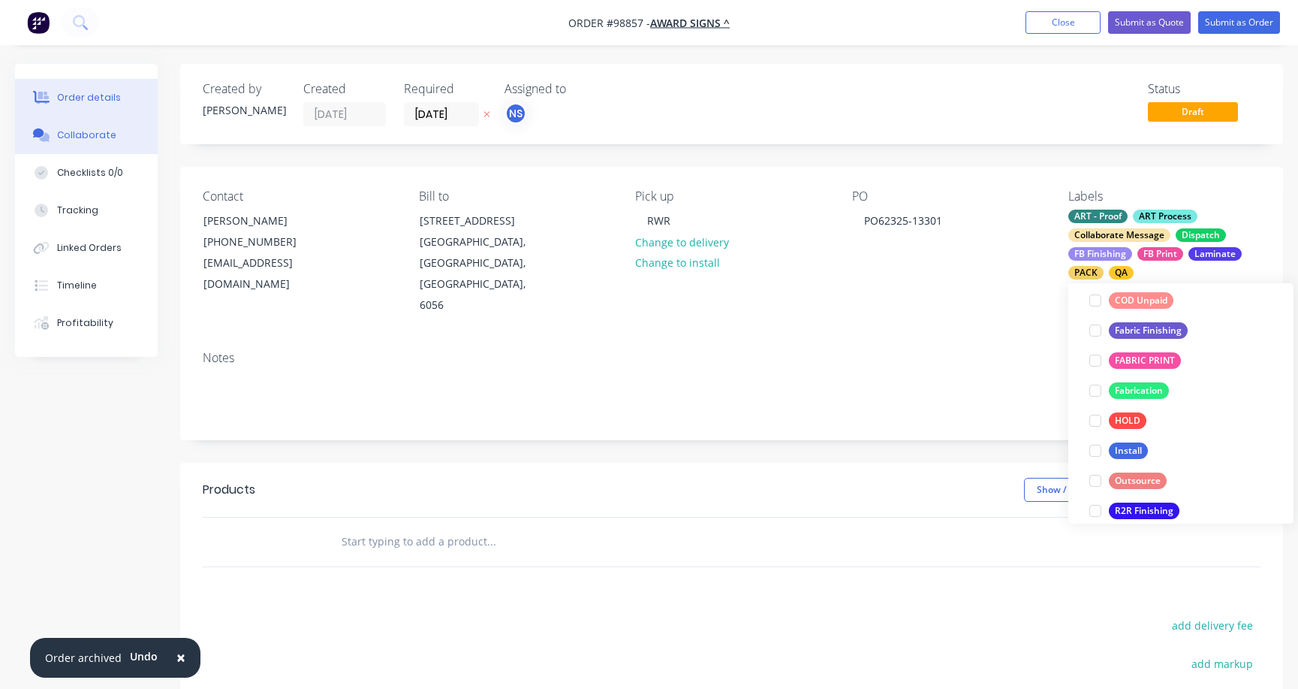
click at [68, 135] on div "Collaborate" at bounding box center [86, 135] width 59 height 14
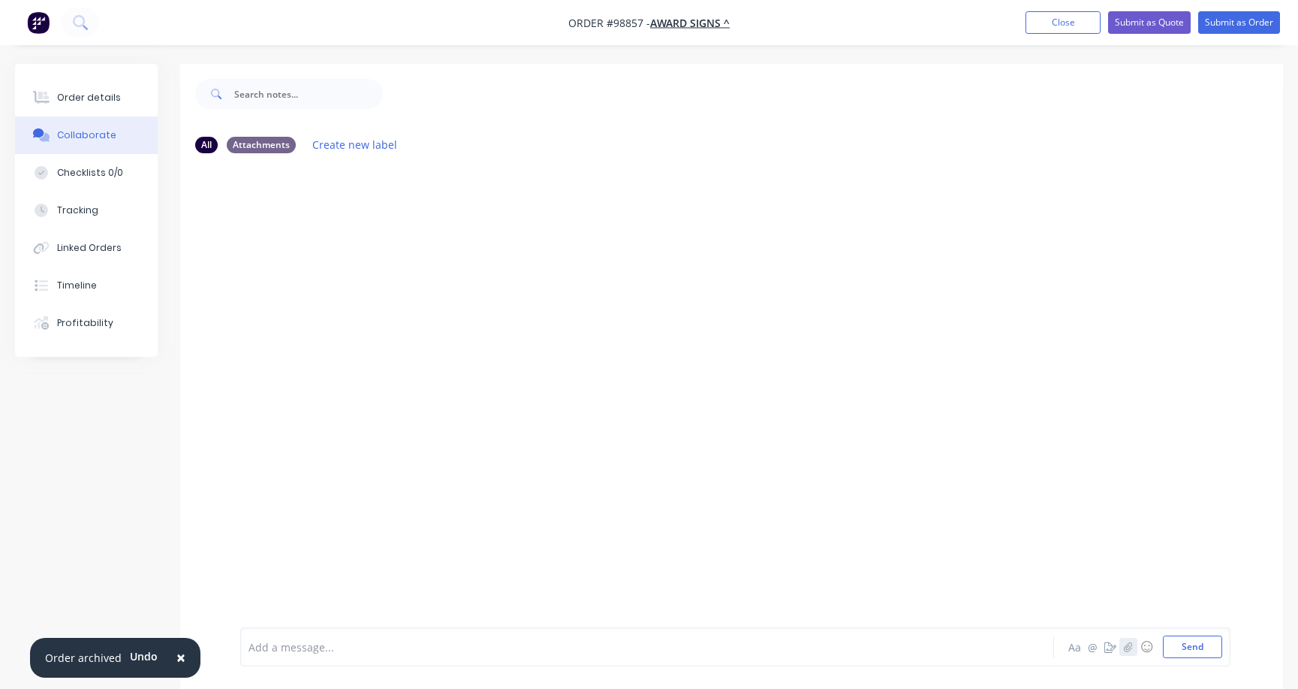
click at [1128, 648] on icon "button" at bounding box center [1128, 646] width 9 height 11
click at [1188, 644] on button "Send" at bounding box center [1192, 646] width 59 height 23
click at [92, 92] on div "Order details" at bounding box center [89, 98] width 64 height 14
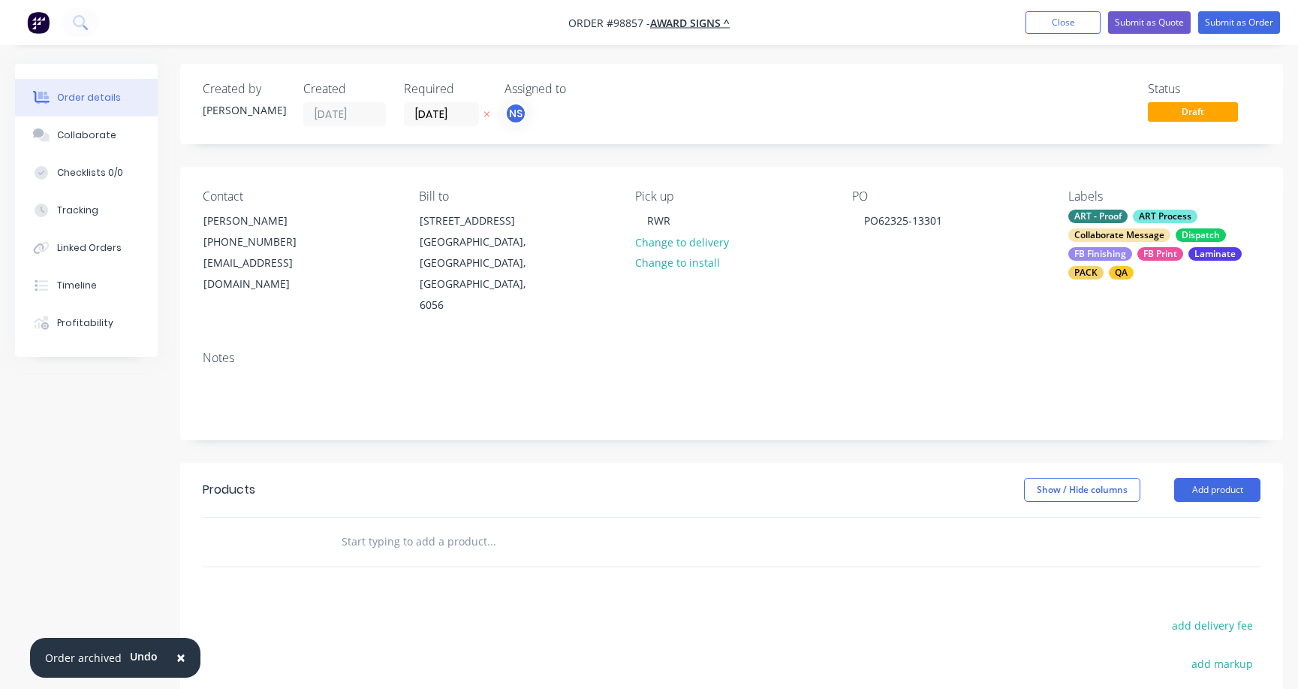
click at [1110, 215] on div "ART - Proof" at bounding box center [1098, 217] width 59 height 14
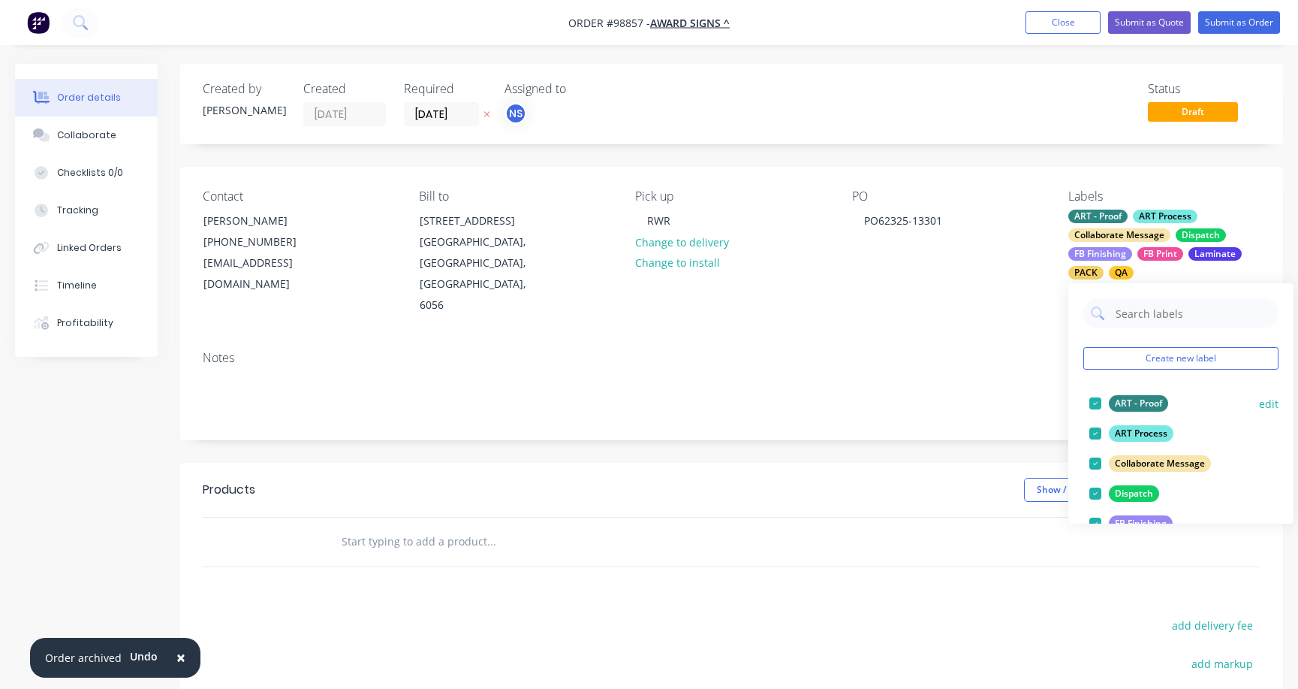
click at [1092, 402] on div at bounding box center [1096, 403] width 30 height 30
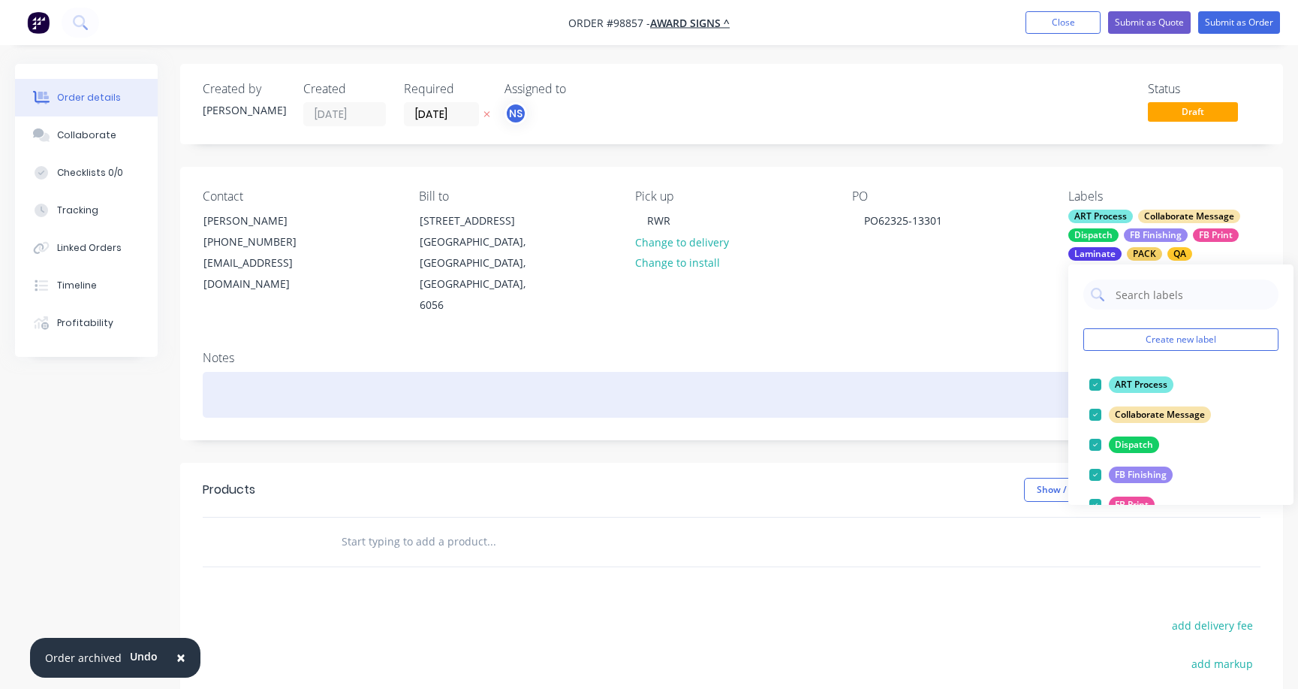
click at [254, 372] on div at bounding box center [732, 395] width 1058 height 46
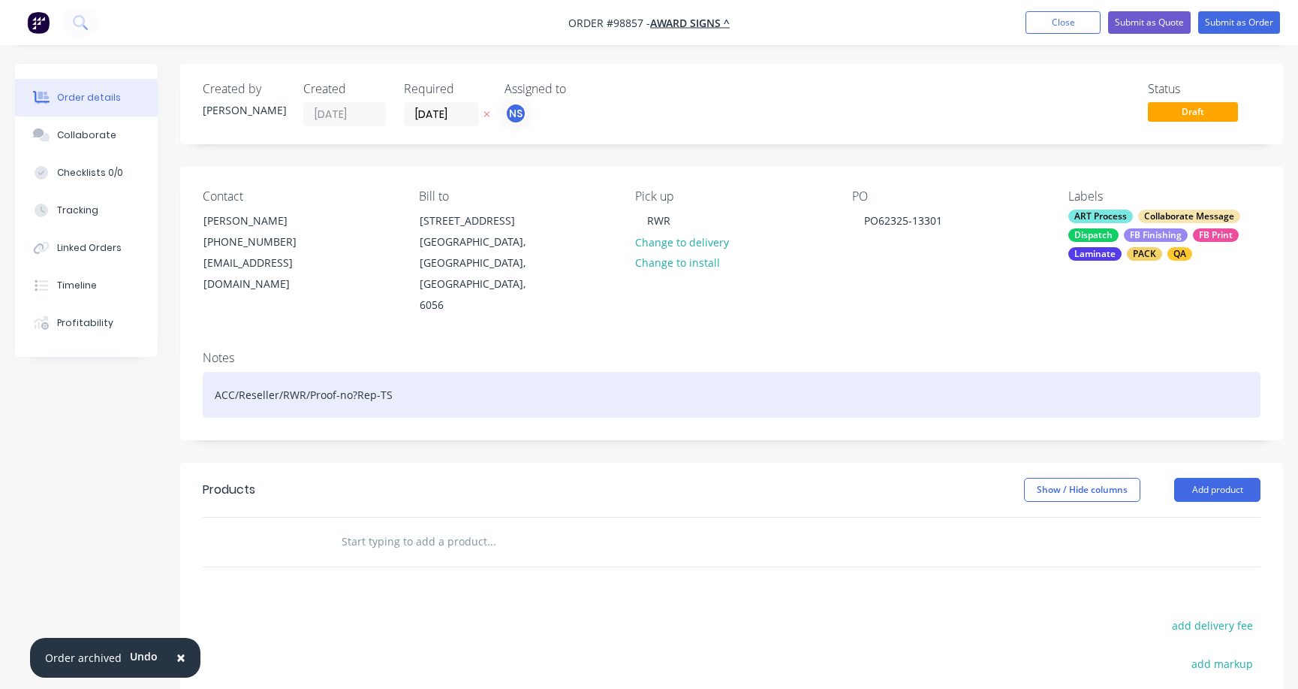
click at [354, 372] on div "ACC/Reseller/RWR/Proof-no?Rep-TS" at bounding box center [732, 395] width 1058 height 46
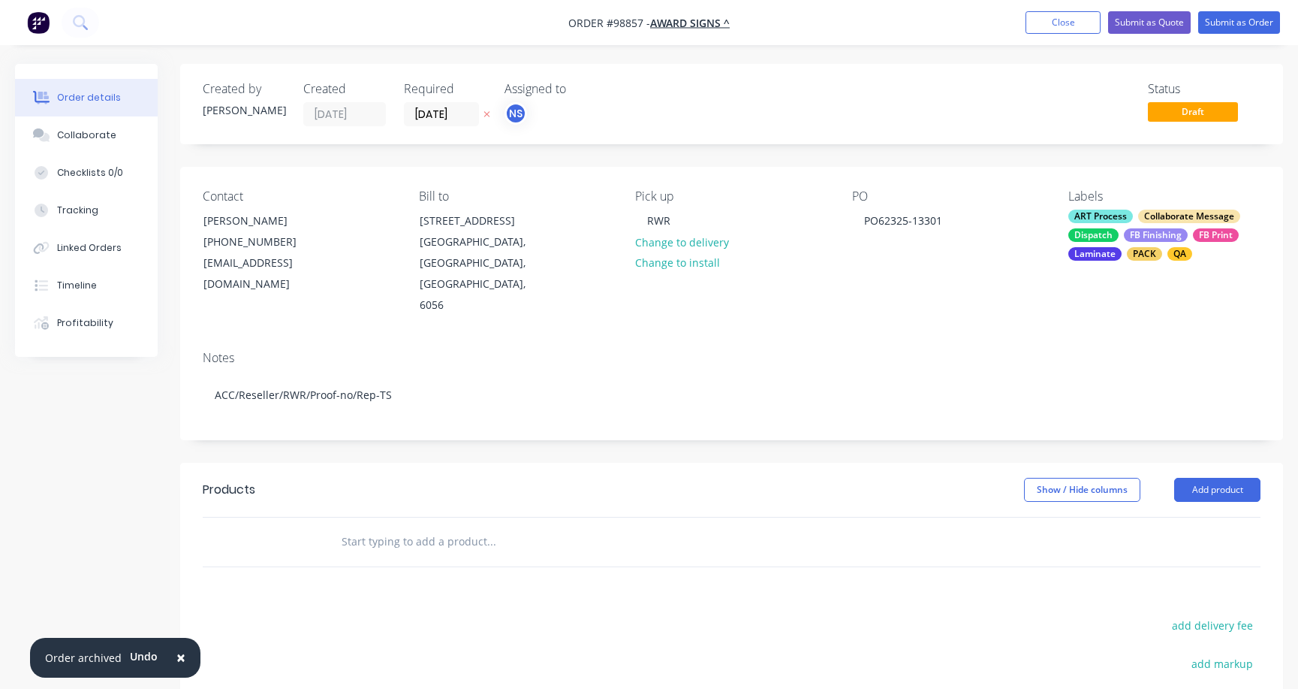
click at [345, 526] on input "text" at bounding box center [491, 541] width 300 height 30
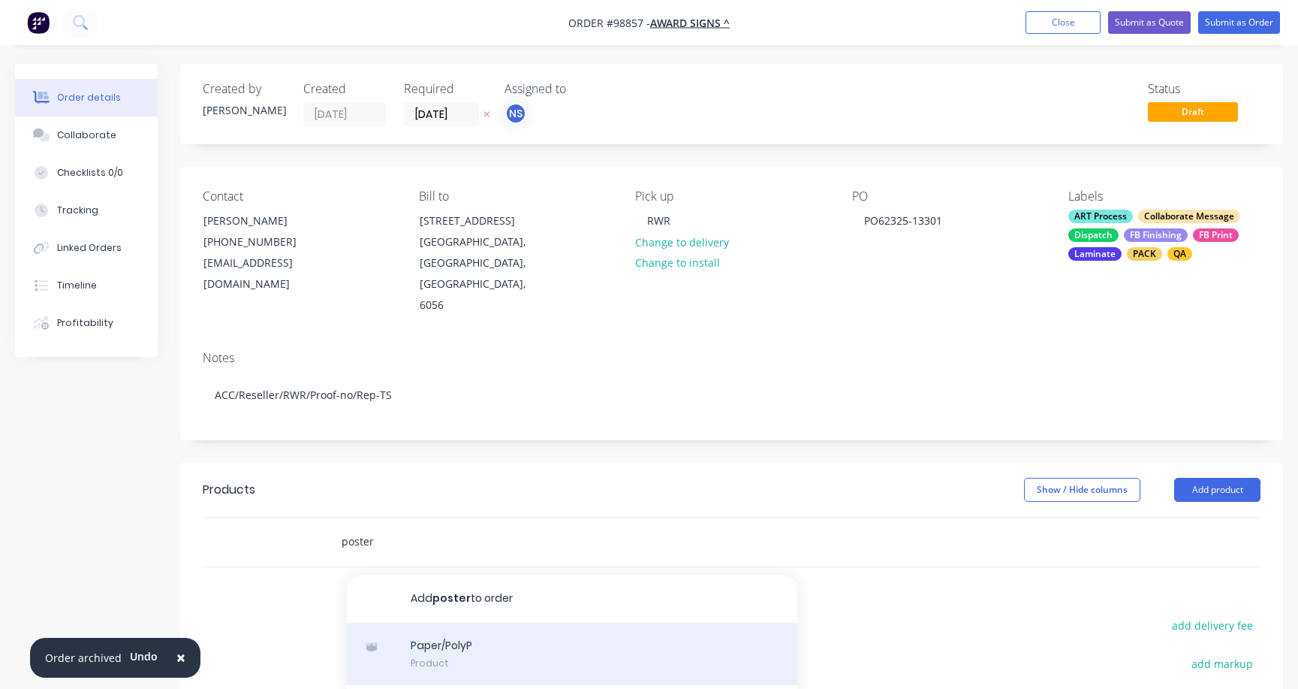
type input "poster"
click at [476, 623] on div "Paper/PolyP Product" at bounding box center [572, 654] width 451 height 63
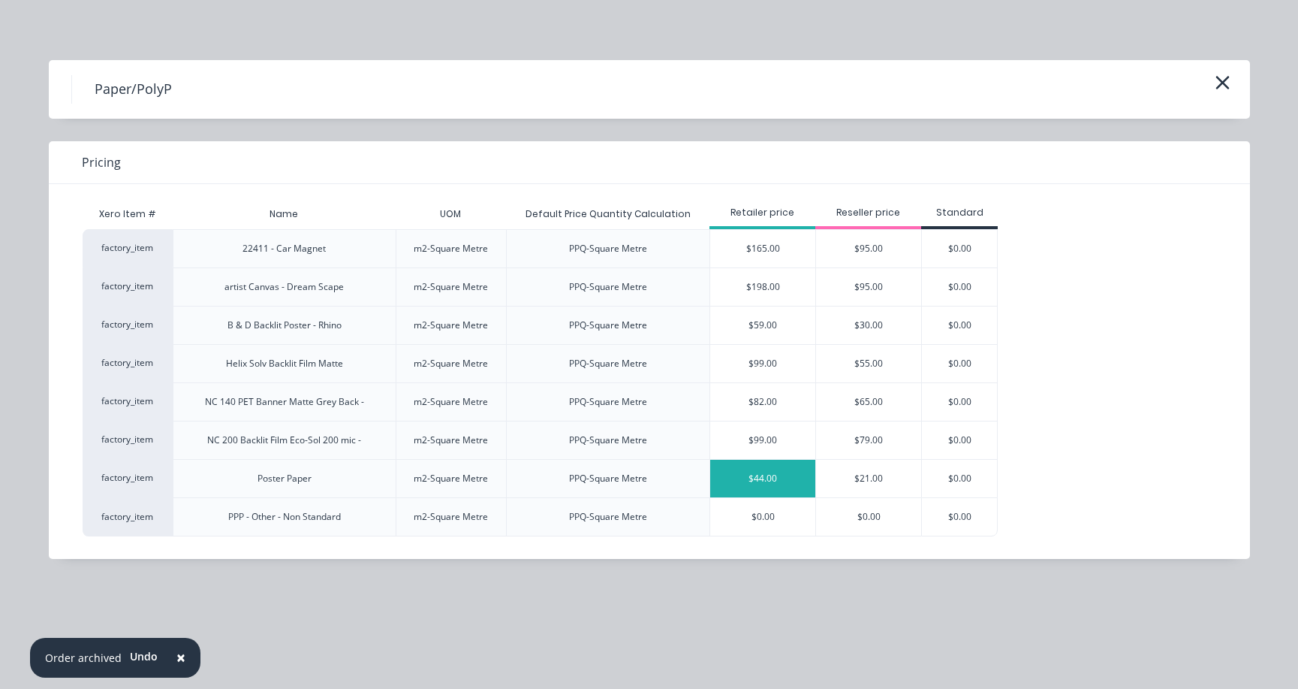
click at [776, 478] on div "$44.00" at bounding box center [762, 479] width 105 height 38
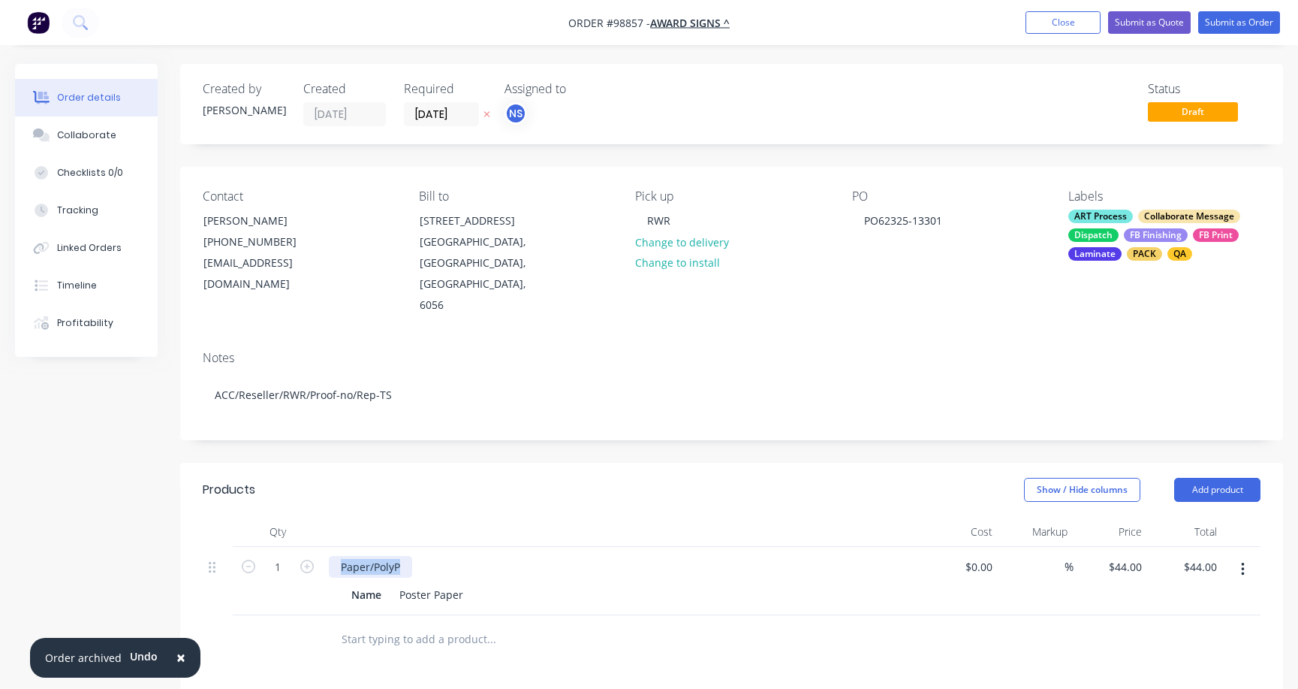
drag, startPoint x: 402, startPoint y: 524, endPoint x: 342, endPoint y: 516, distance: 61.4
click at [342, 556] on div "Paper/PolyP" at bounding box center [370, 567] width 83 height 22
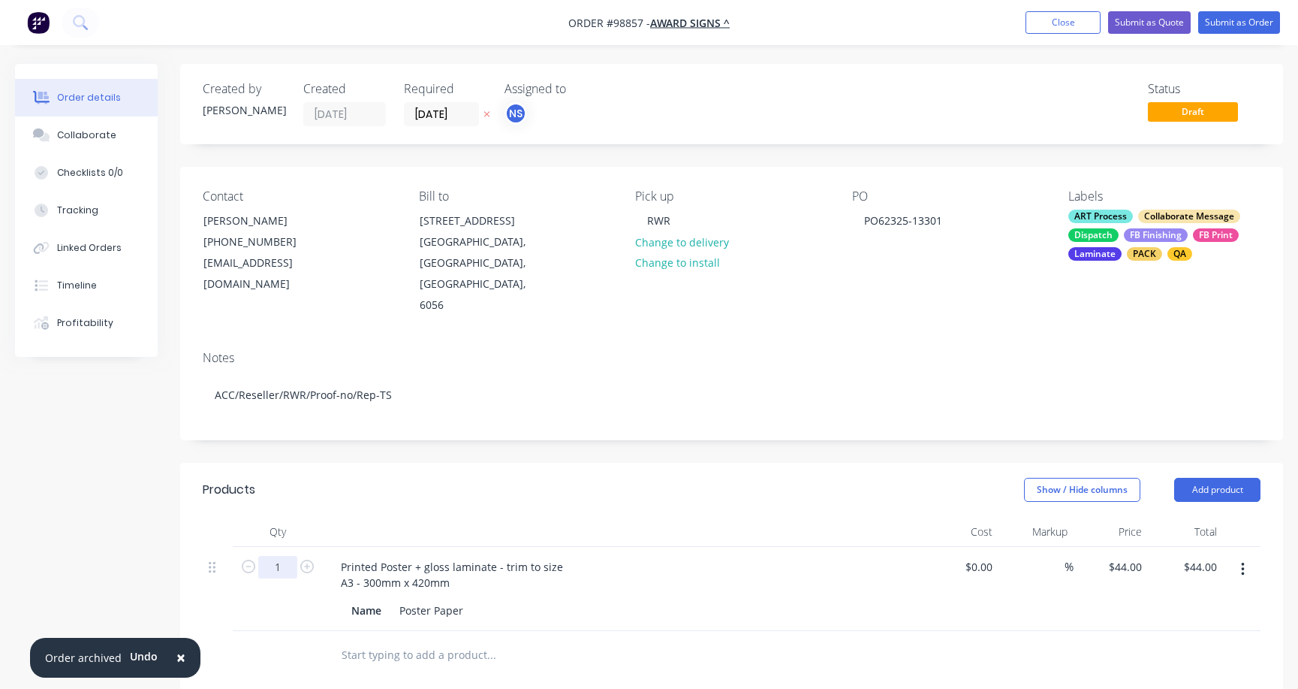
click at [279, 556] on input "1" at bounding box center [277, 567] width 39 height 23
type input "1094"
type input "$48,136.00"
click at [308, 559] on icon "button" at bounding box center [307, 566] width 14 height 14
type input "1095"
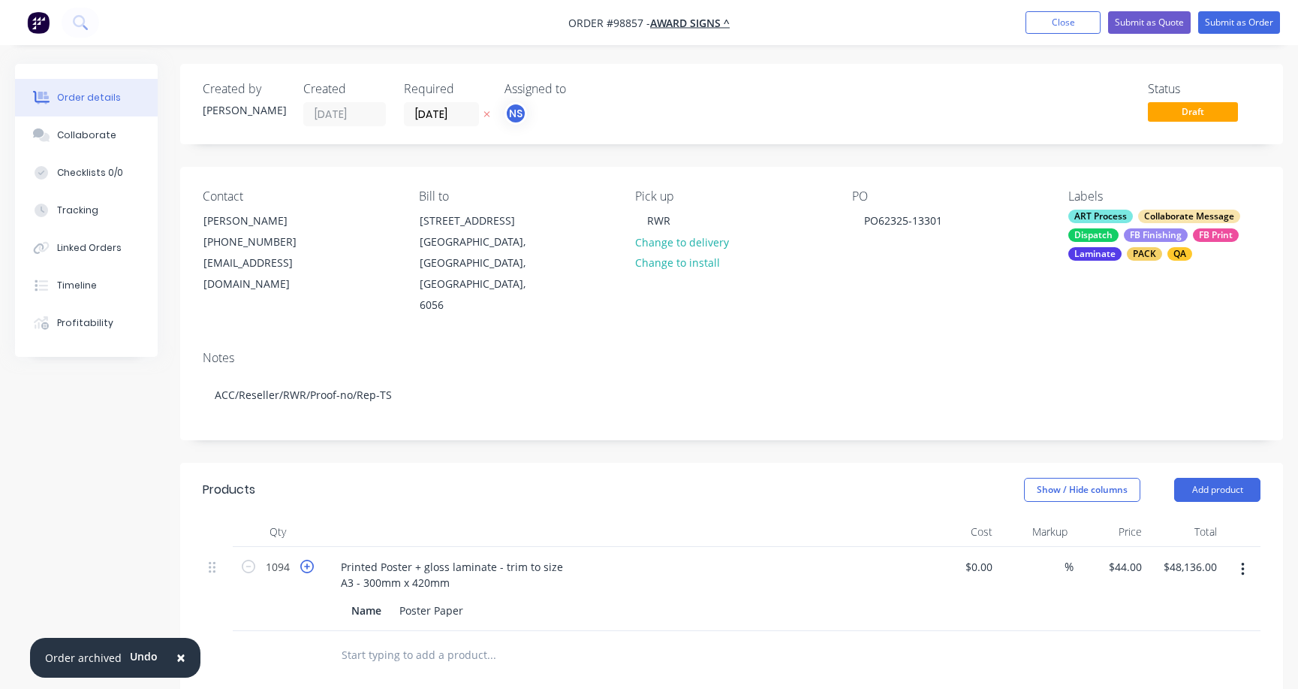
type input "$48,180.00"
click at [246, 559] on icon "button" at bounding box center [249, 566] width 14 height 14
type input "1094"
type input "$48,136.00"
click at [1126, 556] on div "44 44" at bounding box center [1136, 567] width 26 height 22
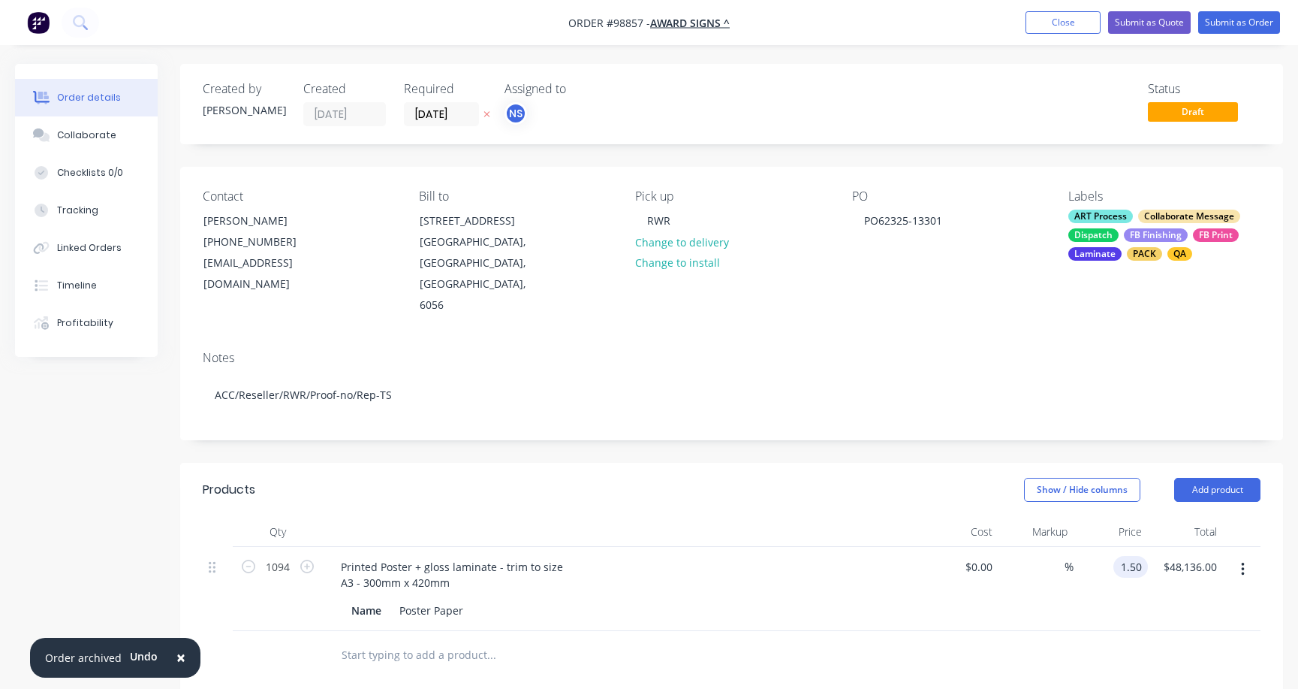
type input "$1.50"
type input "$1,641.00"
click at [1027, 583] on div "%" at bounding box center [1036, 589] width 75 height 84
click at [408, 640] on input "text" at bounding box center [491, 655] width 300 height 30
click at [1224, 478] on button "Add product" at bounding box center [1217, 490] width 86 height 24
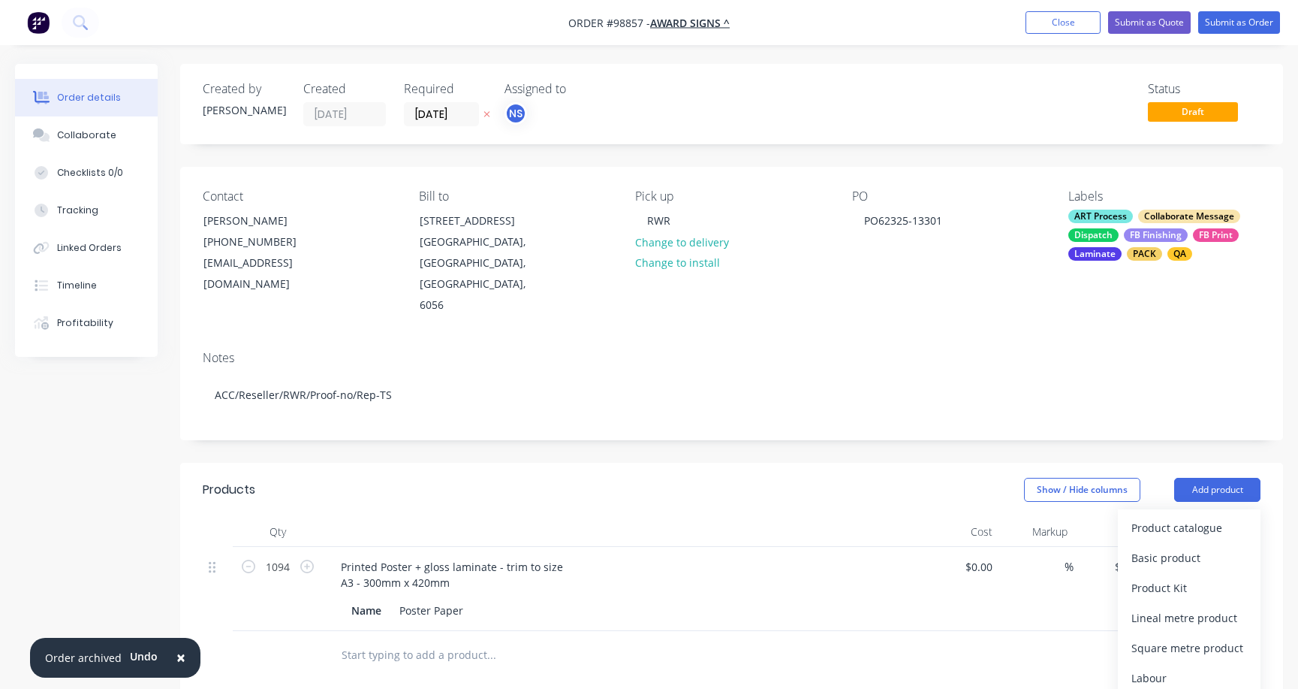
click at [355, 640] on div at bounding box center [383, 651] width 108 height 22
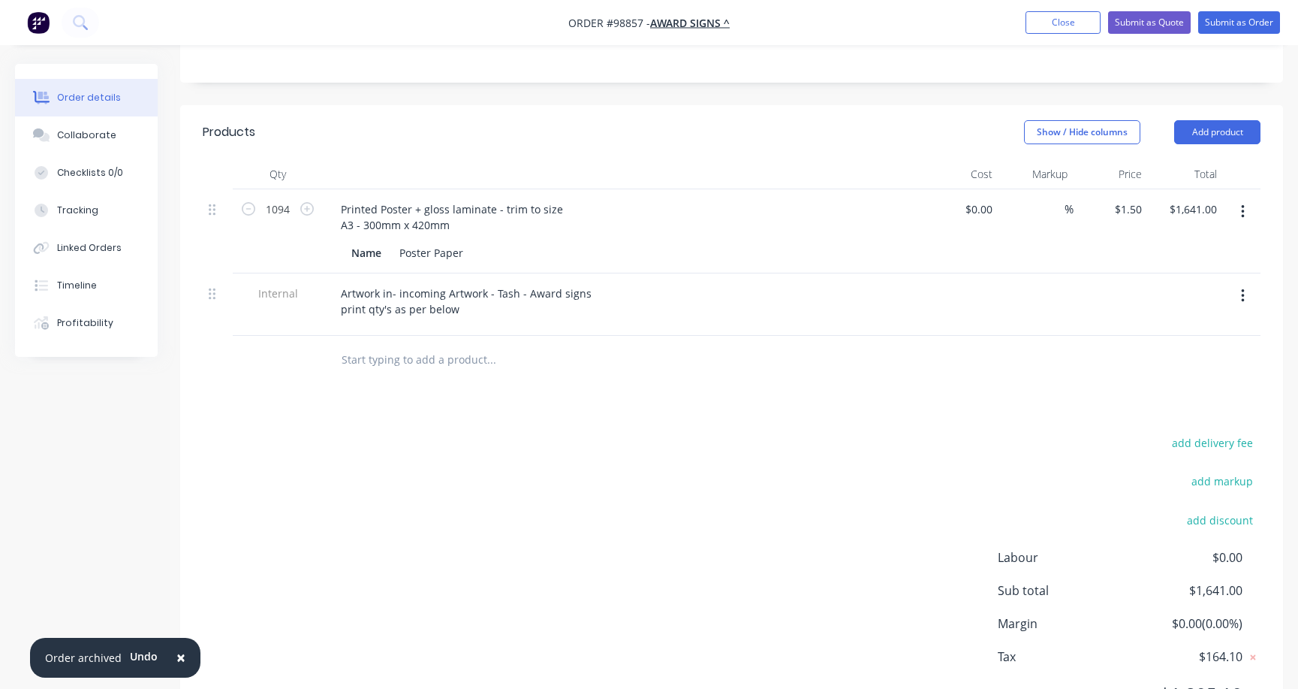
scroll to position [394, 0]
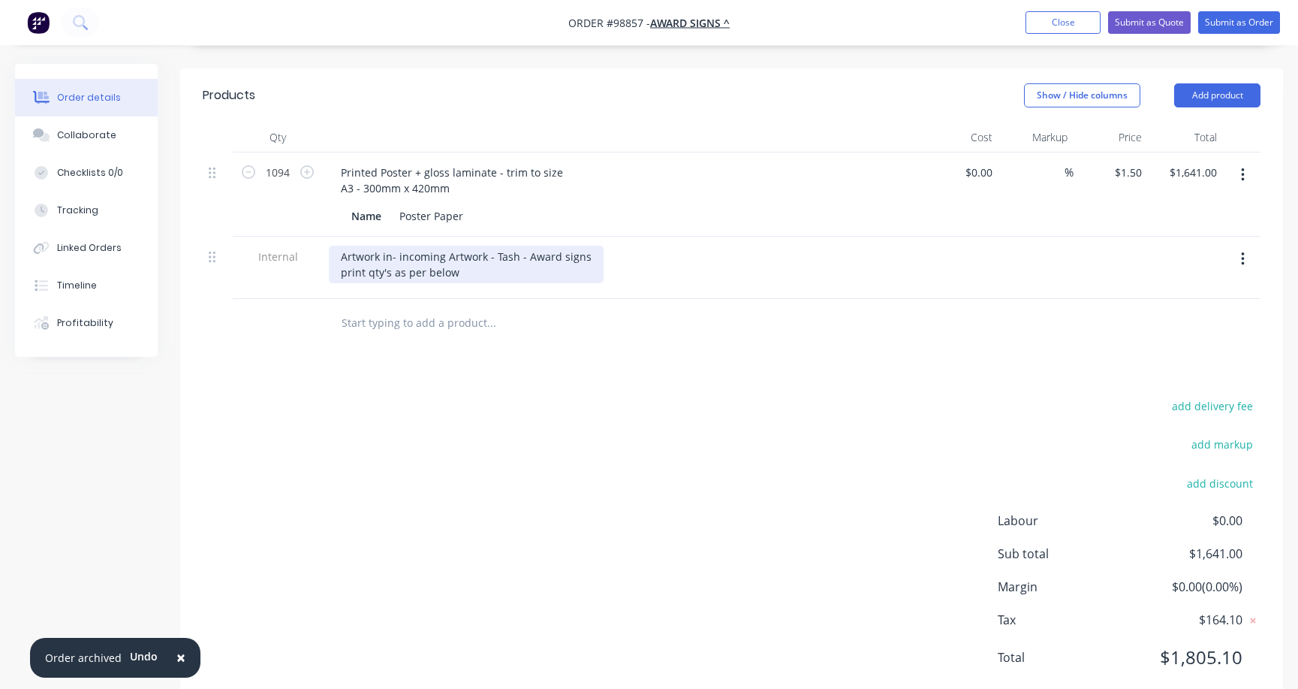
click at [465, 246] on div "Artwork in- incoming Artwork - Tash - Award signs print qty's as per below" at bounding box center [466, 265] width 275 height 38
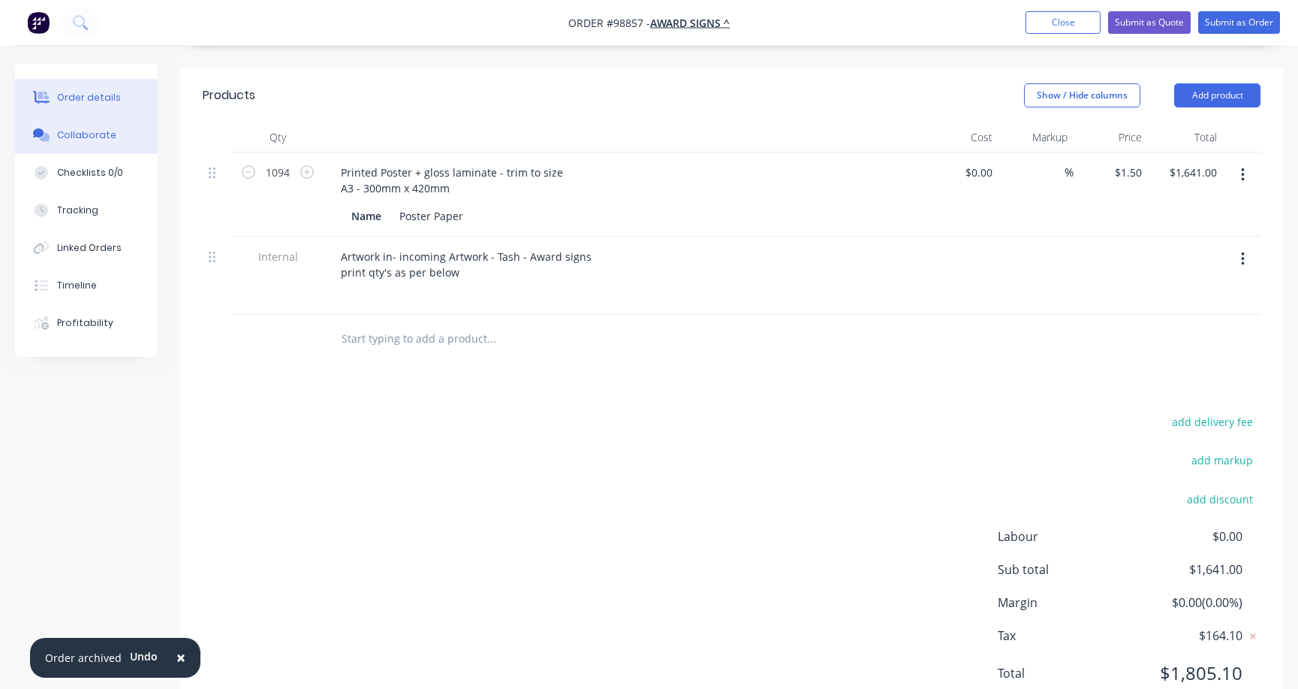
click at [71, 134] on div "Collaborate" at bounding box center [86, 135] width 59 height 14
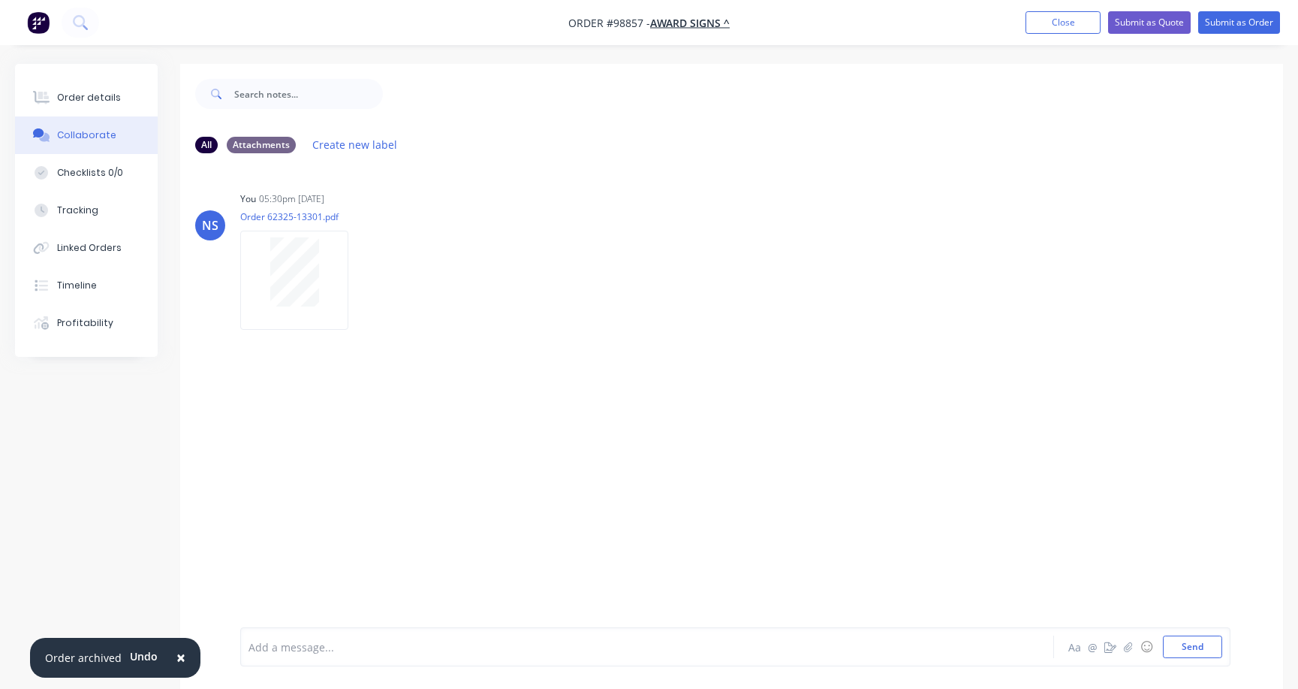
click at [321, 635] on div "Add a message... Aa @ ☺ Send" at bounding box center [735, 646] width 990 height 39
click at [312, 641] on div at bounding box center [614, 647] width 730 height 16
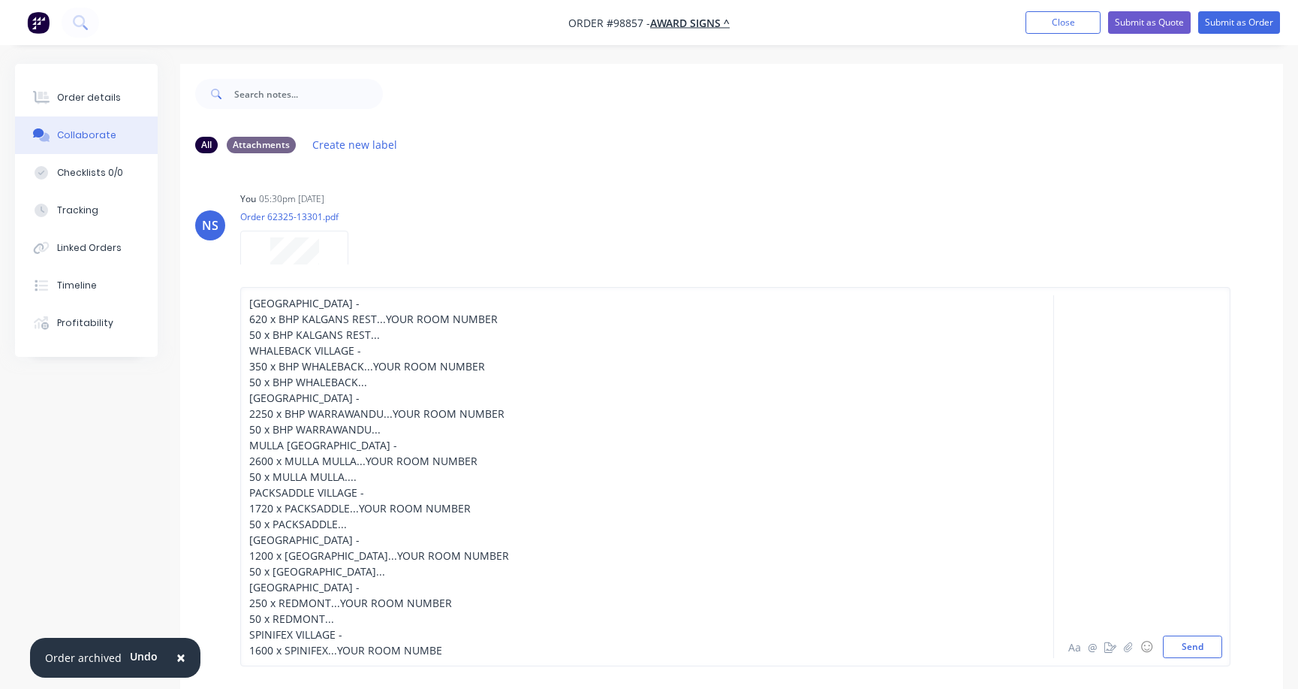
click at [274, 321] on span "620 x BHP KALGANS REST...YOUR ROOM NUMBER" at bounding box center [373, 319] width 249 height 14
click at [268, 335] on span "50 x BHP KALGANS REST..." at bounding box center [314, 334] width 131 height 14
click at [249, 349] on span "WHALEBACK VILLAGE -" at bounding box center [305, 350] width 112 height 14
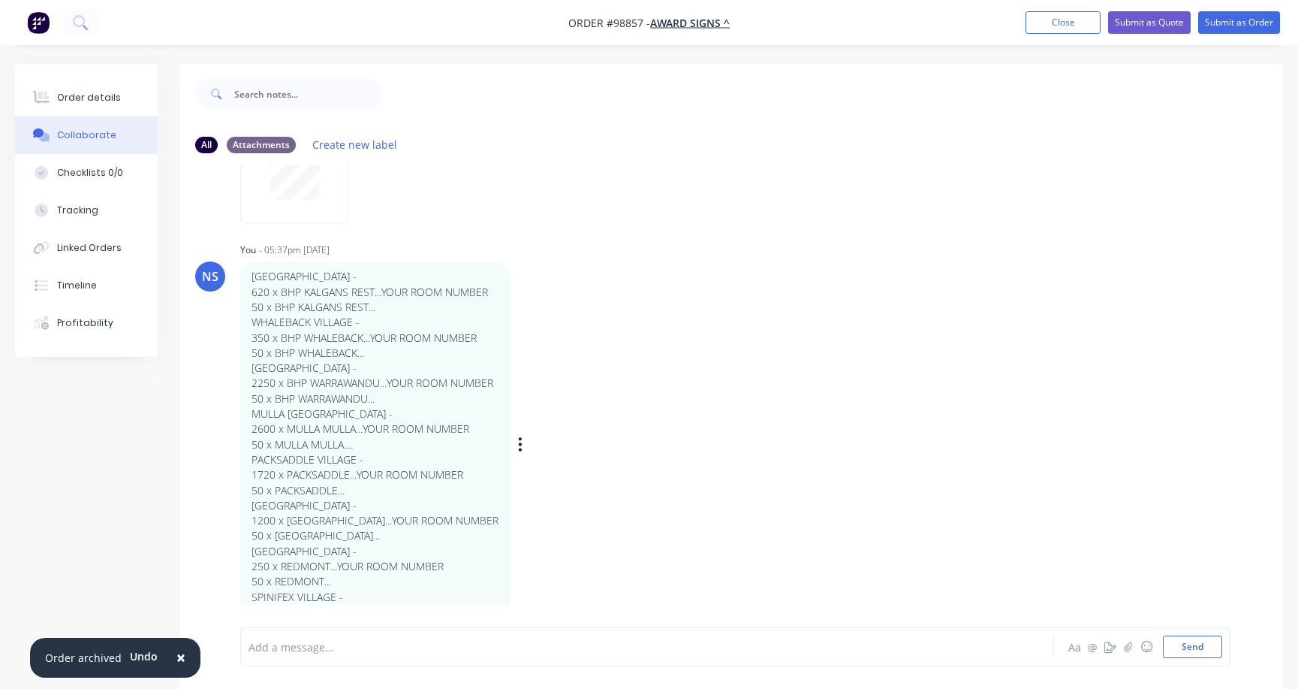
scroll to position [23, 0]
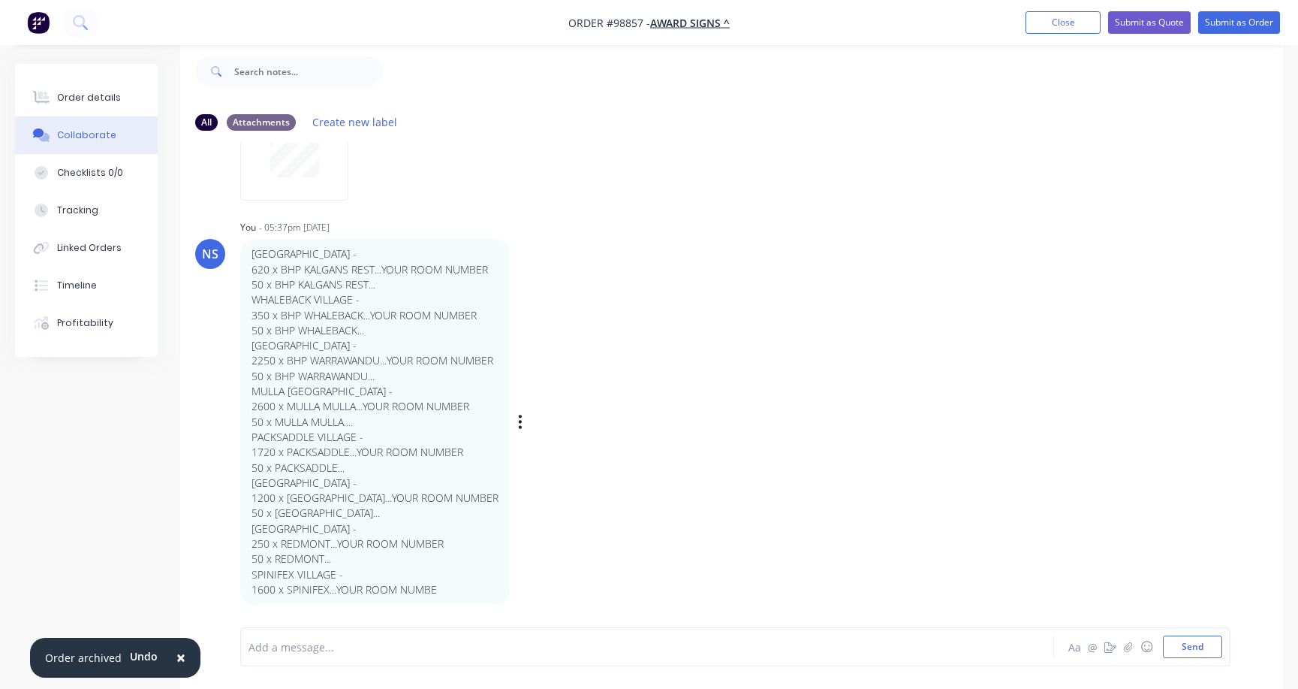
click at [450, 589] on p "1600 x SPINIFEX...YOUR ROOM NUMBE" at bounding box center [375, 589] width 247 height 15
click at [446, 589] on p "1600 x SPINIFEX...YOUR ROOM NUMBE" at bounding box center [375, 589] width 247 height 15
click at [519, 420] on icon "button" at bounding box center [520, 422] width 3 height 14
click at [533, 446] on button "Edit" at bounding box center [575, 448] width 95 height 25
click at [517, 419] on button "button" at bounding box center [520, 422] width 6 height 22
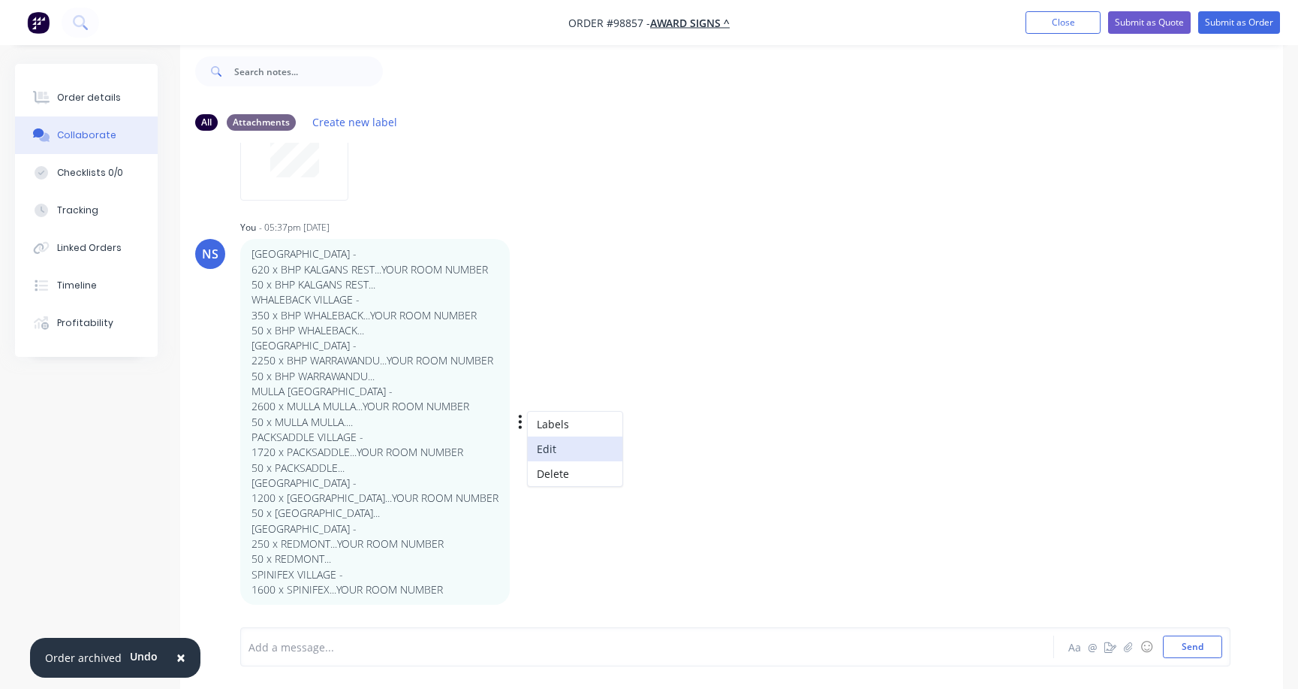
click at [544, 443] on button "Edit" at bounding box center [575, 448] width 95 height 25
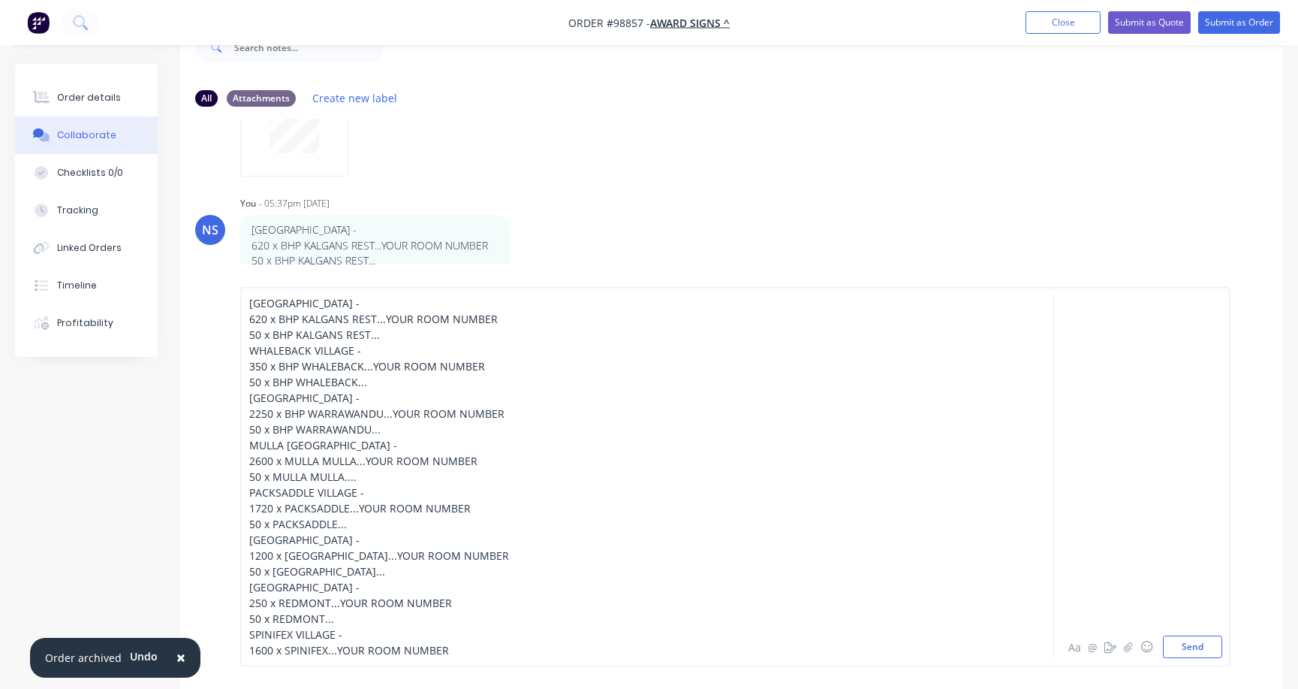
scroll to position [0, 0]
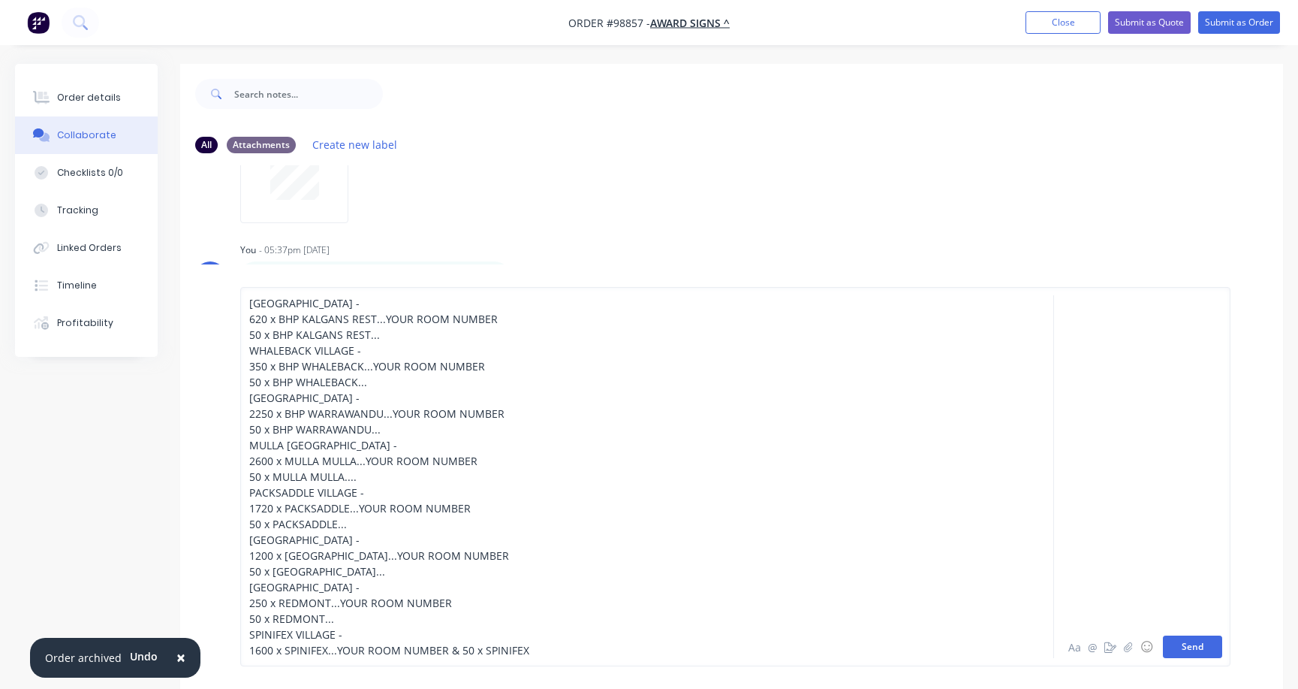
click at [1193, 646] on button "Send" at bounding box center [1192, 646] width 59 height 23
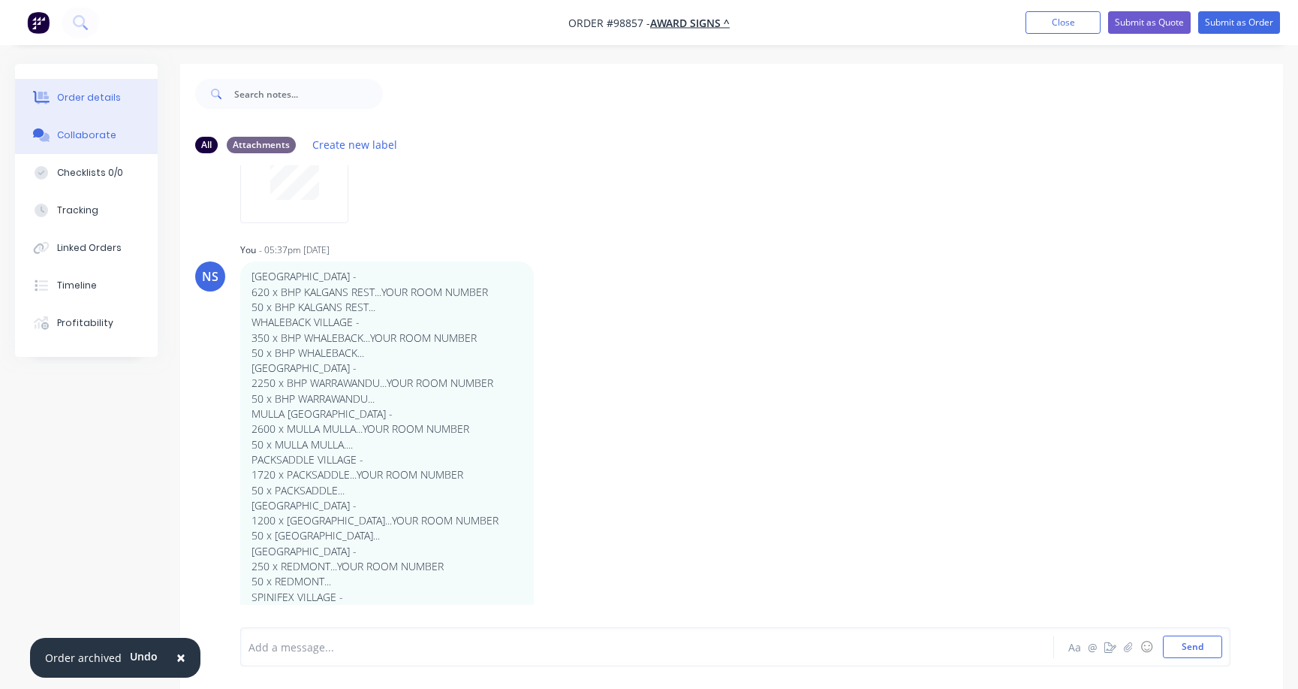
click at [95, 95] on div "Order details" at bounding box center [89, 98] width 64 height 14
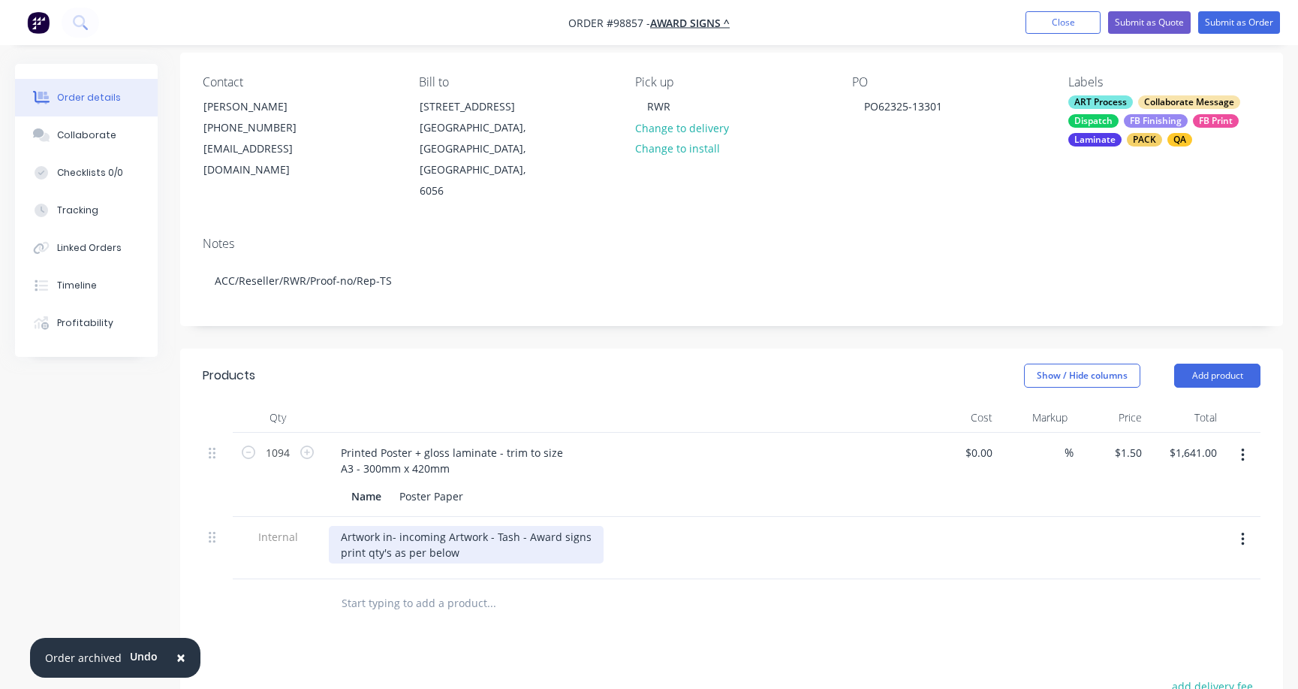
scroll to position [115, 0]
click at [455, 525] on div "Artwork in- incoming Artwork - Tash - Award signs print qty's as per below" at bounding box center [466, 544] width 275 height 38
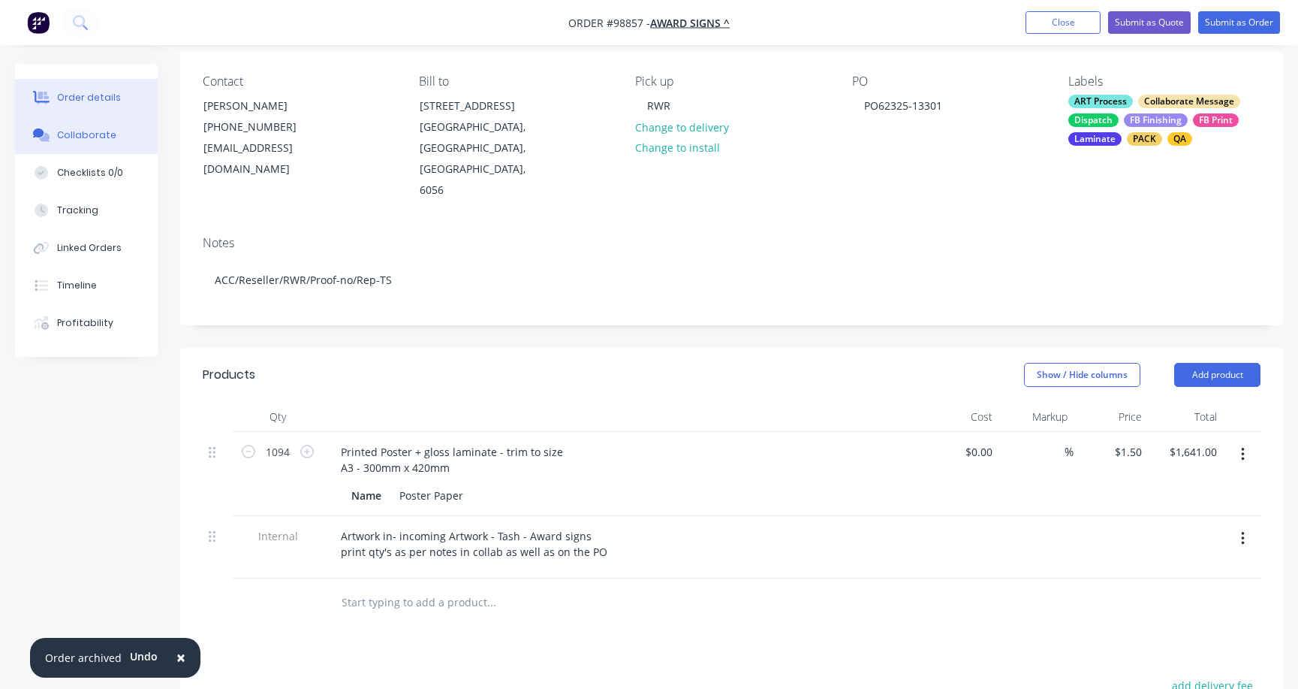
click at [80, 139] on div "Collaborate" at bounding box center [86, 135] width 59 height 14
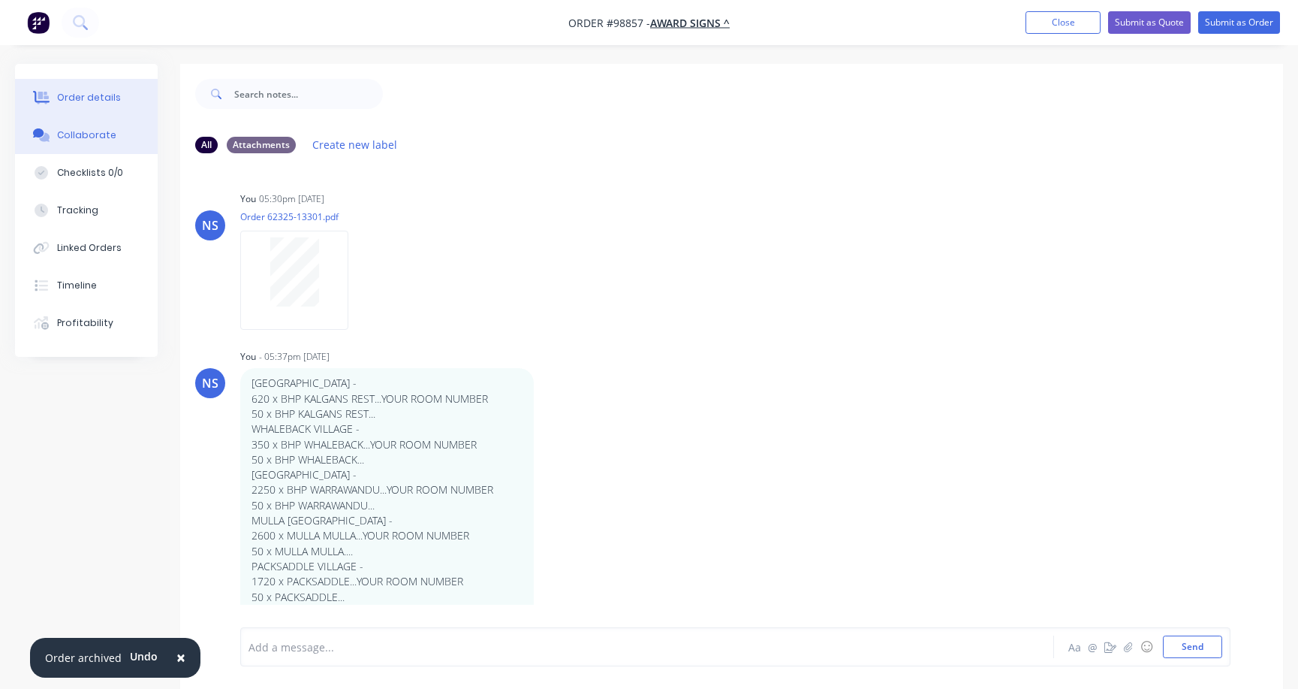
click at [109, 91] on div "Order details" at bounding box center [89, 98] width 64 height 14
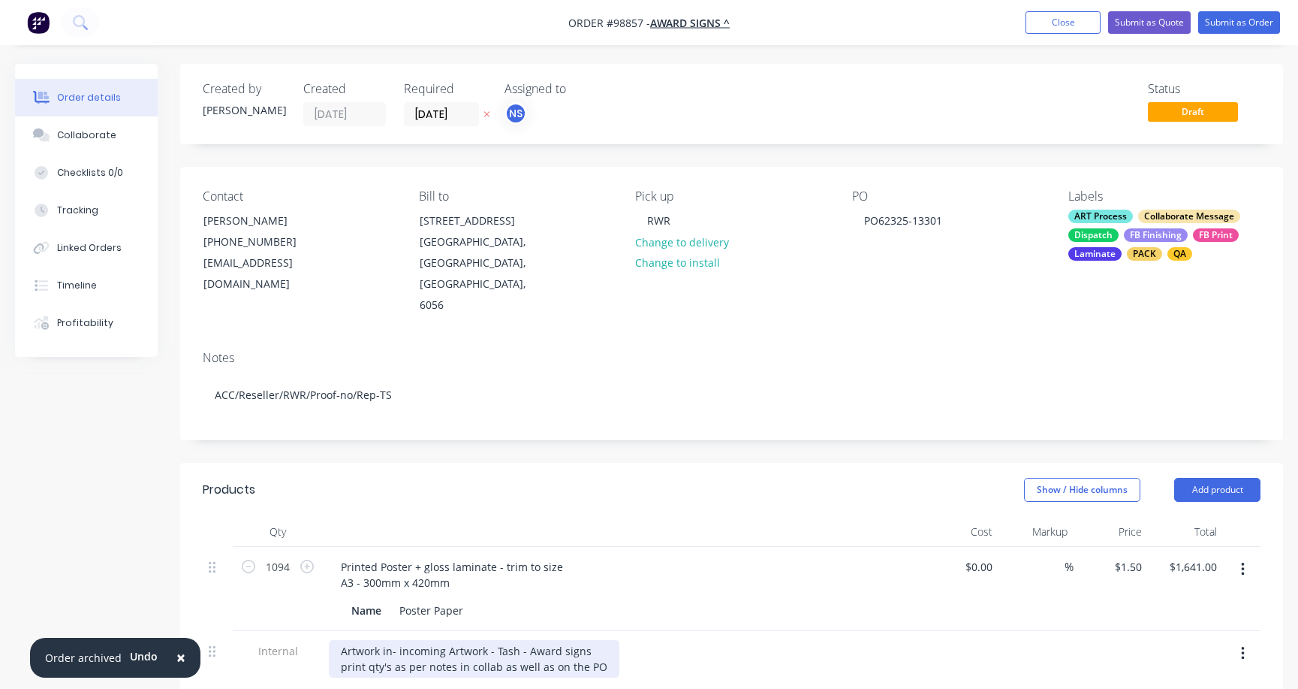
click at [599, 640] on div "Artwork in- incoming Artwork - Tash - Award signs print qty's as per notes in c…" at bounding box center [474, 659] width 291 height 38
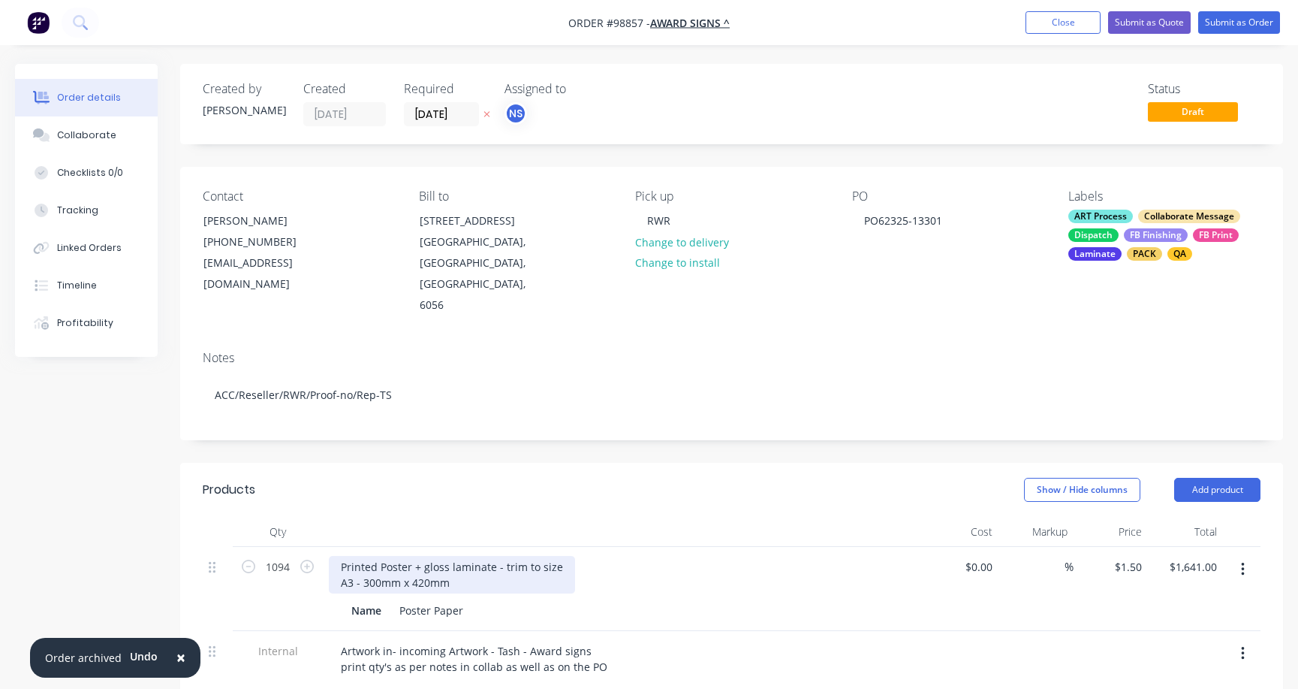
click at [454, 556] on div "Printed Poster + gloss laminate - trim to size A3 - 300mm x 420mm" at bounding box center [452, 575] width 246 height 38
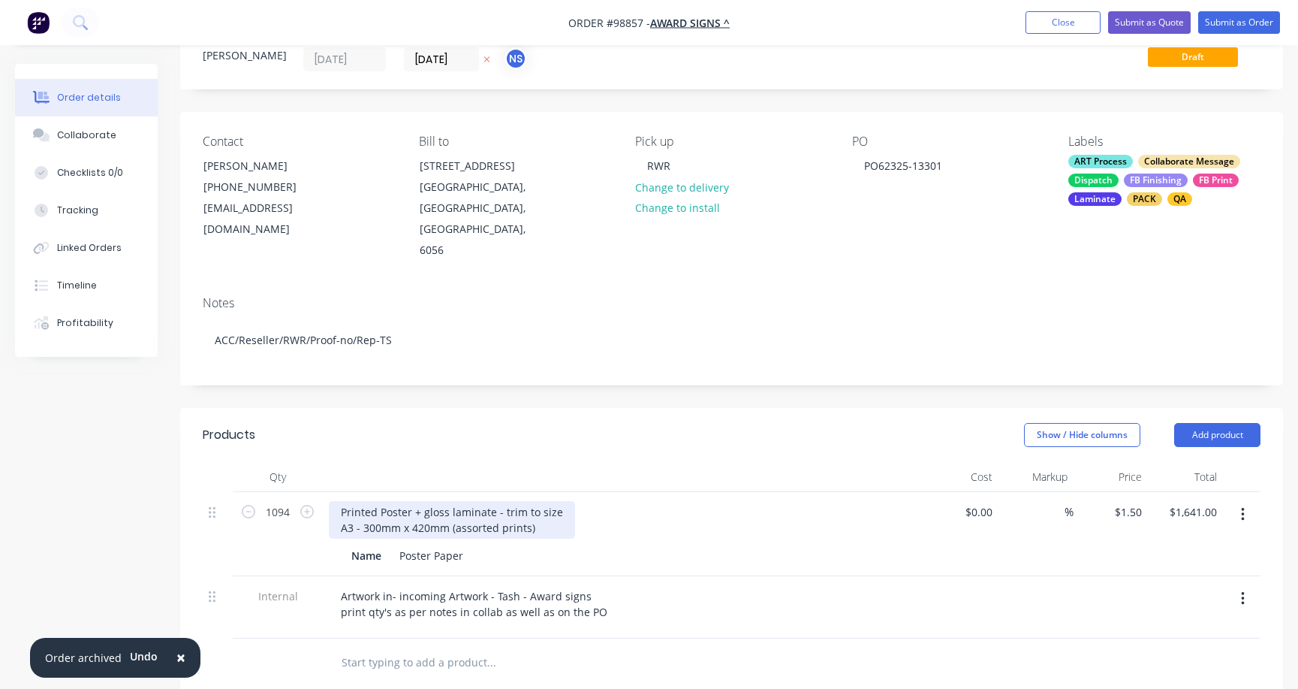
scroll to position [124, 0]
